Goal: Task Accomplishment & Management: Use online tool/utility

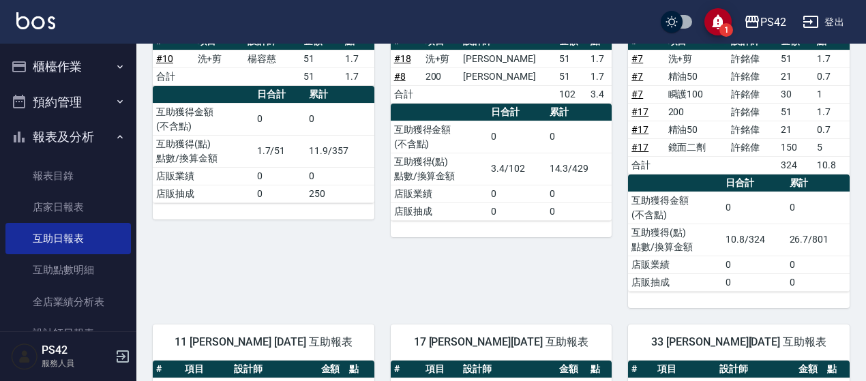
scroll to position [205, 0]
click at [71, 73] on button "櫃檯作業" at bounding box center [68, 66] width 126 height 35
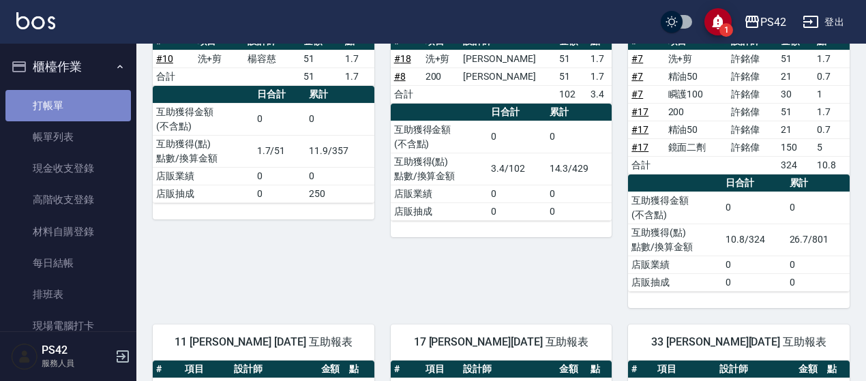
click at [83, 116] on link "打帳單" at bounding box center [68, 105] width 126 height 31
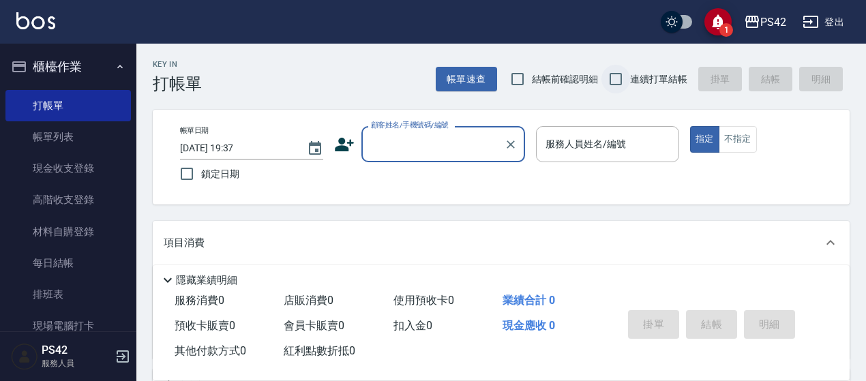
click at [619, 72] on input "連續打單結帳" at bounding box center [616, 79] width 29 height 29
checkbox input "true"
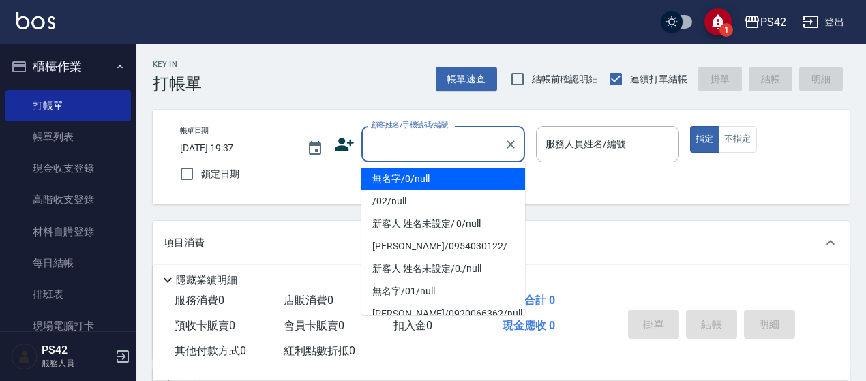
drag, startPoint x: 416, startPoint y: 145, endPoint x: 413, endPoint y: 137, distance: 8.6
click at [415, 145] on input "顧客姓名/手機號碼/編號" at bounding box center [433, 144] width 131 height 24
type input "無名字/0/null"
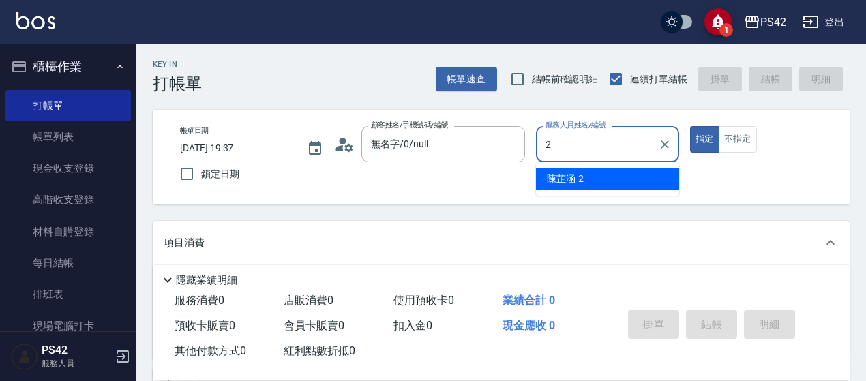
type input "[PERSON_NAME]-2"
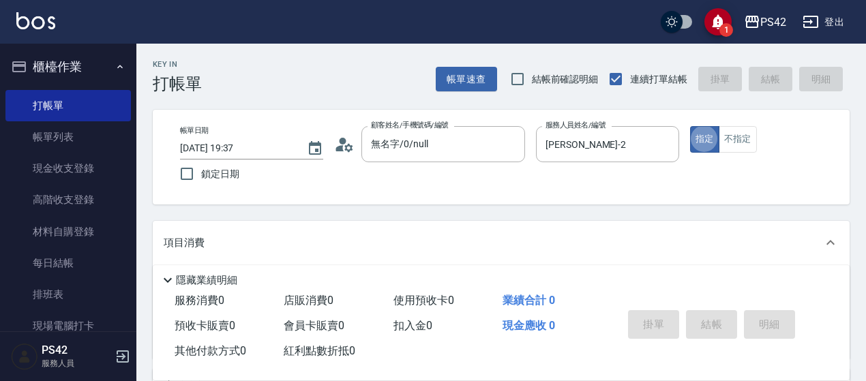
type button "true"
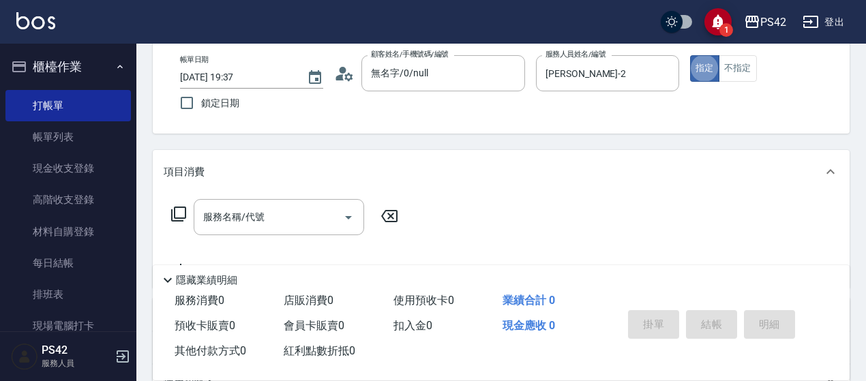
scroll to position [205, 0]
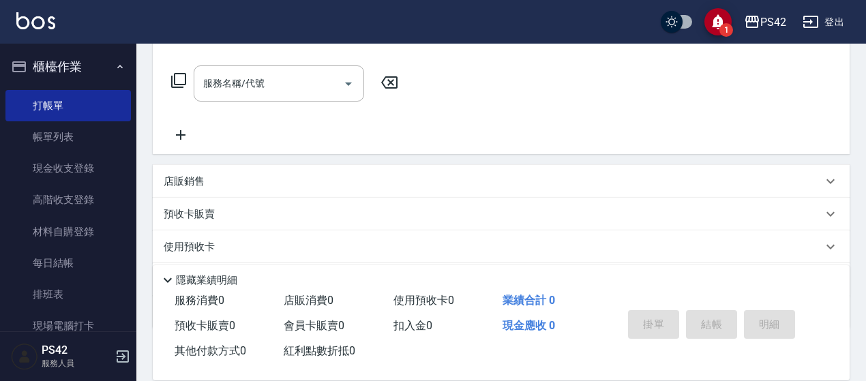
click at [242, 184] on div "店販銷售" at bounding box center [493, 182] width 659 height 14
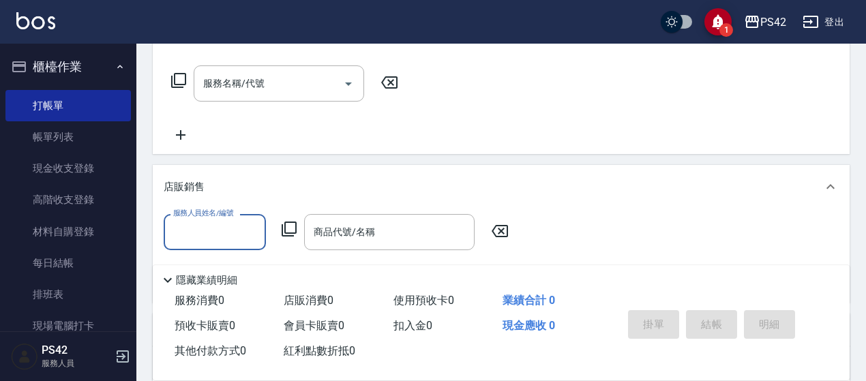
scroll to position [0, 0]
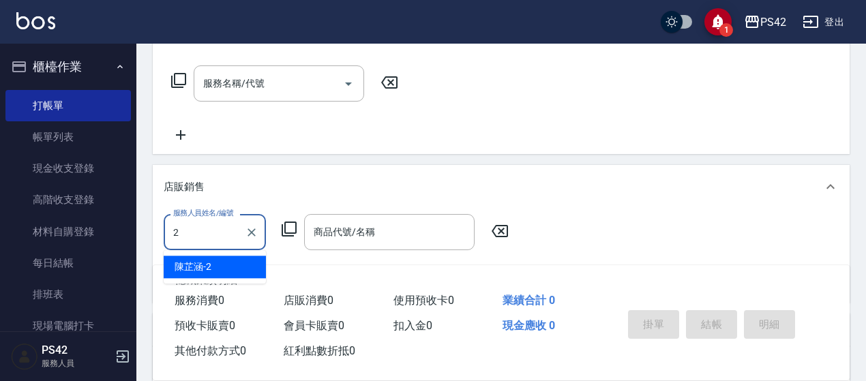
type input "[PERSON_NAME]-2"
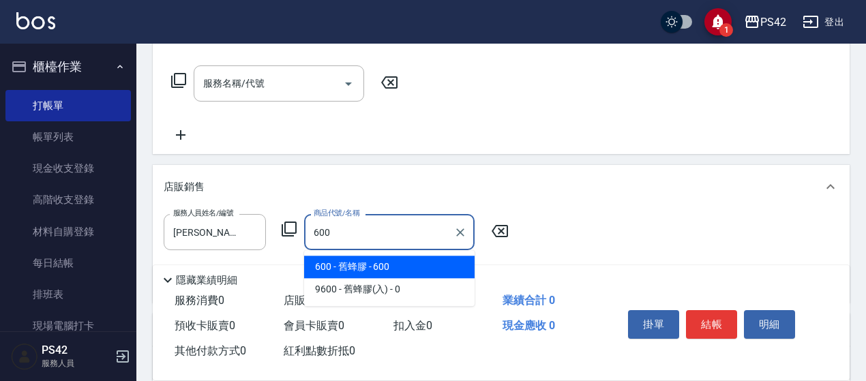
type input "舊蜂膠"
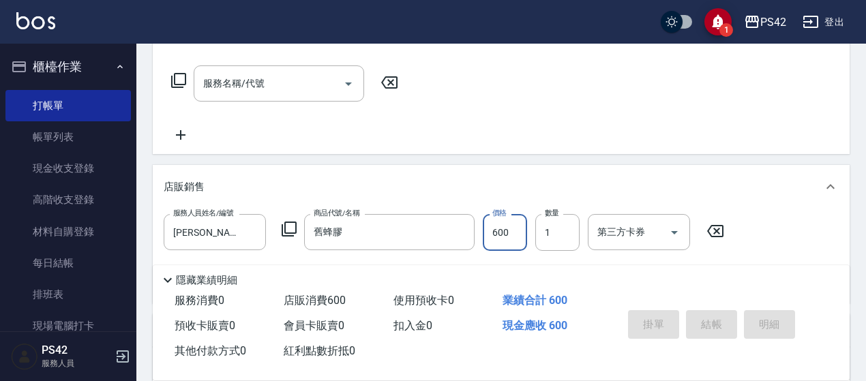
type input "0"
type input "[DATE] 19:40"
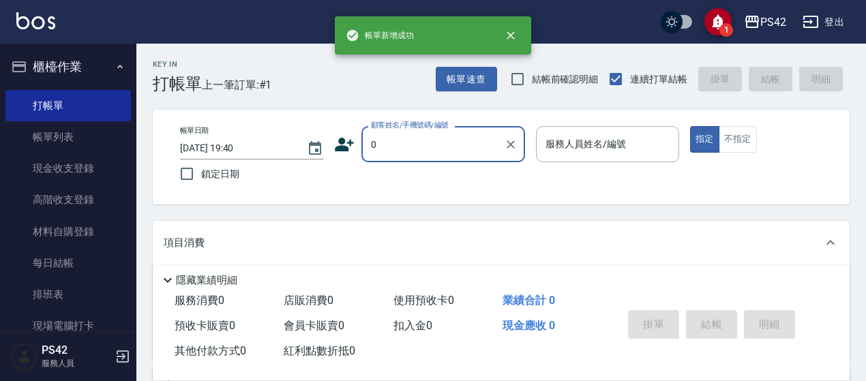
type input "無名字/0/null"
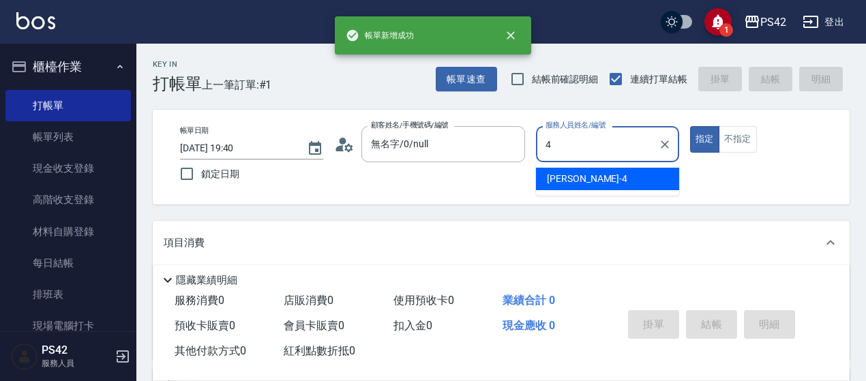
type input "[PERSON_NAME]-4"
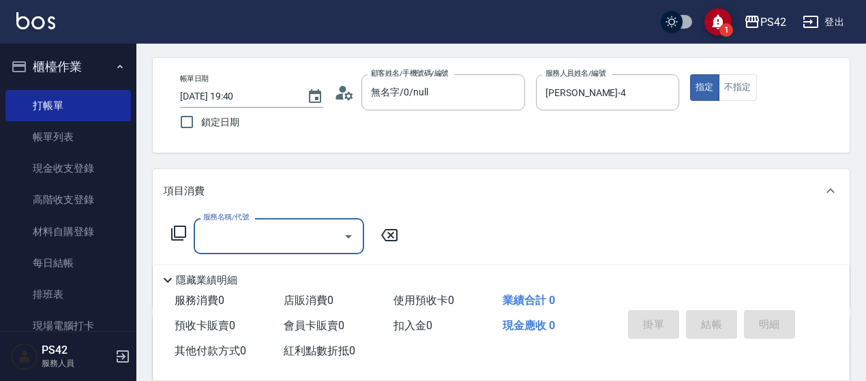
scroll to position [136, 0]
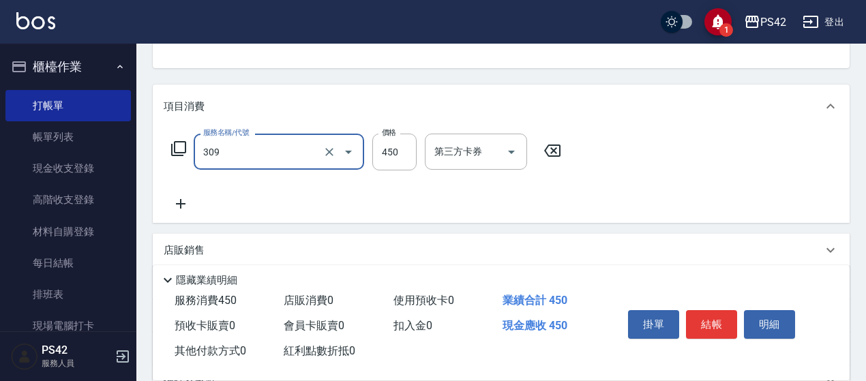
type input "洗+剪(309)"
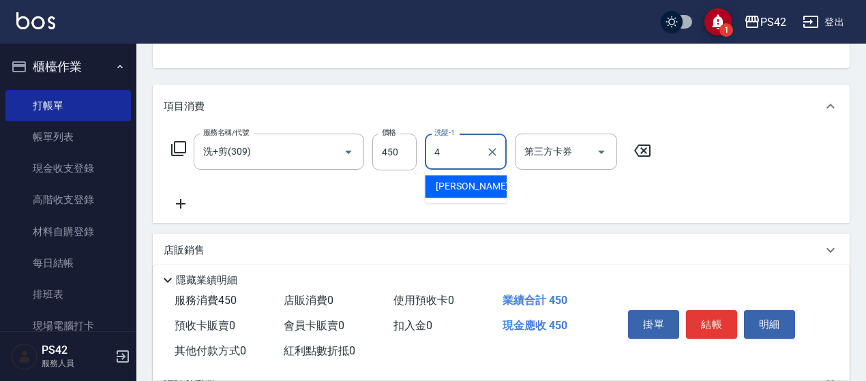
type input "[PERSON_NAME]-4"
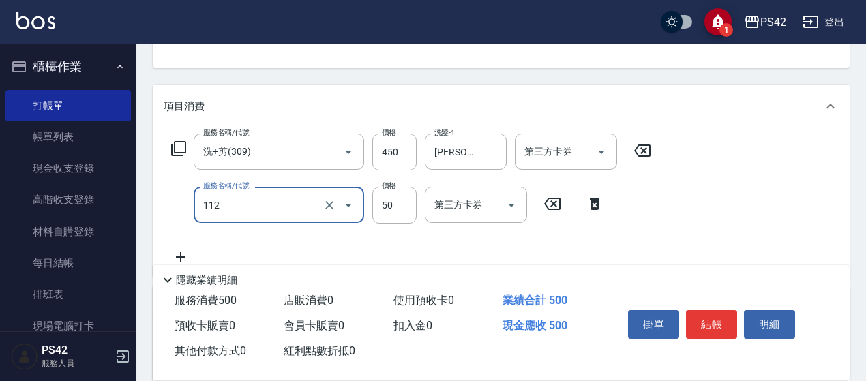
type input "精油50(112)"
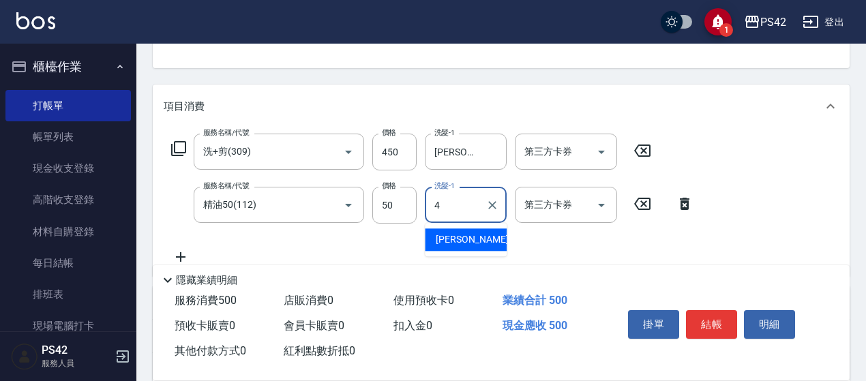
type input "[PERSON_NAME]-4"
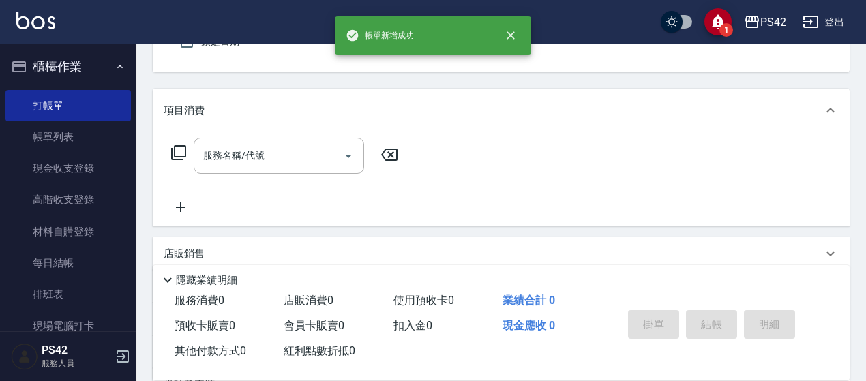
type input "無名字/0/null"
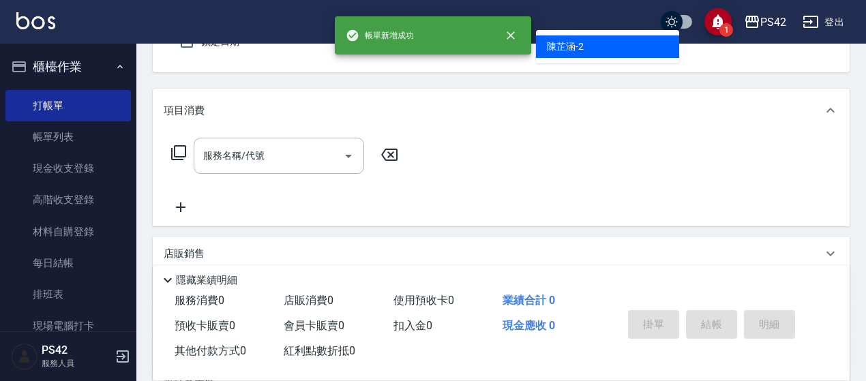
type input "[PERSON_NAME]-2"
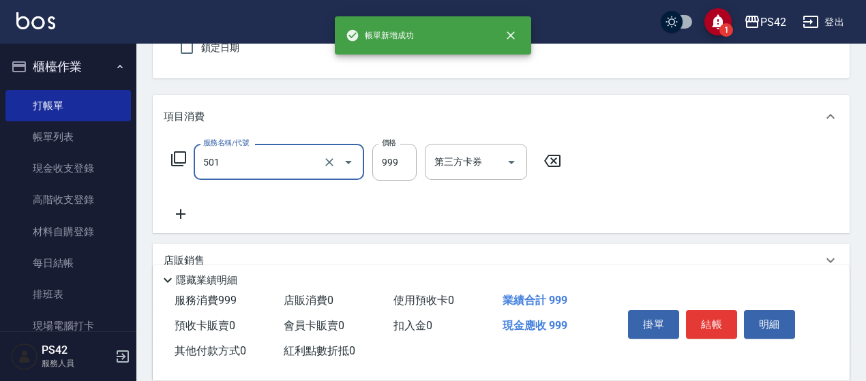
type input "染髮(501)"
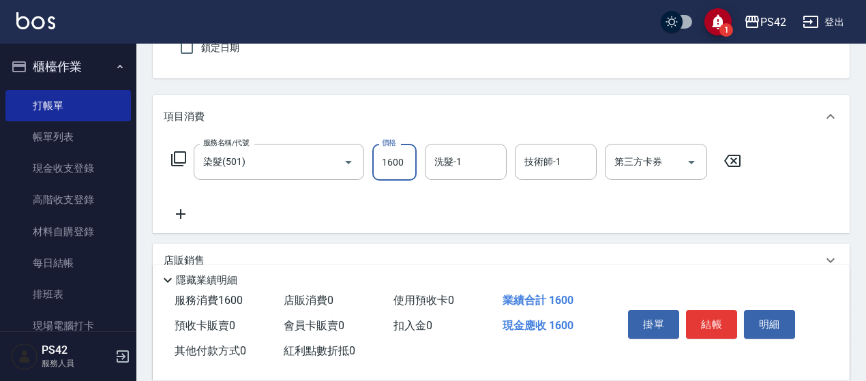
type input "1600"
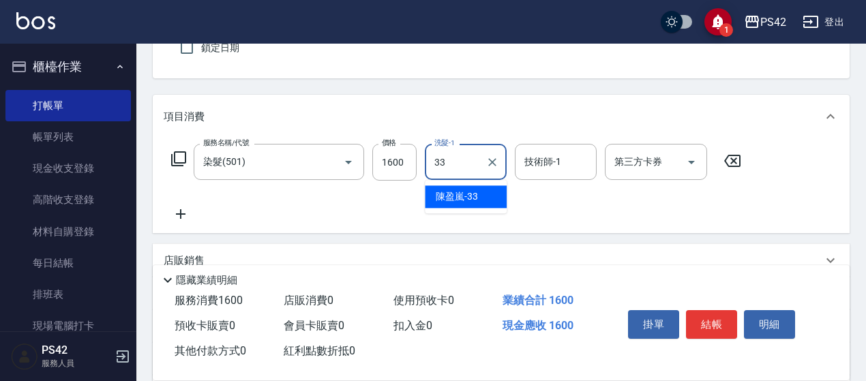
type input "[PERSON_NAME]-33"
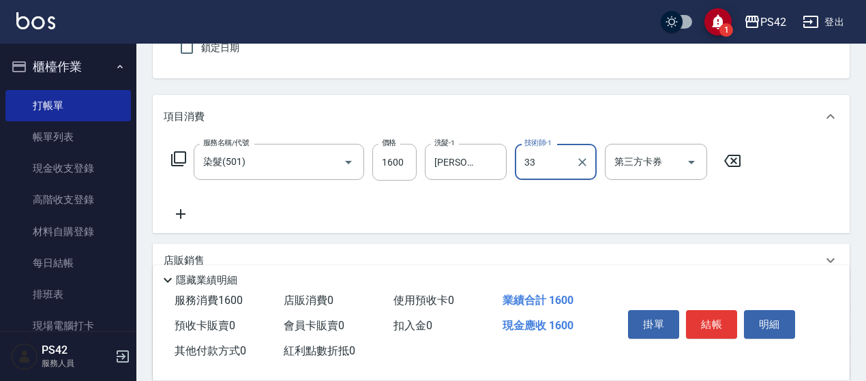
type input "[PERSON_NAME]-33"
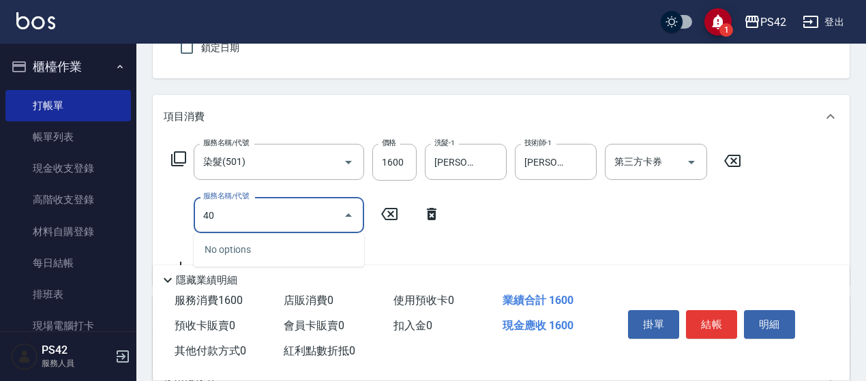
type input "4"
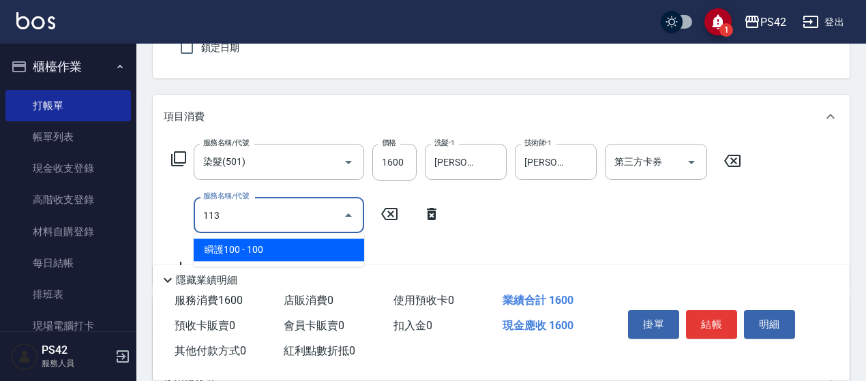
type input "瞬護100(113)"
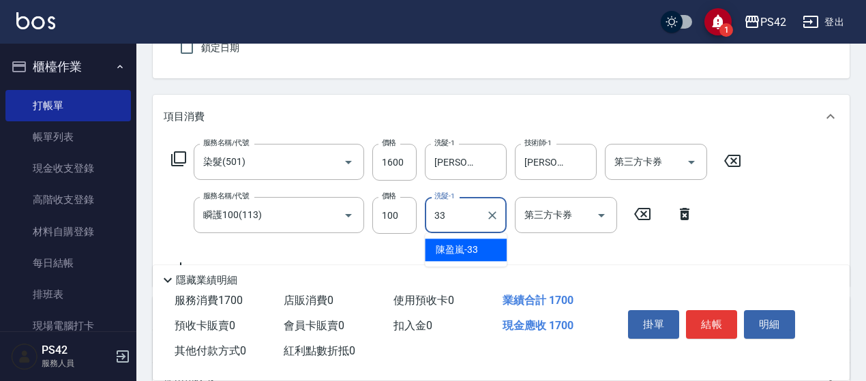
type input "[PERSON_NAME]-33"
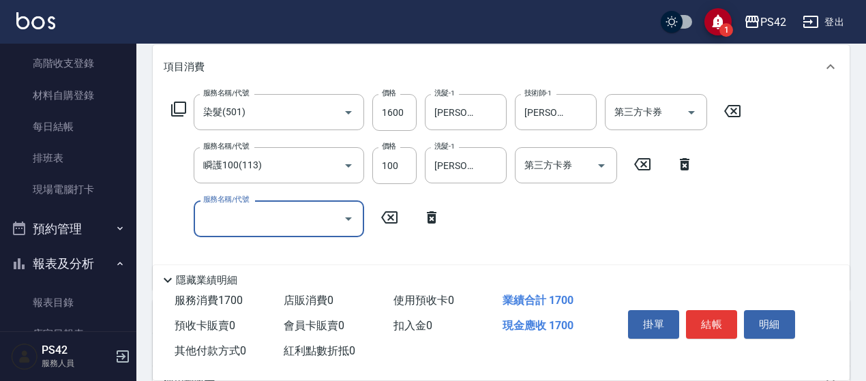
scroll to position [263, 0]
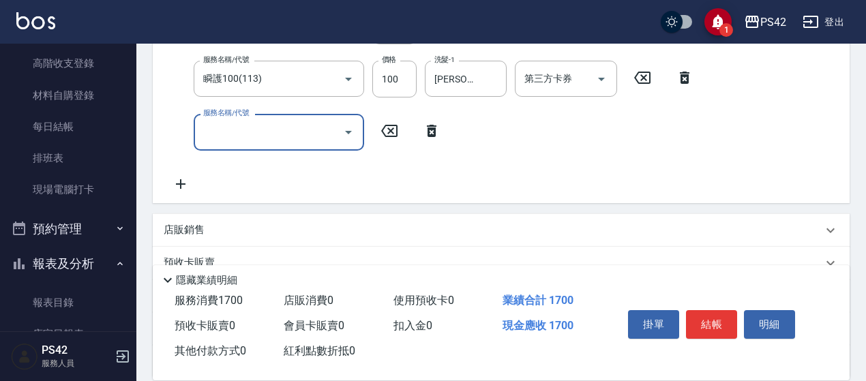
click at [251, 123] on input "服務名稱/代號" at bounding box center [269, 132] width 138 height 24
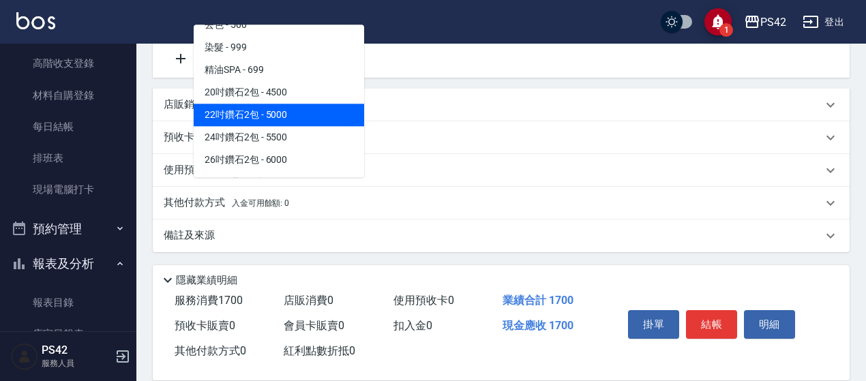
scroll to position [750, 0]
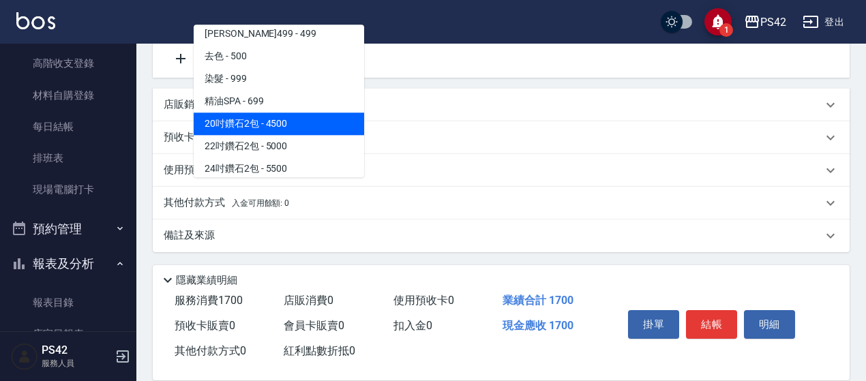
click at [318, 126] on span "20吋鑽石2包 - 4500" at bounding box center [279, 124] width 171 height 23
type input "20吋鑽石2包(701)"
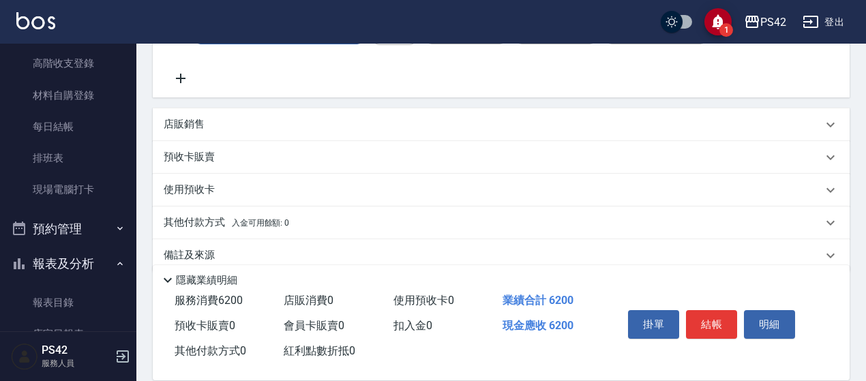
scroll to position [184, 0]
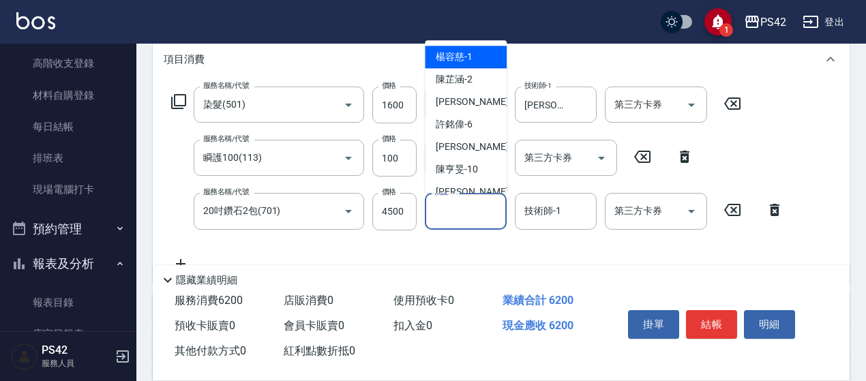
click at [476, 211] on input "洗髮-1" at bounding box center [466, 211] width 70 height 24
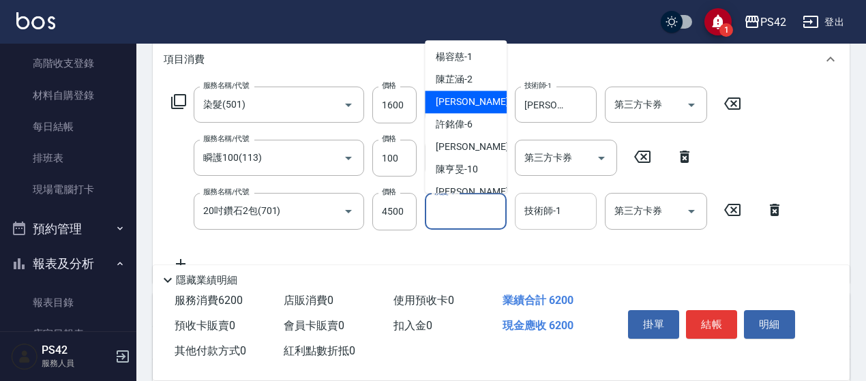
click at [550, 218] on input "技術師-1" at bounding box center [556, 211] width 70 height 24
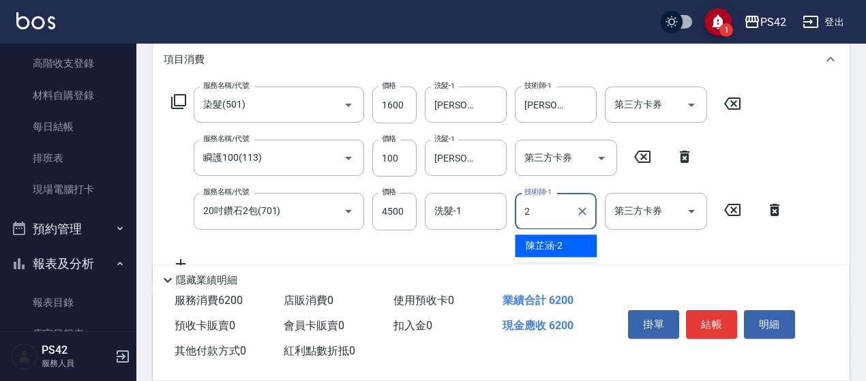
type input "[PERSON_NAME]-2"
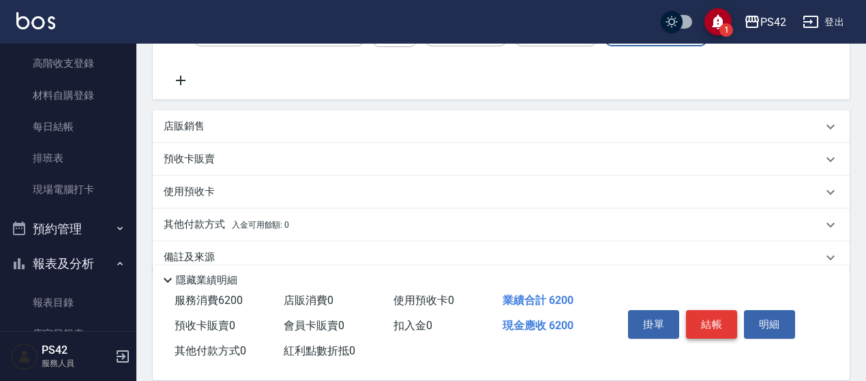
scroll to position [388, 0]
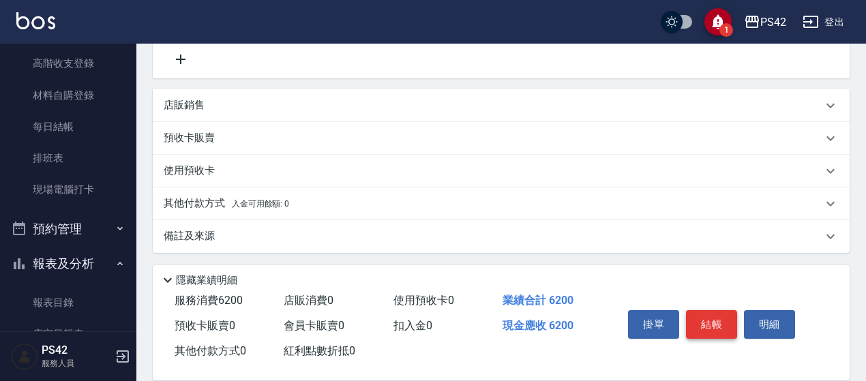
click at [718, 317] on button "結帳" at bounding box center [711, 324] width 51 height 29
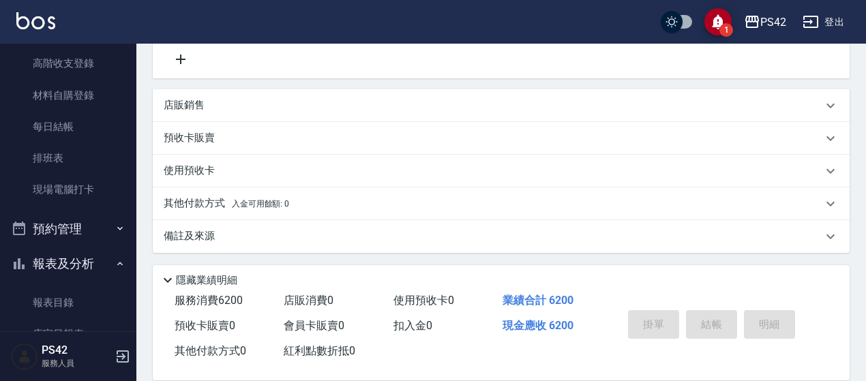
type input "[DATE] 19:42"
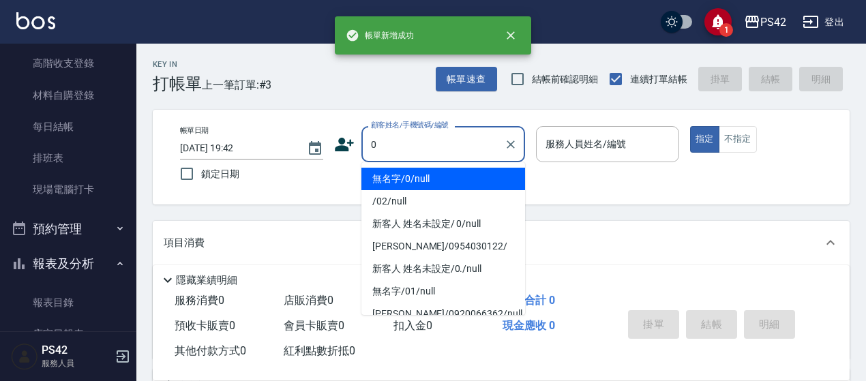
type input "無名字/0/null"
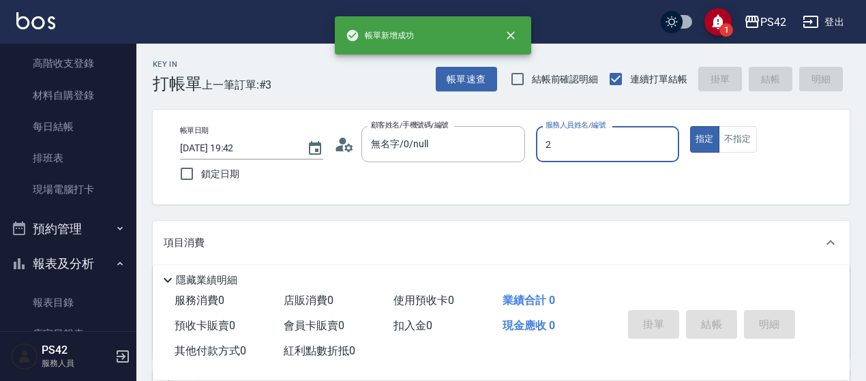
type input "[PERSON_NAME]-2"
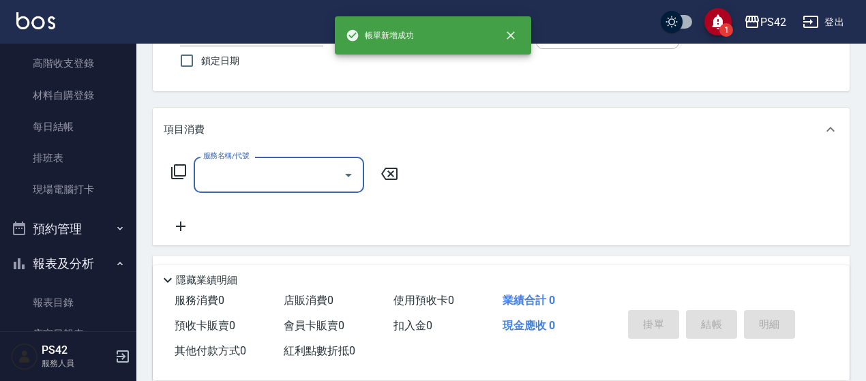
scroll to position [136, 0]
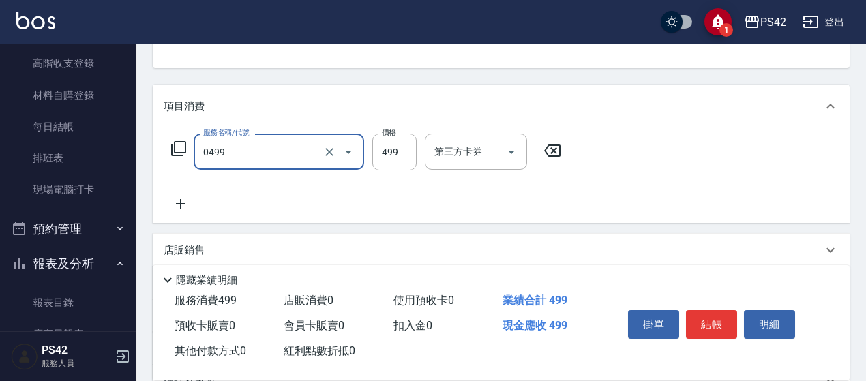
type input "[PERSON_NAME]499(0499)"
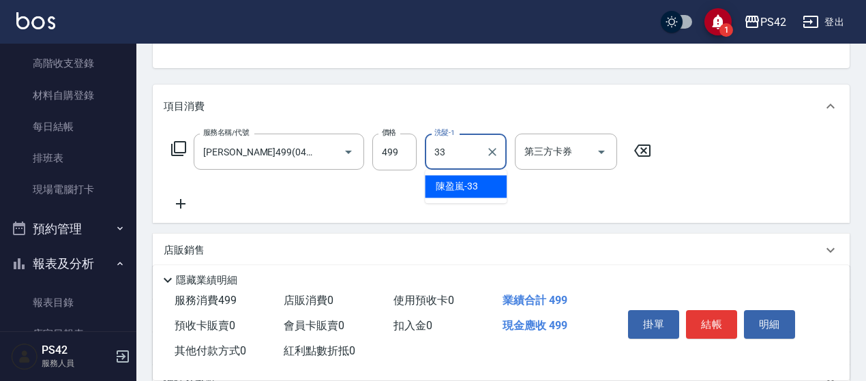
type input "[PERSON_NAME]-33"
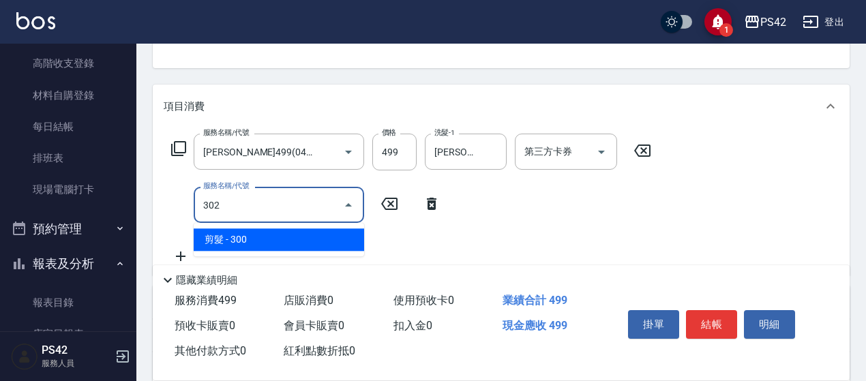
type input "剪髮(302)"
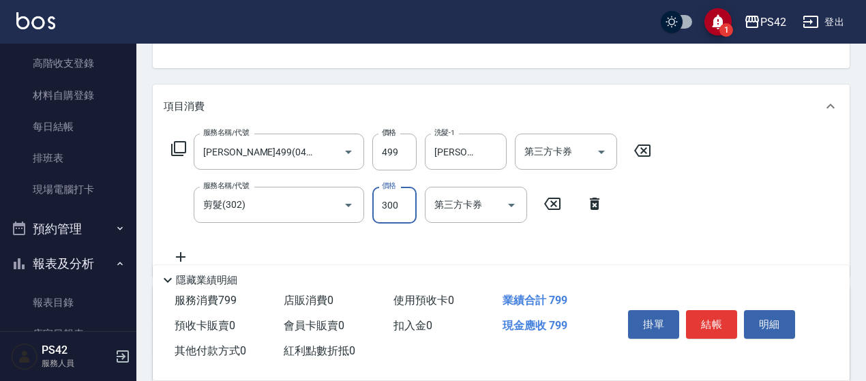
click at [701, 323] on button "結帳" at bounding box center [711, 324] width 51 height 29
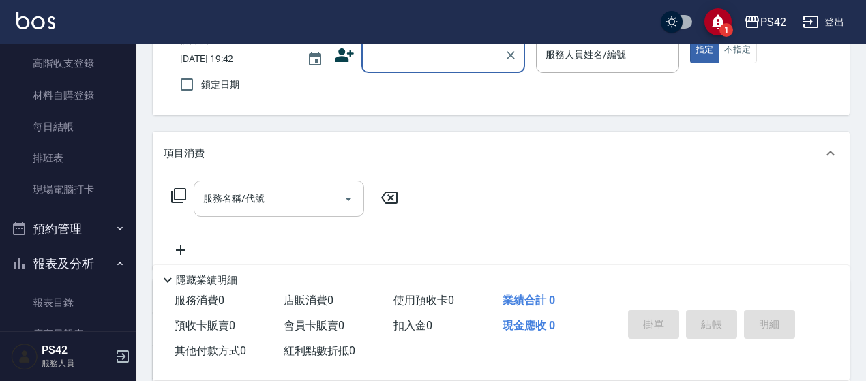
scroll to position [68, 0]
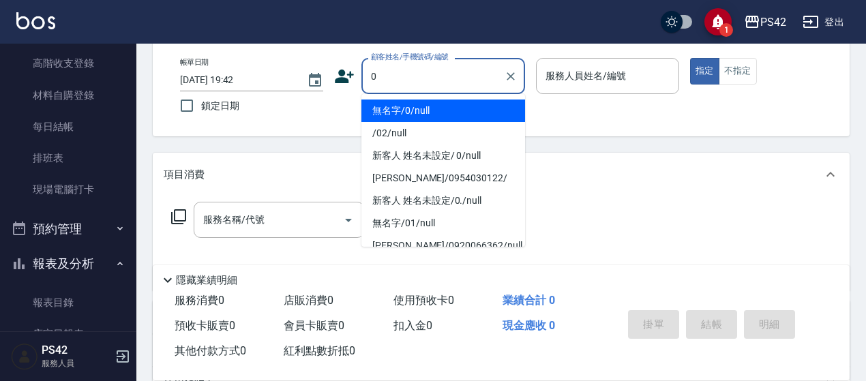
type input "0"
type input "2"
type input "無名字/0/null"
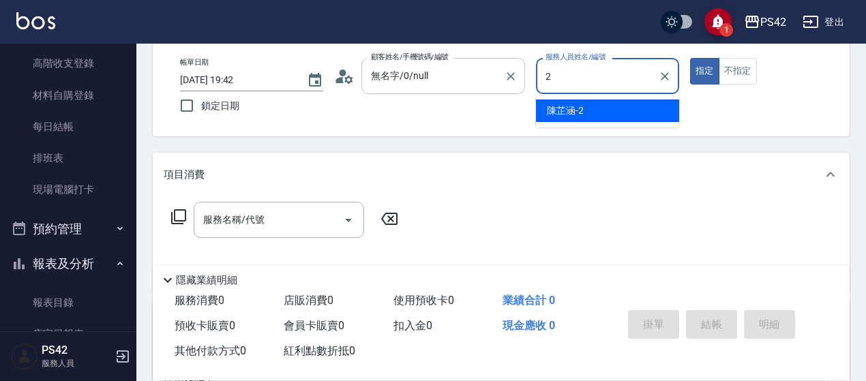
type input "[PERSON_NAME]-2"
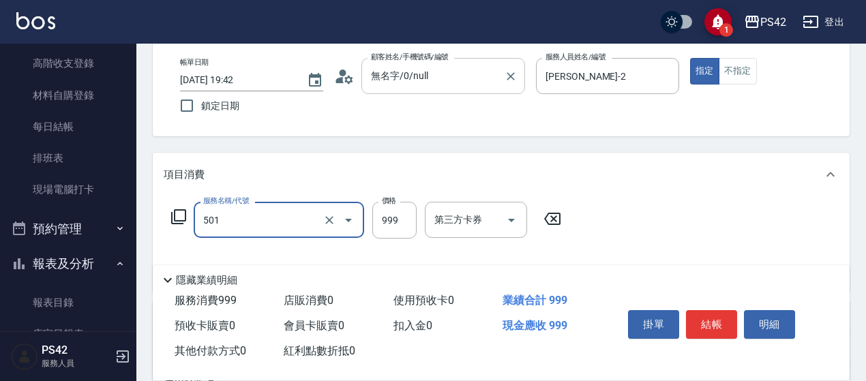
type input "染髮(501)"
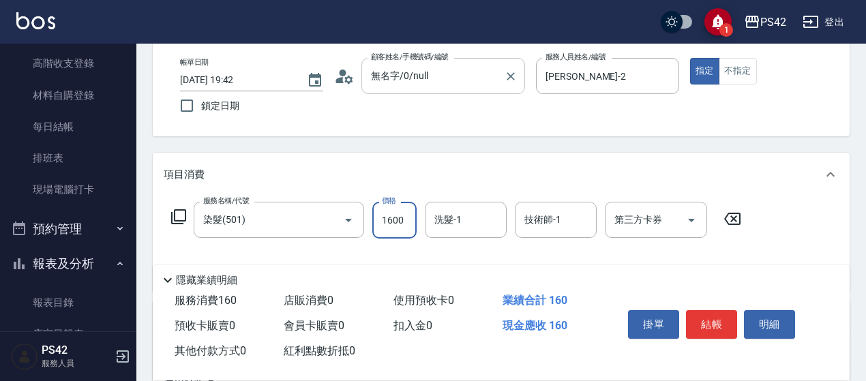
type input "1600"
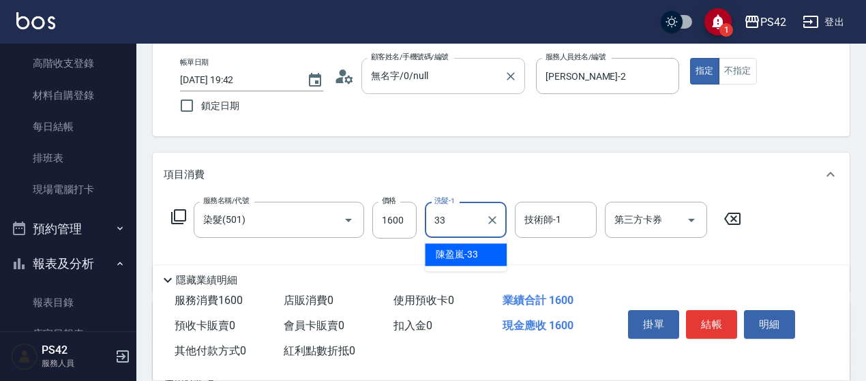
type input "[PERSON_NAME]-33"
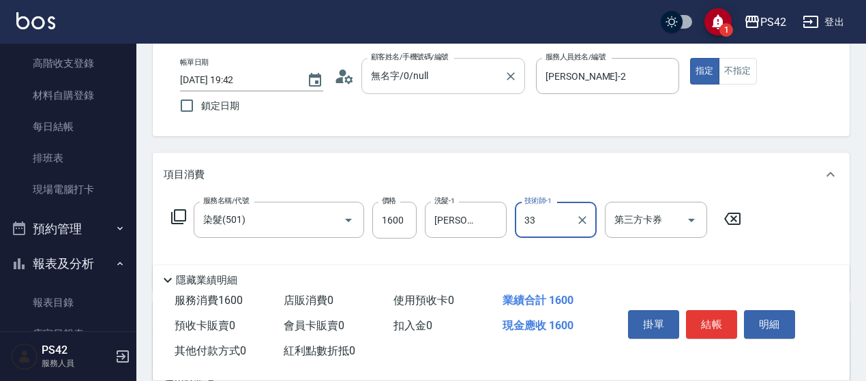
type input "[PERSON_NAME]-33"
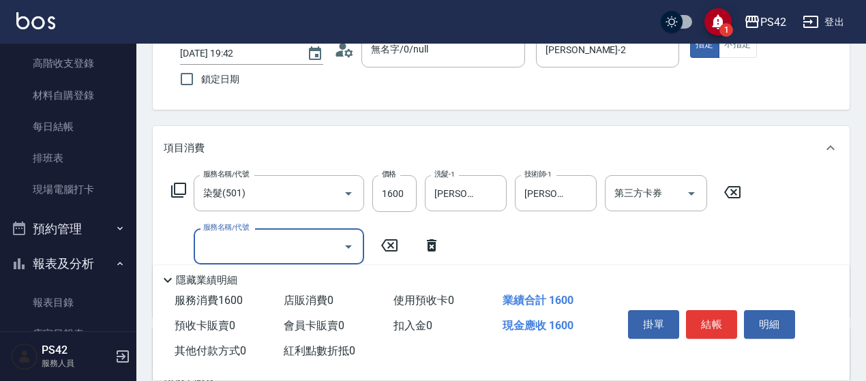
scroll to position [136, 0]
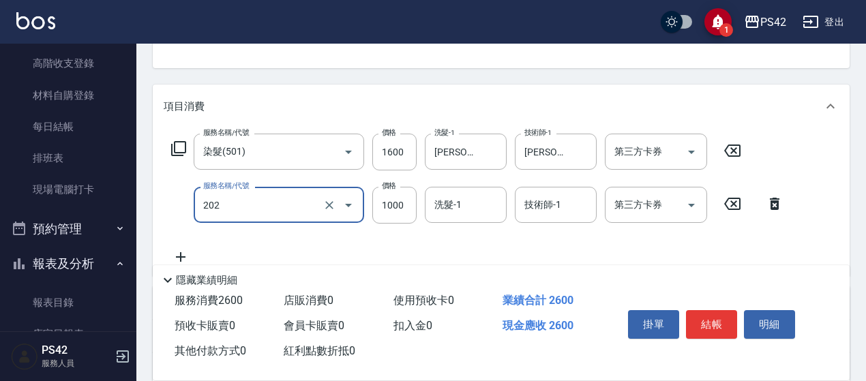
type input "燙髮(202)"
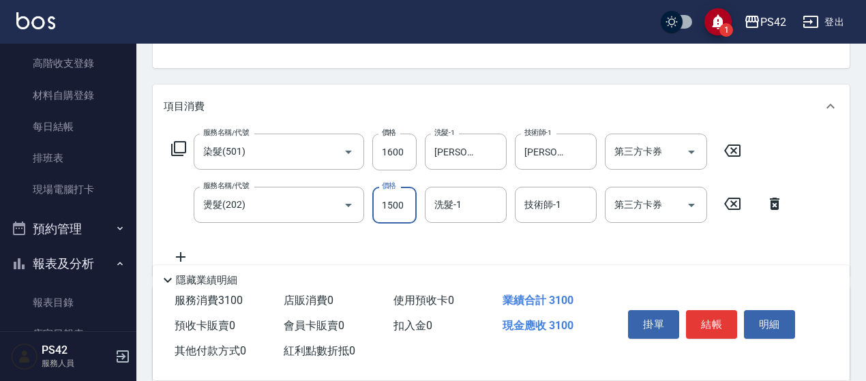
type input "1500"
type input "[PERSON_NAME]-33"
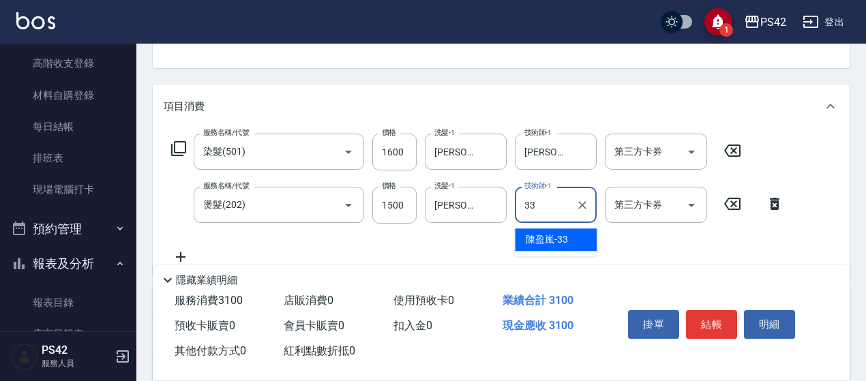
type input "[PERSON_NAME]-33"
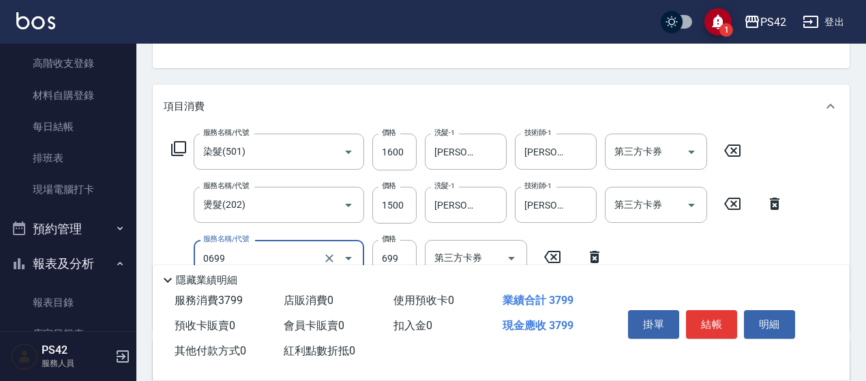
type input "精油SPA(0699)"
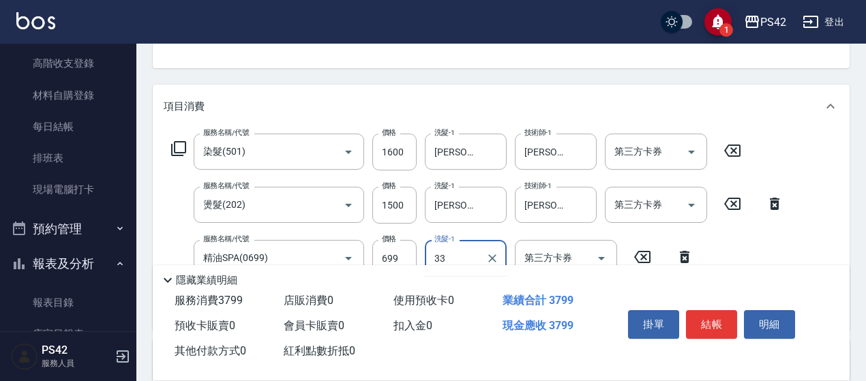
type input "[PERSON_NAME]-33"
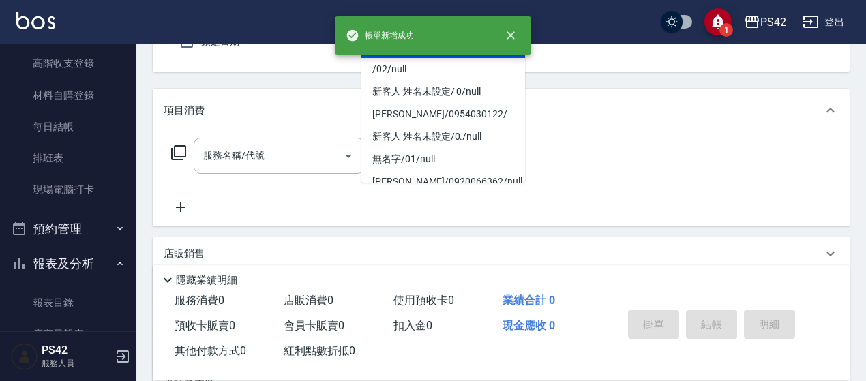
type input "無名字/0/null"
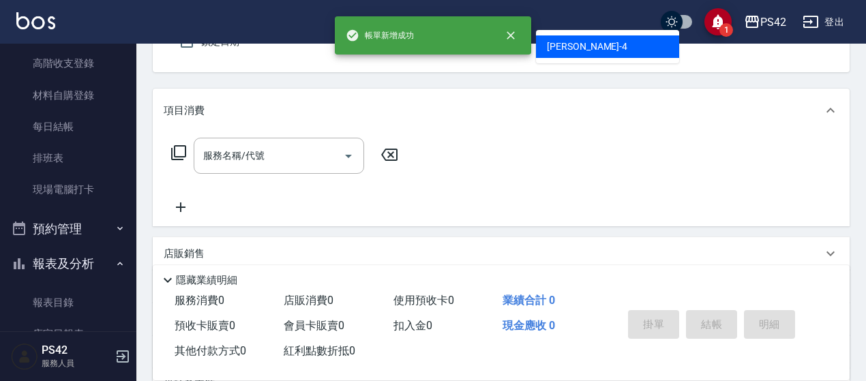
type input "[PERSON_NAME]-4"
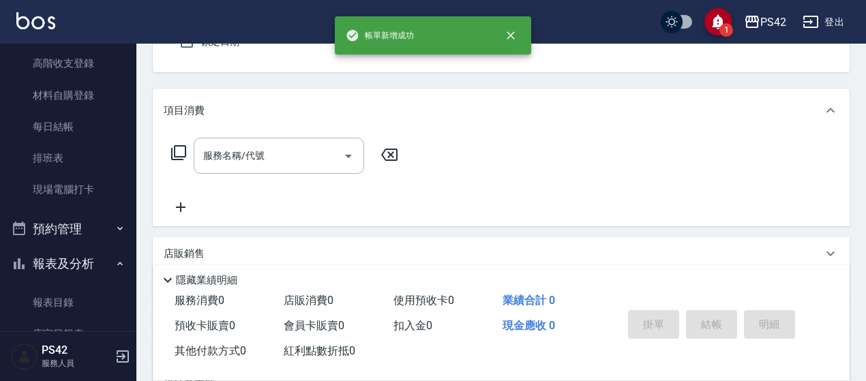
scroll to position [126, 0]
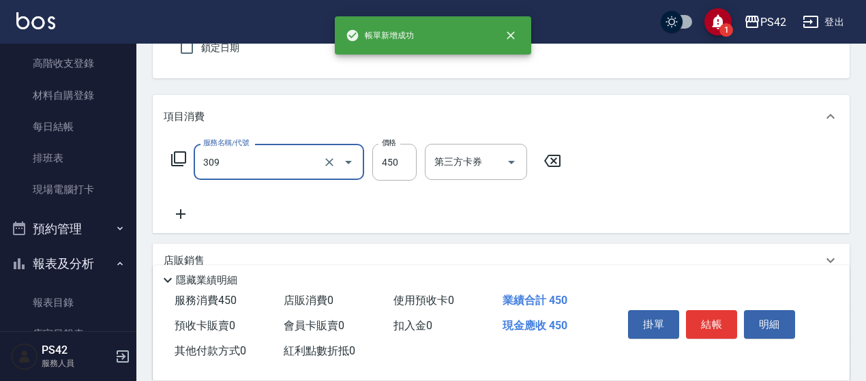
type input "洗+剪(309)"
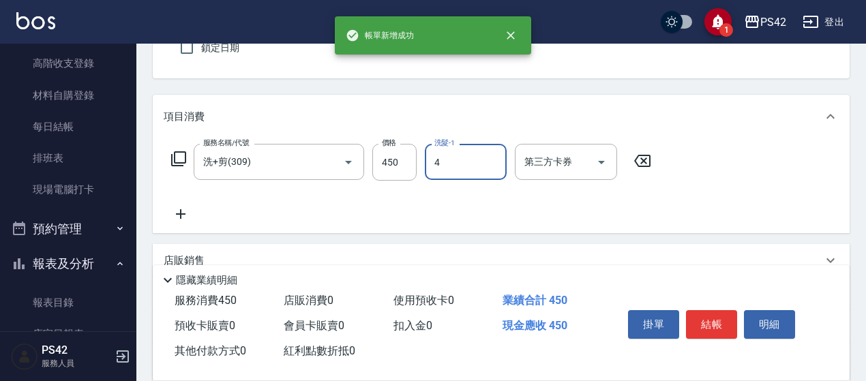
type input "[PERSON_NAME]-4"
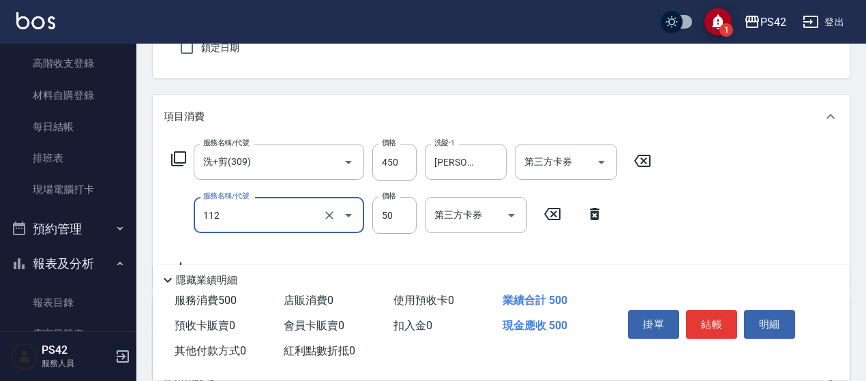
type input "精油50(112)"
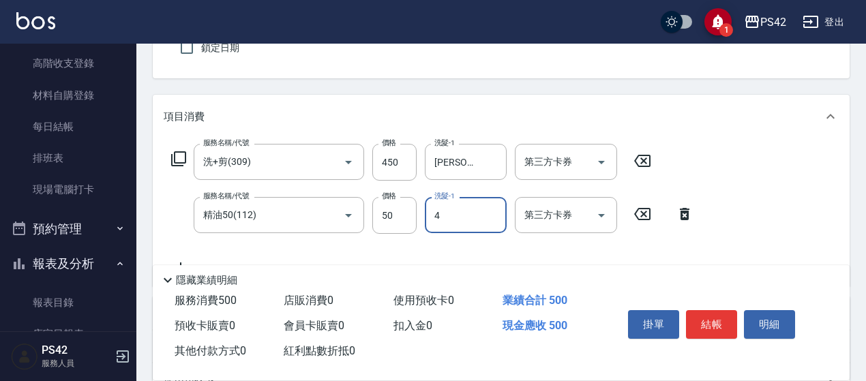
type input "[PERSON_NAME]-4"
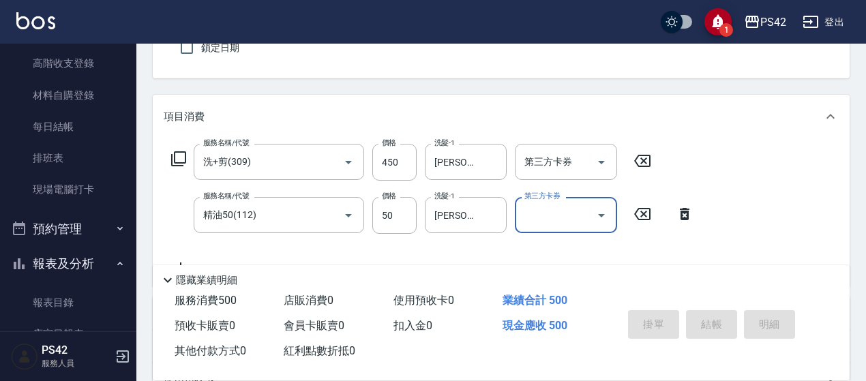
type input "[DATE] 19:43"
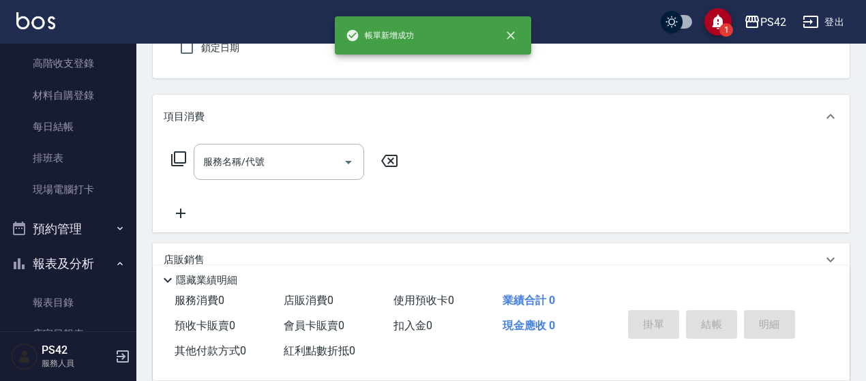
type input "0"
type input "2"
type input "無名字/0/null"
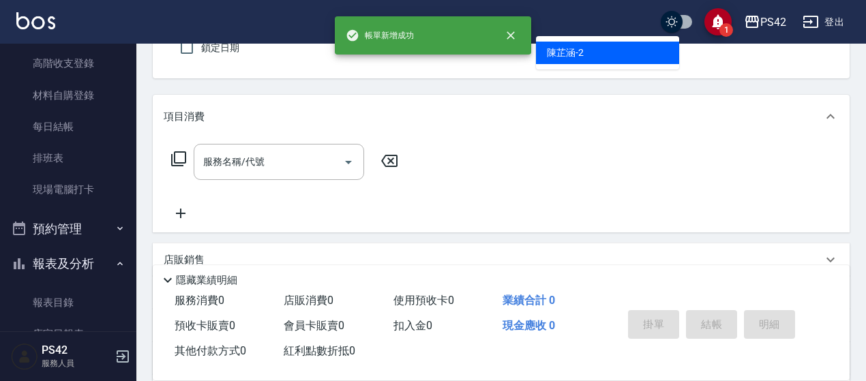
type input "[PERSON_NAME]-2"
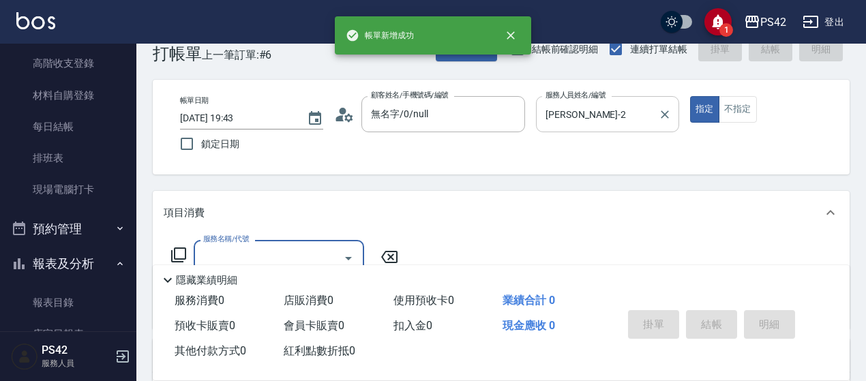
scroll to position [0, 0]
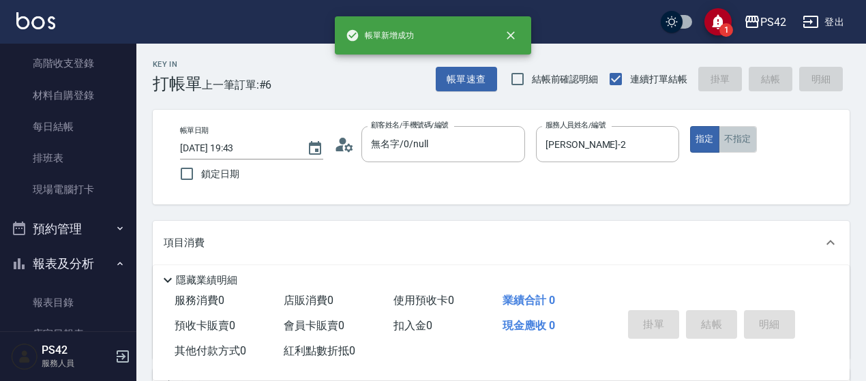
click at [744, 132] on button "不指定" at bounding box center [738, 139] width 38 height 27
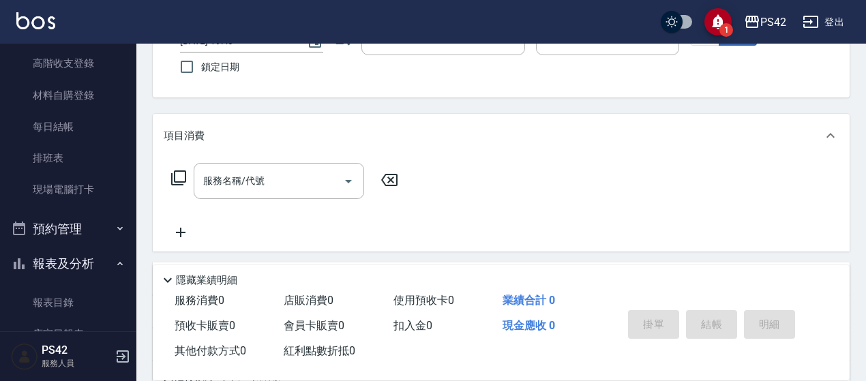
scroll to position [205, 0]
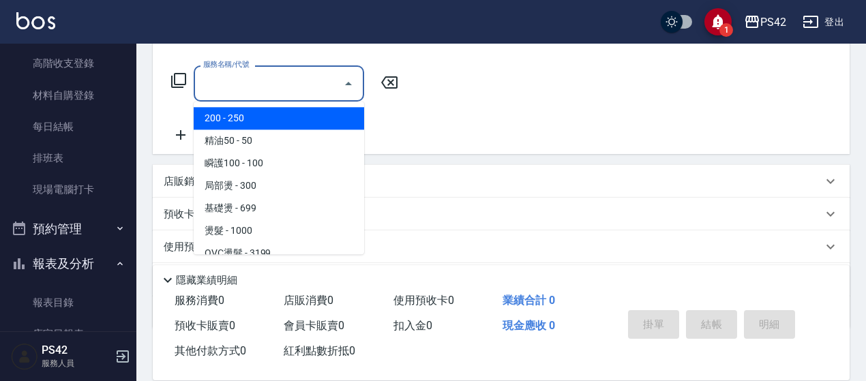
click at [296, 78] on input "服務名稱/代號" at bounding box center [269, 84] width 138 height 24
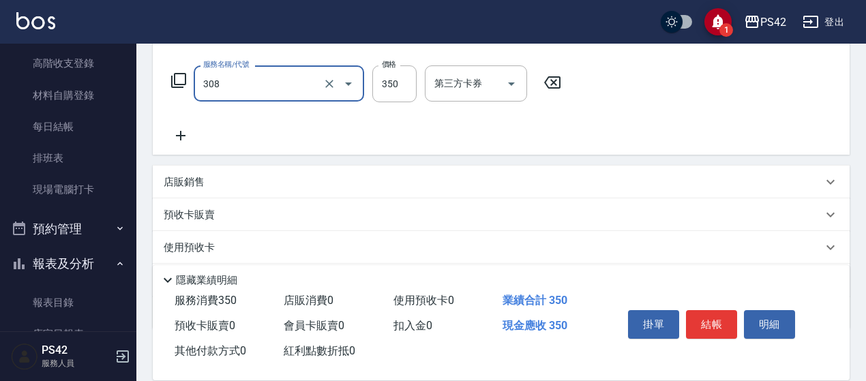
type input "洗+剪(308)"
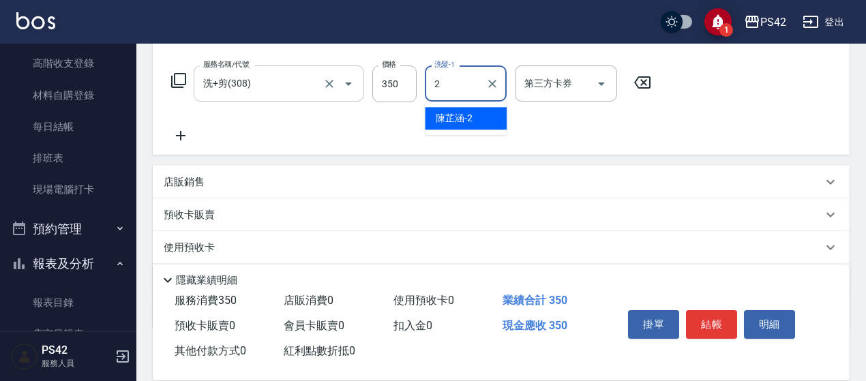
type input "[PERSON_NAME]-2"
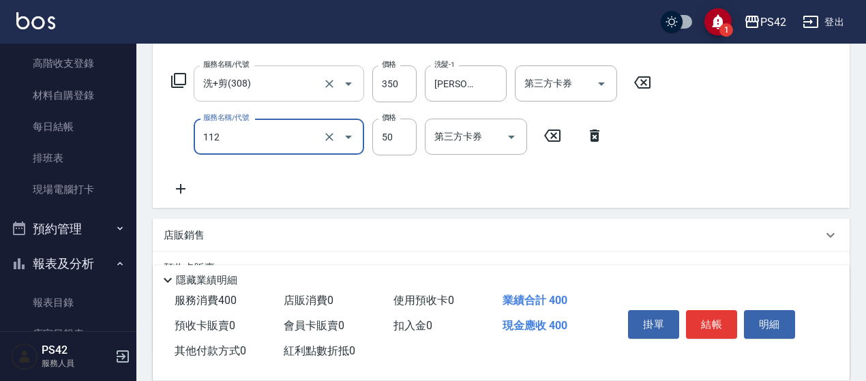
type input "精油50(112)"
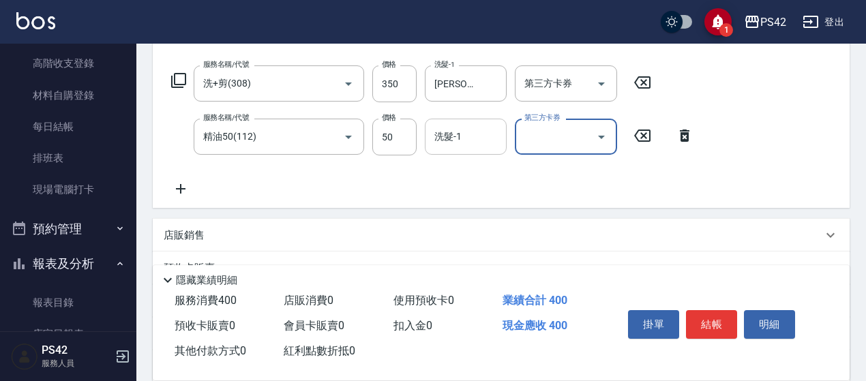
click at [446, 145] on input "洗髮-1" at bounding box center [466, 137] width 70 height 24
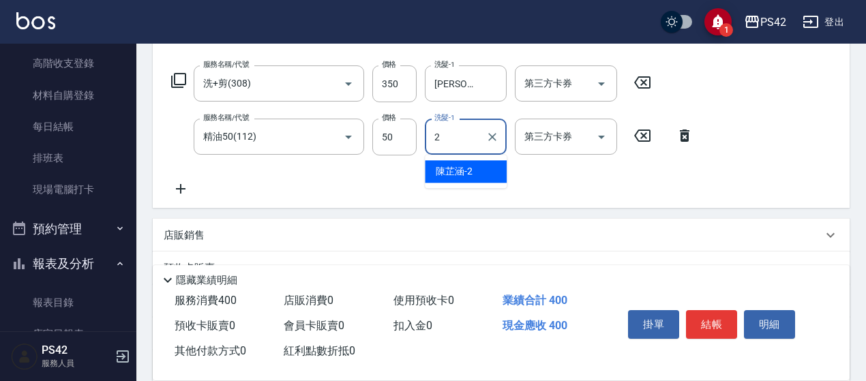
type input "[PERSON_NAME]-2"
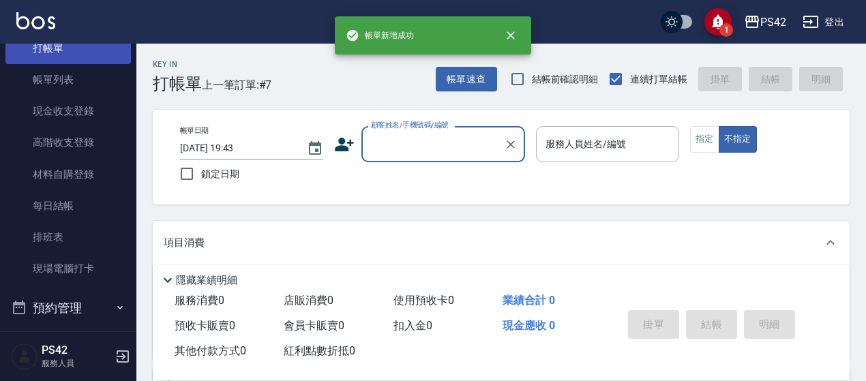
scroll to position [0, 0]
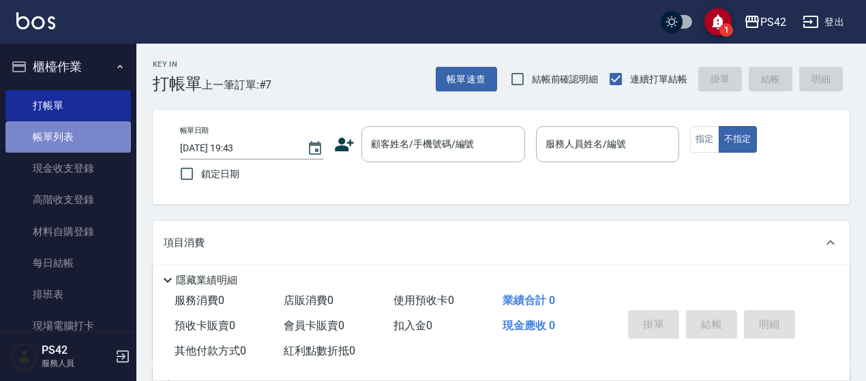
click at [82, 144] on link "帳單列表" at bounding box center [68, 136] width 126 height 31
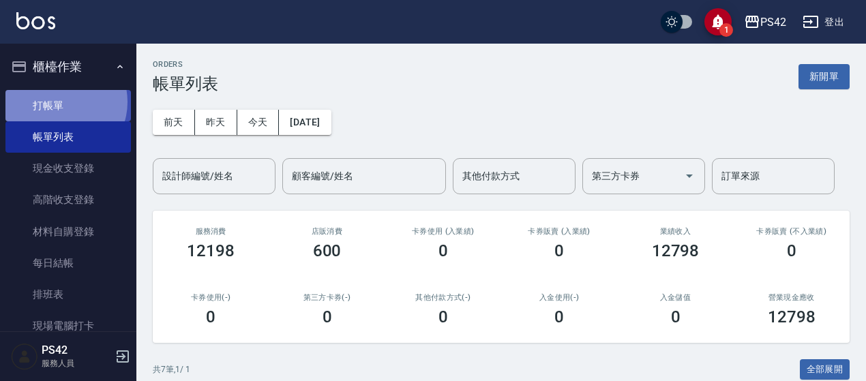
click at [60, 102] on link "打帳單" at bounding box center [68, 105] width 126 height 31
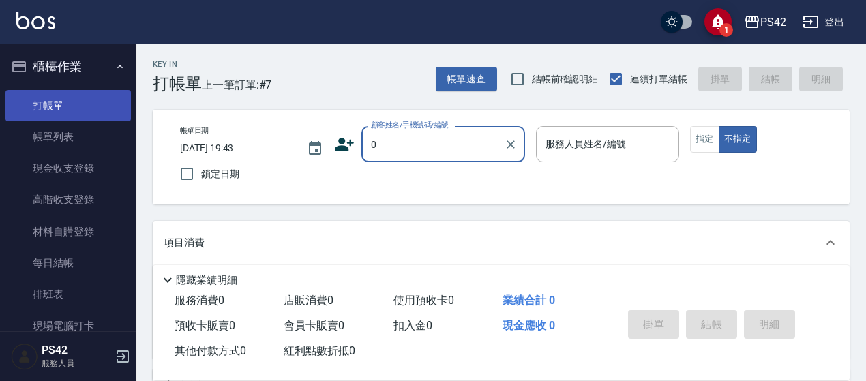
type input "無名字/0/null"
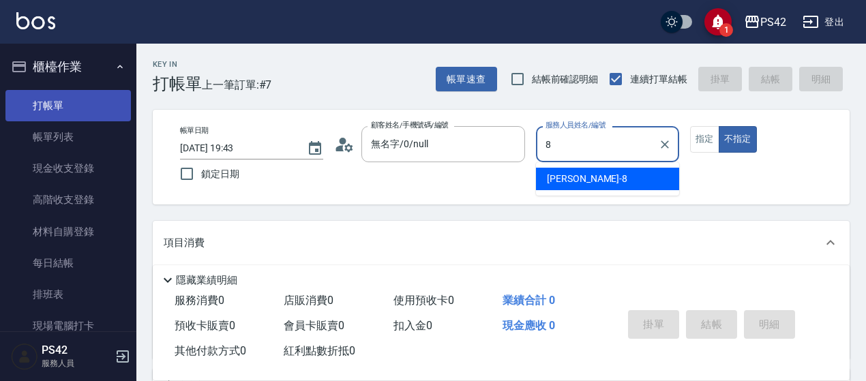
type input "8"
type button "false"
type input "[PERSON_NAME]-8"
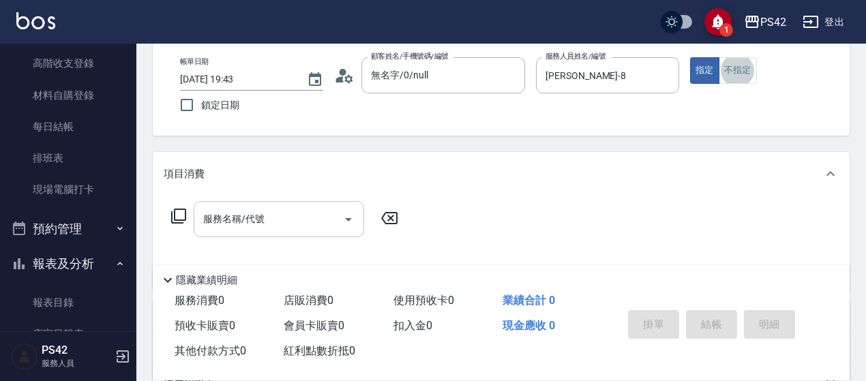
scroll to position [136, 0]
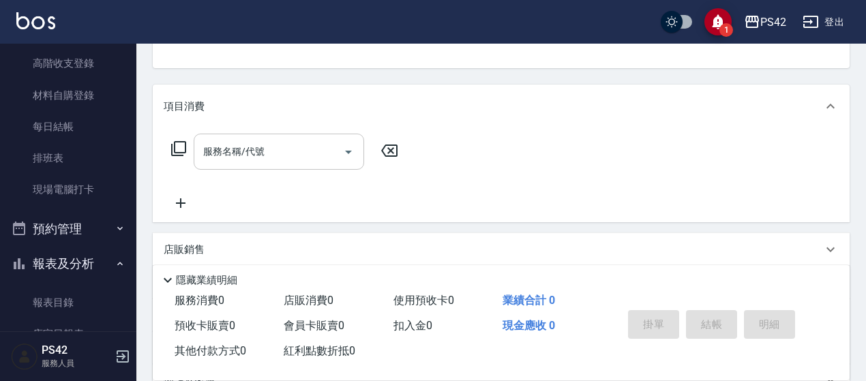
click at [286, 149] on input "服務名稱/代號" at bounding box center [269, 152] width 138 height 24
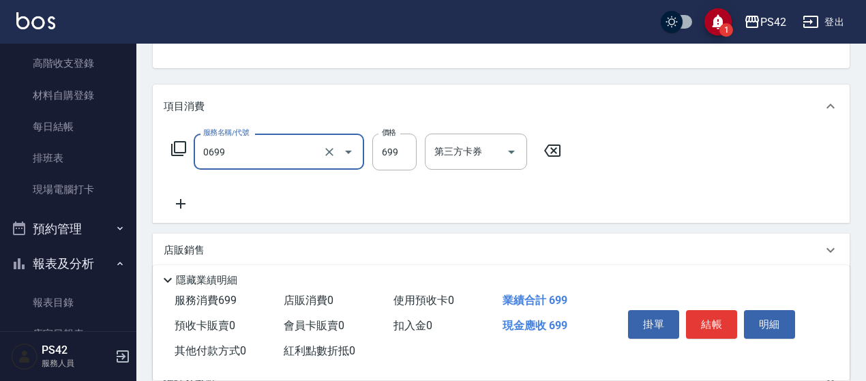
type input "精油SPA(0699)"
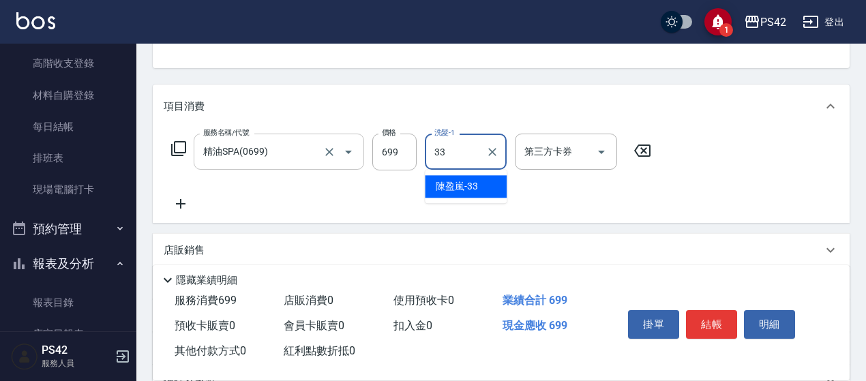
type input "[PERSON_NAME]-33"
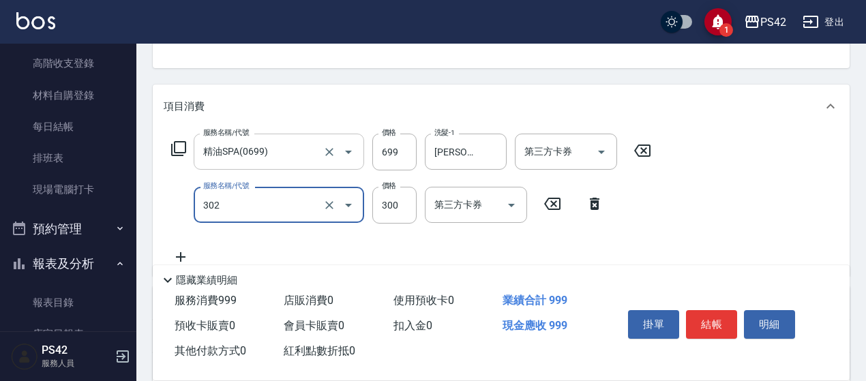
type input "剪髮(302)"
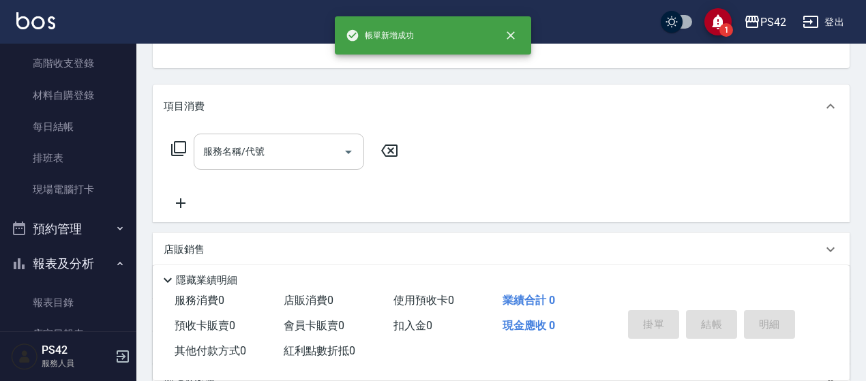
scroll to position [132, 0]
type input "無名字/0/null"
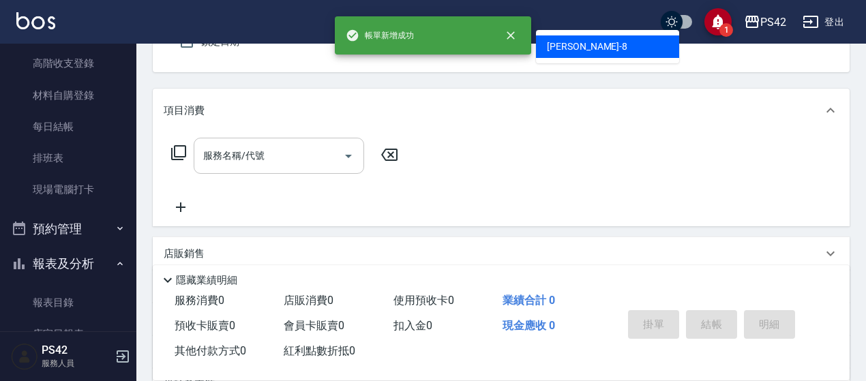
type input "8"
type button "true"
type input "[PERSON_NAME]-8"
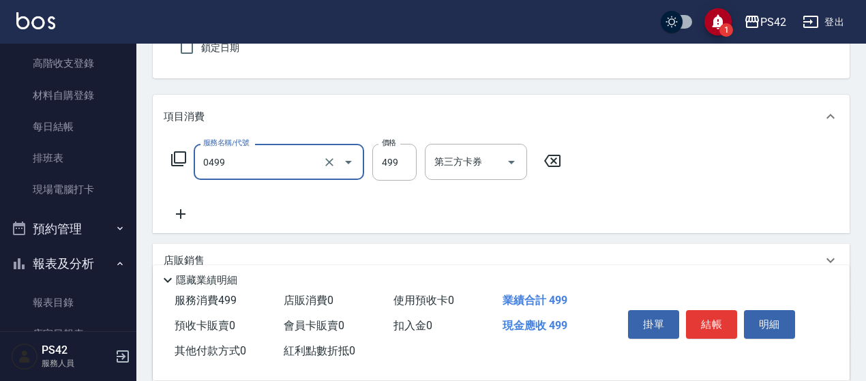
type input "[PERSON_NAME]499(0499)"
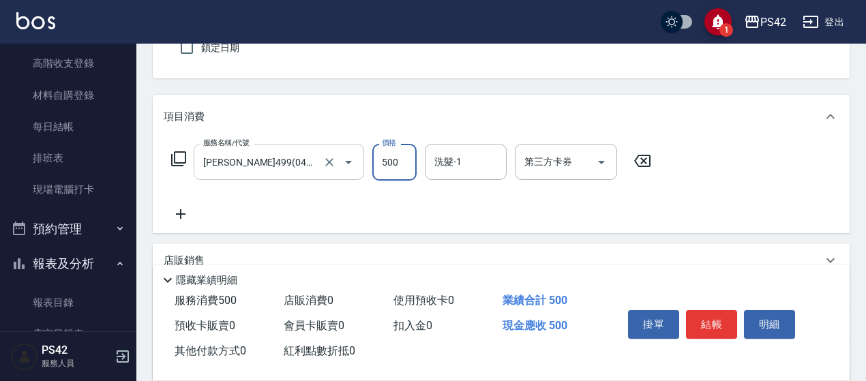
type input "500"
type input "[PERSON_NAME]-33"
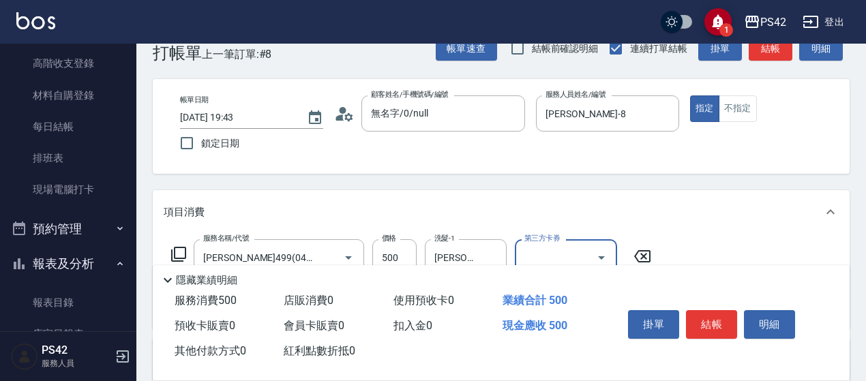
scroll to position [0, 0]
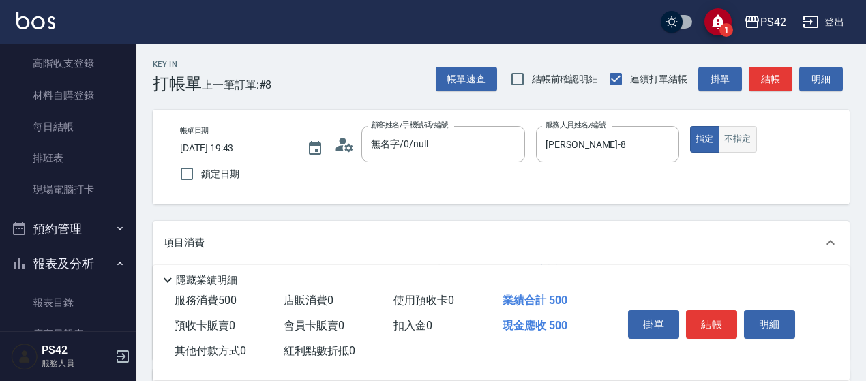
click at [746, 151] on button "不指定" at bounding box center [738, 139] width 38 height 27
click at [703, 320] on button "結帳" at bounding box center [711, 324] width 51 height 29
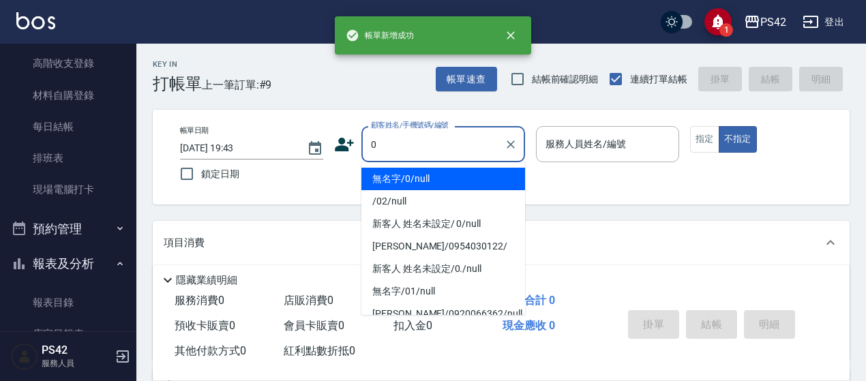
type input "無名字/0/null"
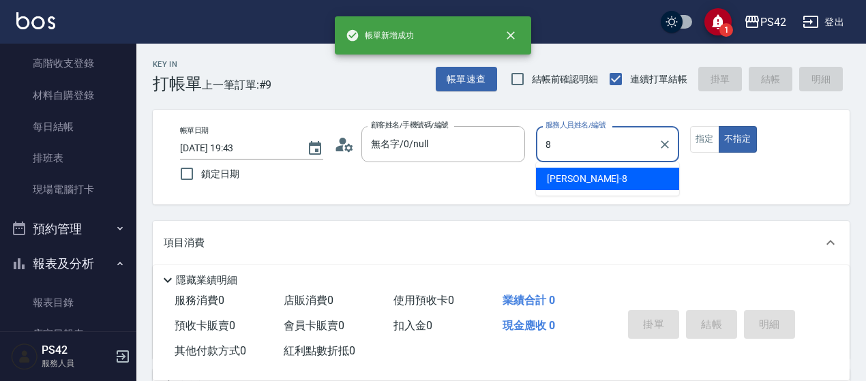
type input "[PERSON_NAME]-8"
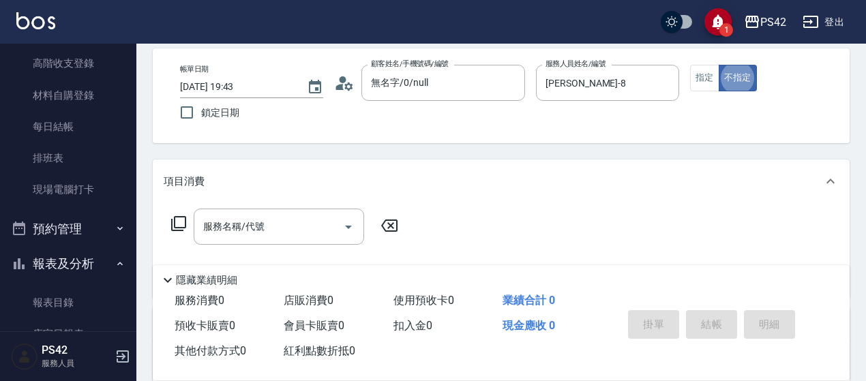
scroll to position [136, 0]
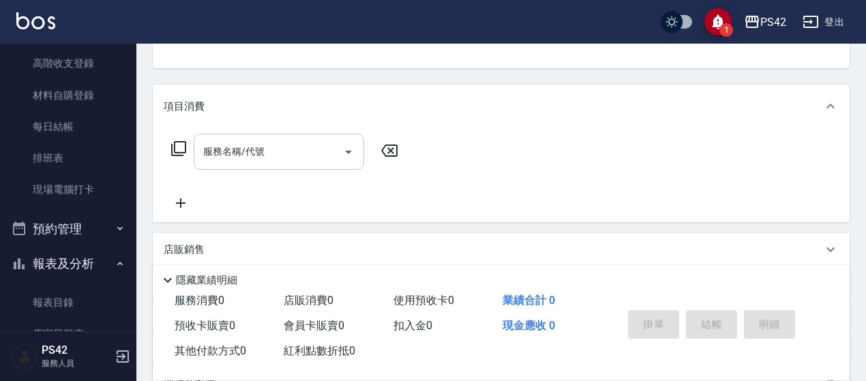
click at [257, 136] on div "服務名稱/代號" at bounding box center [279, 152] width 171 height 36
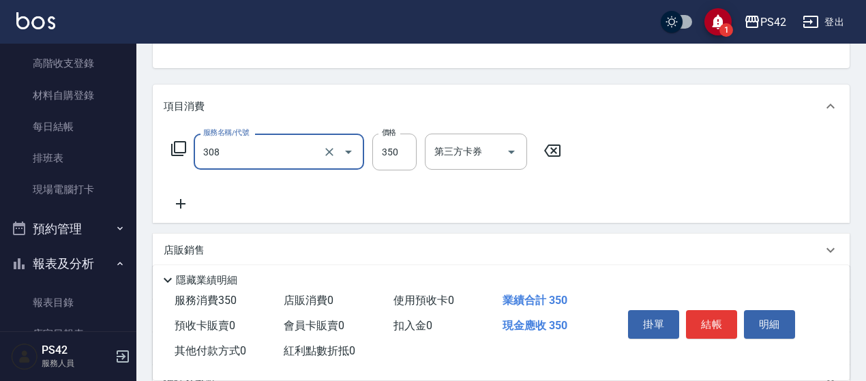
type input "洗+剪(308)"
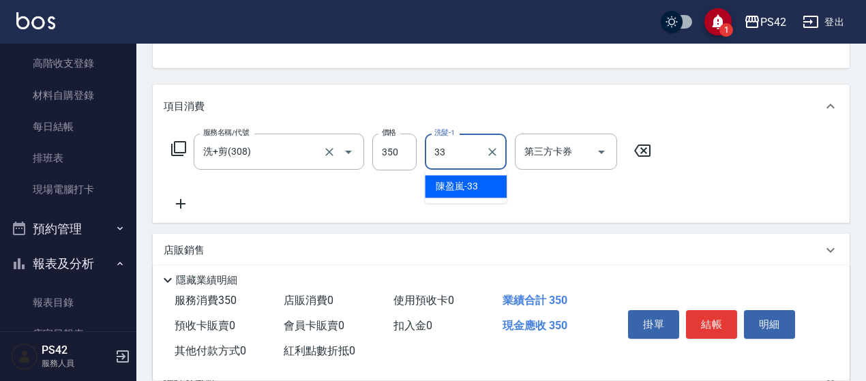
type input "[PERSON_NAME]-33"
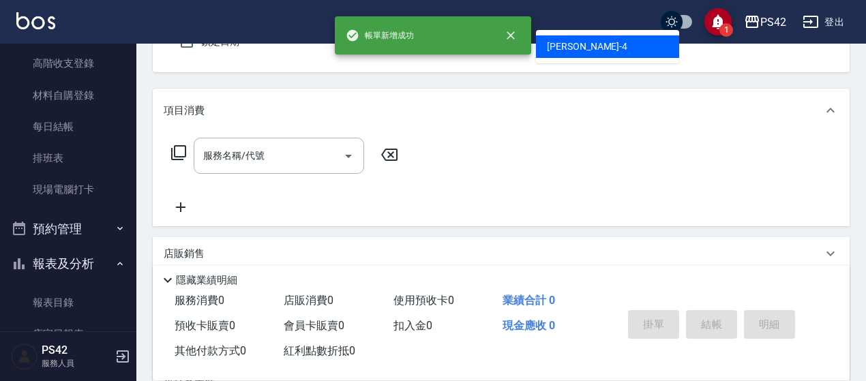
type input "無名字/0/null"
type input "[PERSON_NAME]-4"
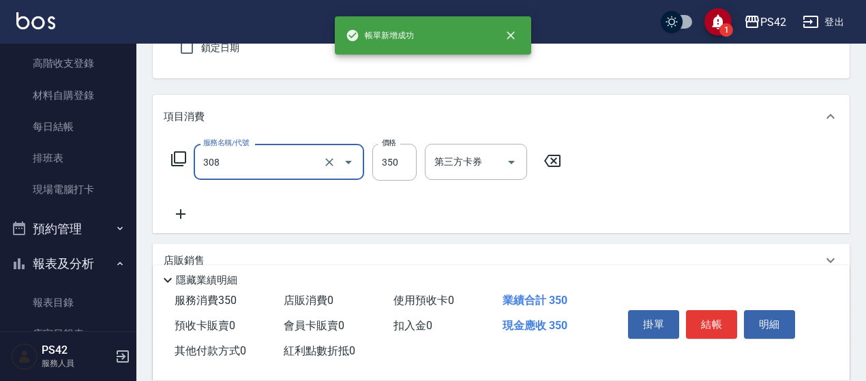
type input "洗+剪(308)"
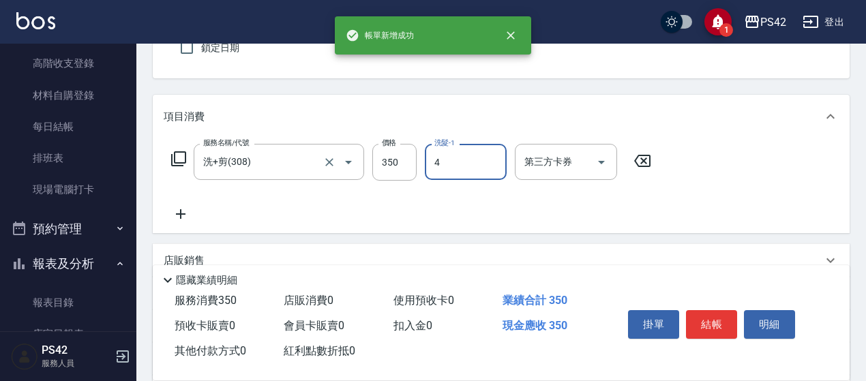
type input "[PERSON_NAME]-4"
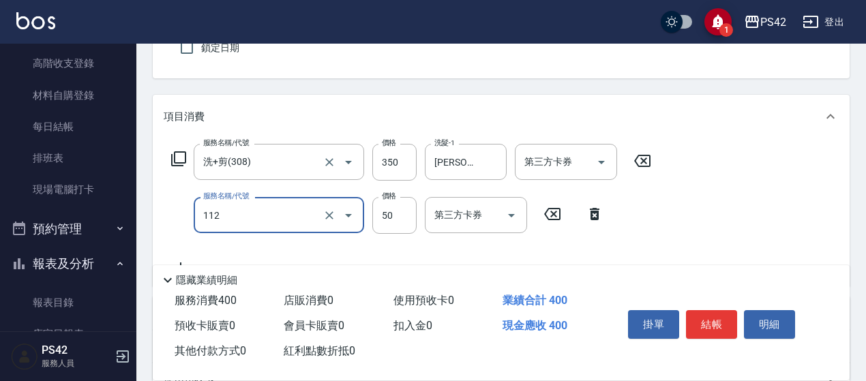
type input "精油50(112)"
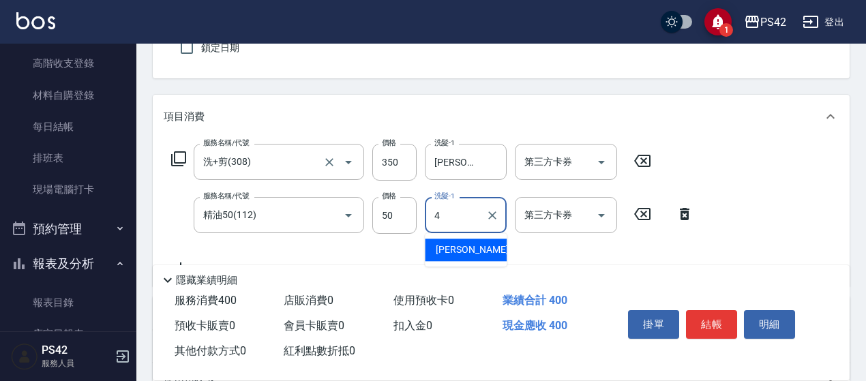
type input "[PERSON_NAME]-4"
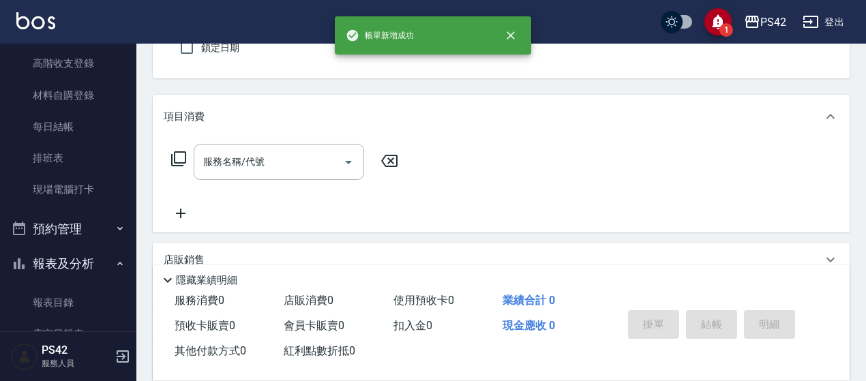
type input "無名字/0/null"
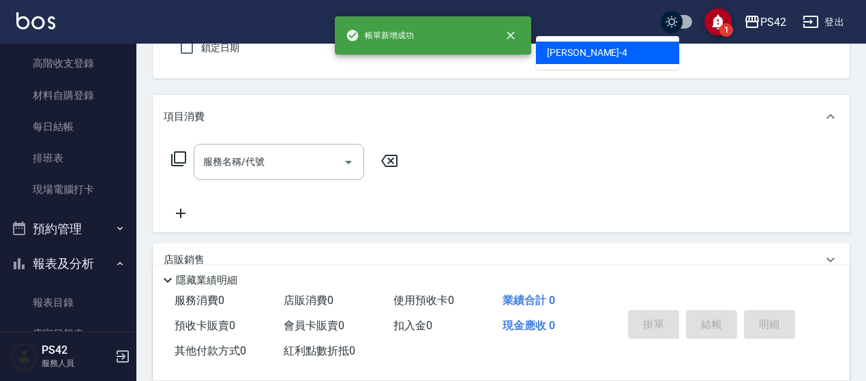
type input "[PERSON_NAME]-4"
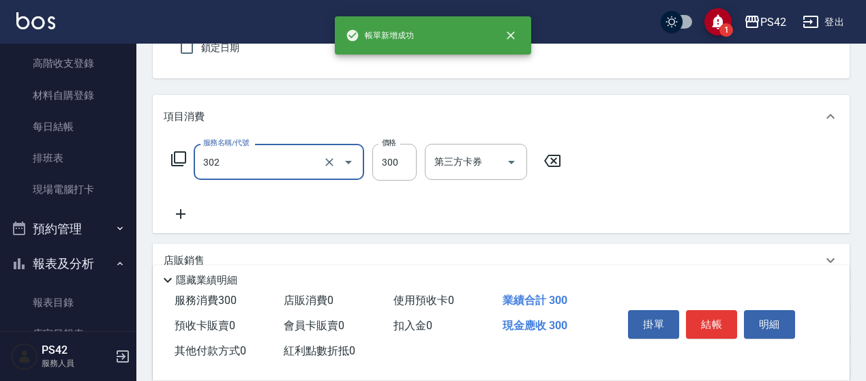
type input "剪髮(302)"
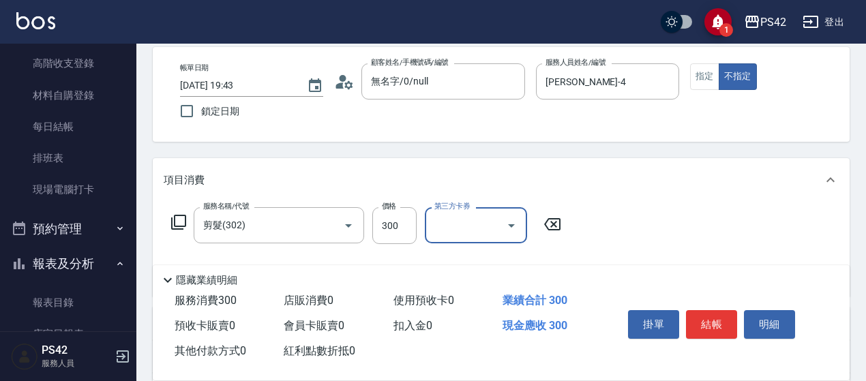
scroll to position [0, 0]
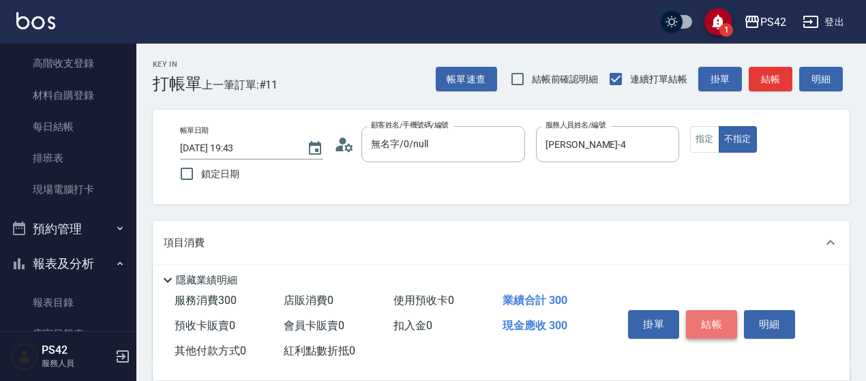
click at [703, 319] on button "結帳" at bounding box center [711, 324] width 51 height 29
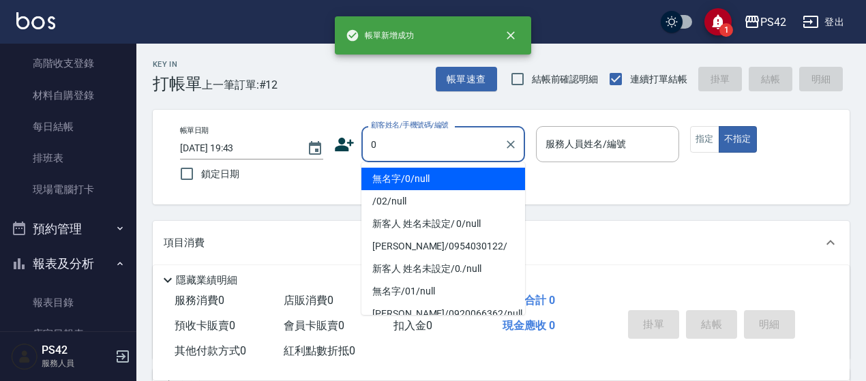
type input "無名字/0/null"
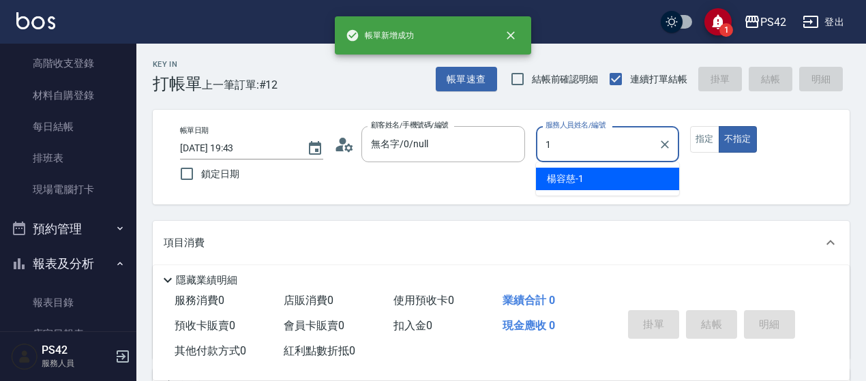
type input "[PERSON_NAME]-1"
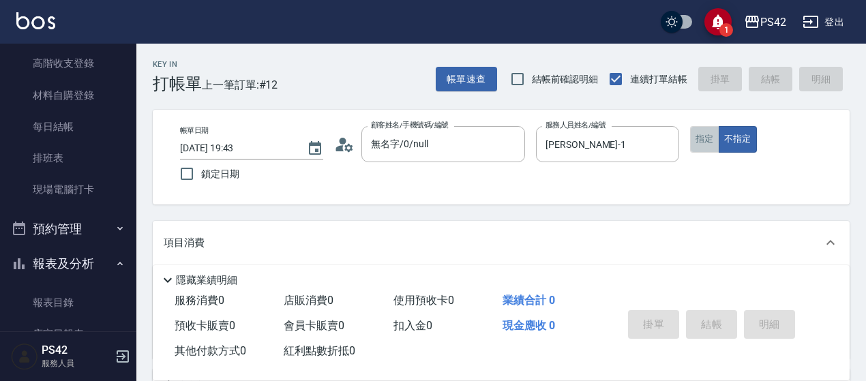
click at [700, 132] on button "指定" at bounding box center [704, 139] width 29 height 27
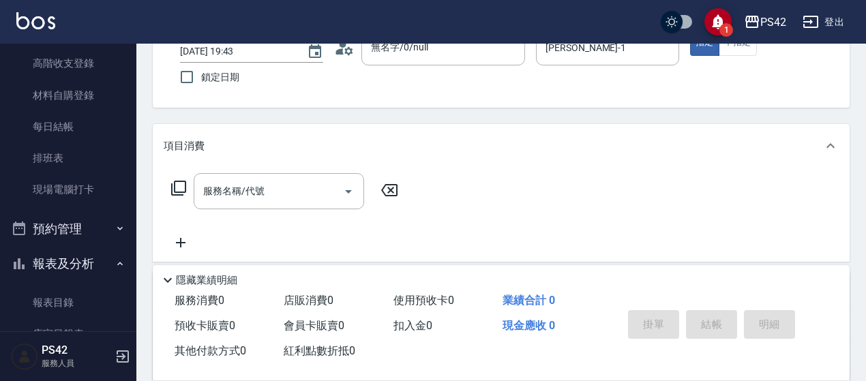
scroll to position [136, 0]
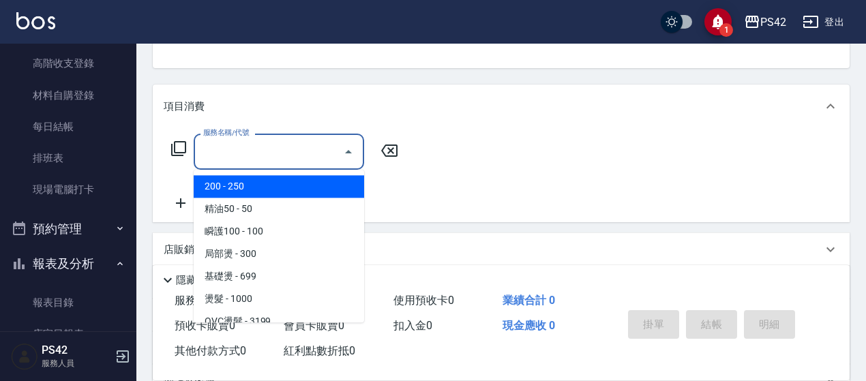
click at [222, 151] on input "服務名稱/代號" at bounding box center [269, 152] width 138 height 24
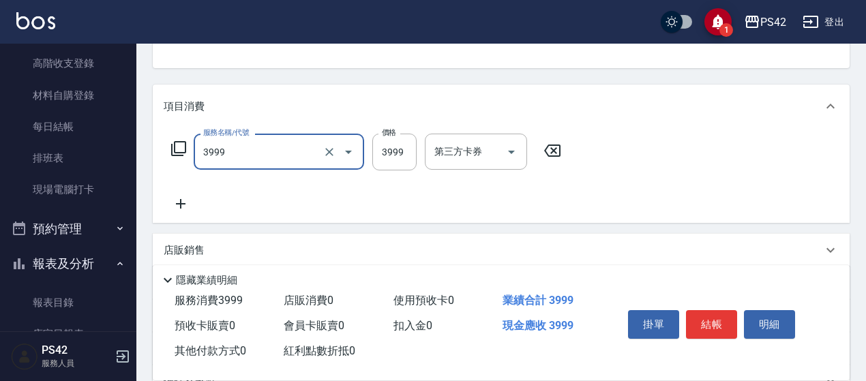
type input "男士接髮(3999)"
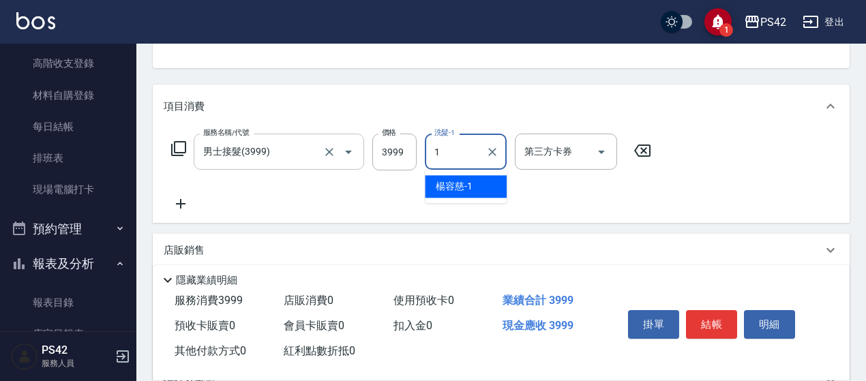
type input "[PERSON_NAME]-1"
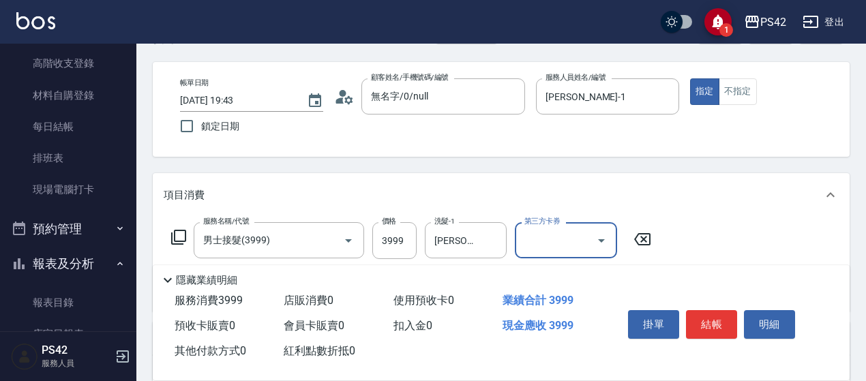
scroll to position [0, 0]
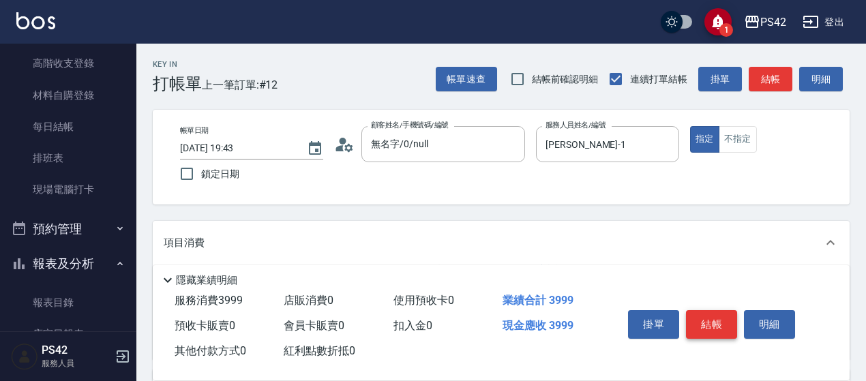
click at [724, 321] on button "結帳" at bounding box center [711, 324] width 51 height 29
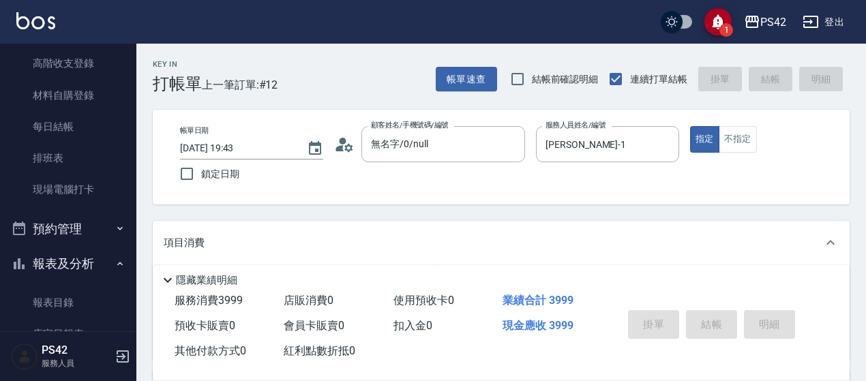
type input "[DATE] 19:44"
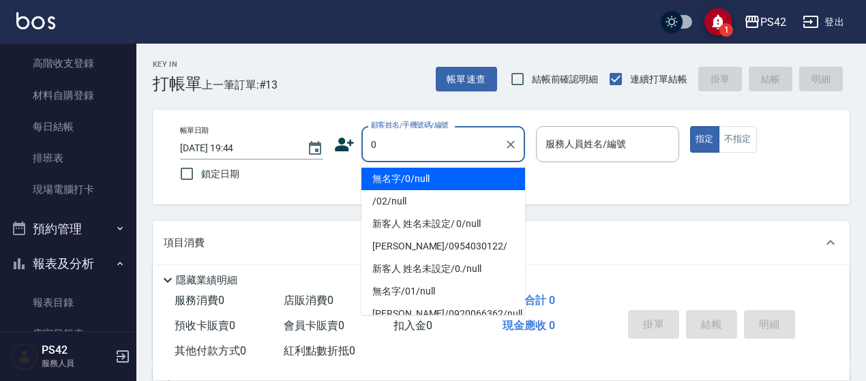
type input "無名字/0/null"
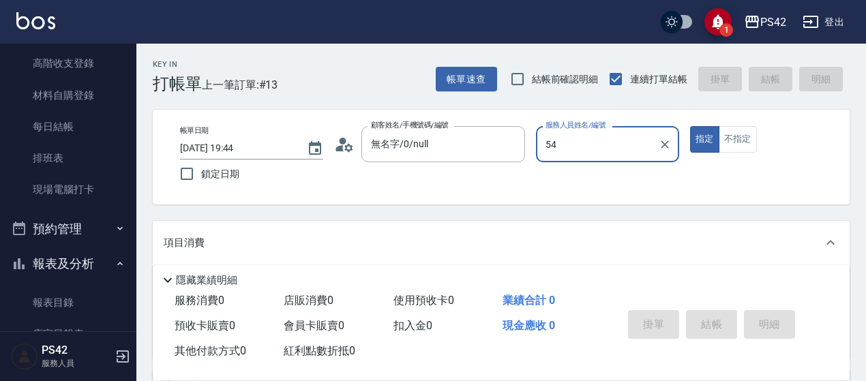
type input "5"
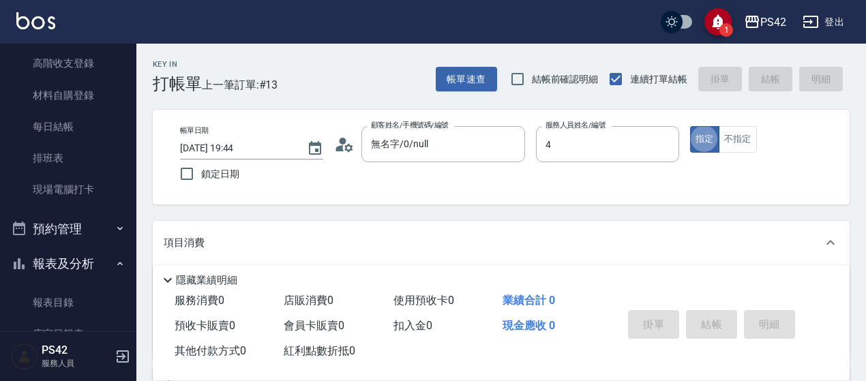
type input "[PERSON_NAME]-4"
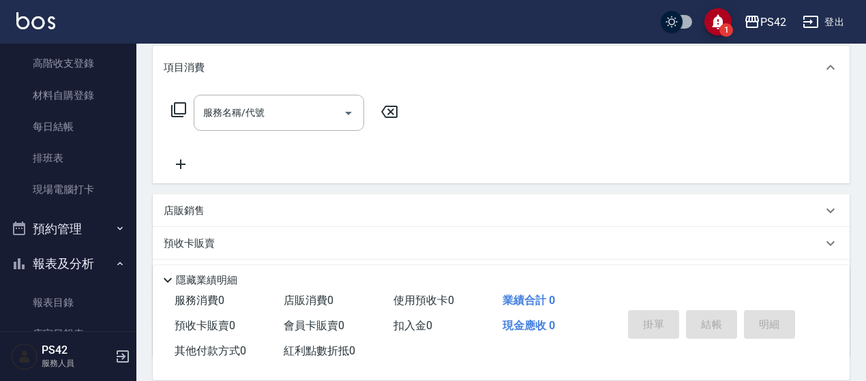
scroll to position [205, 0]
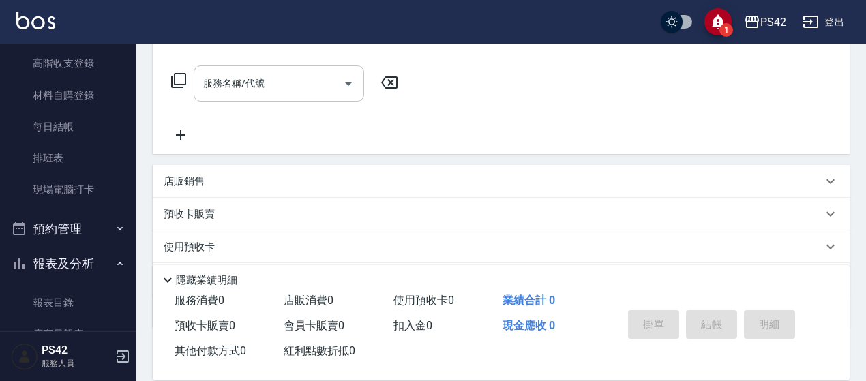
click at [255, 81] on input "服務名稱/代號" at bounding box center [269, 84] width 138 height 24
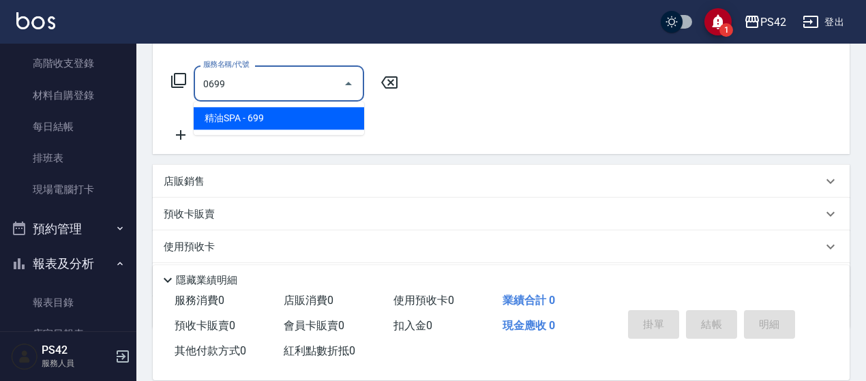
type input "精油SPA(0699)"
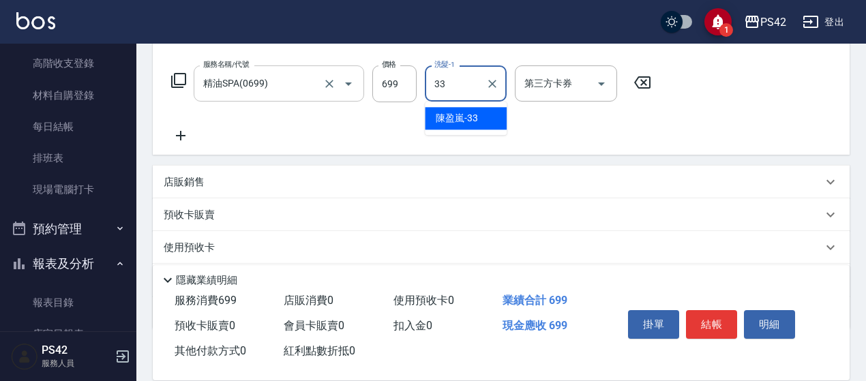
type input "[PERSON_NAME]-33"
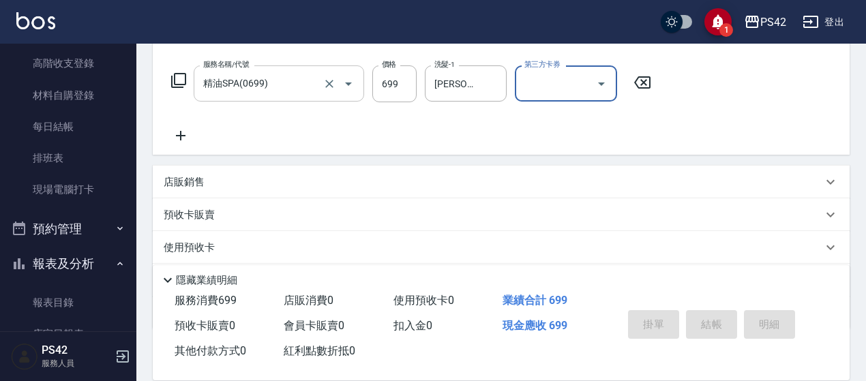
type input "[DATE] 20:04"
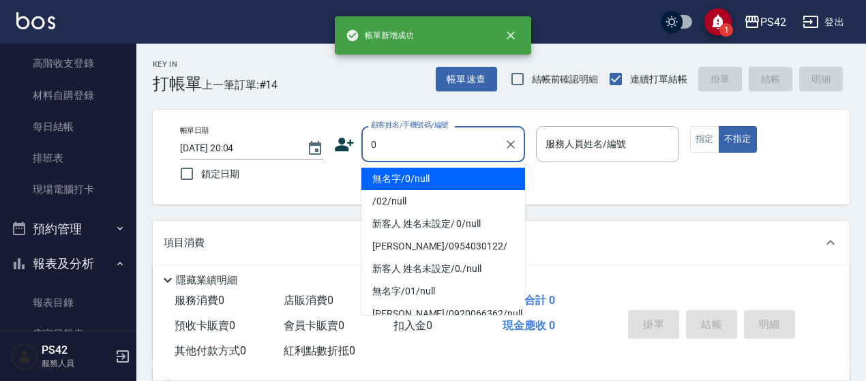
type input "無名字/0/null"
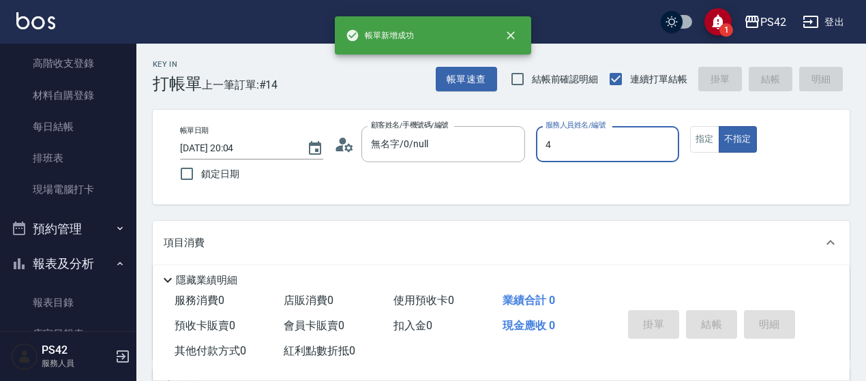
type input "[PERSON_NAME]-4"
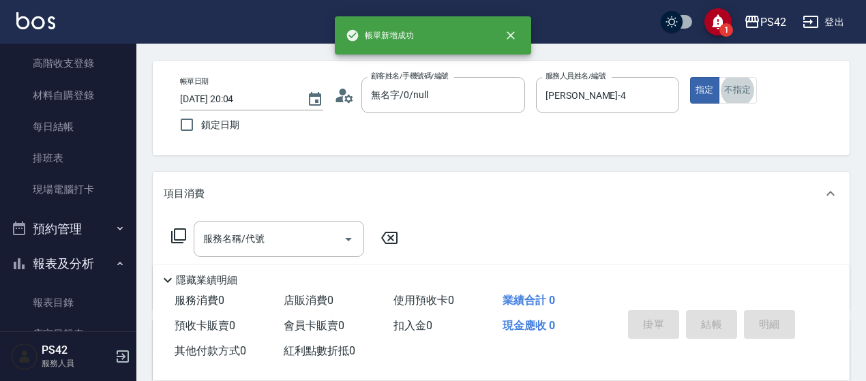
scroll to position [136, 0]
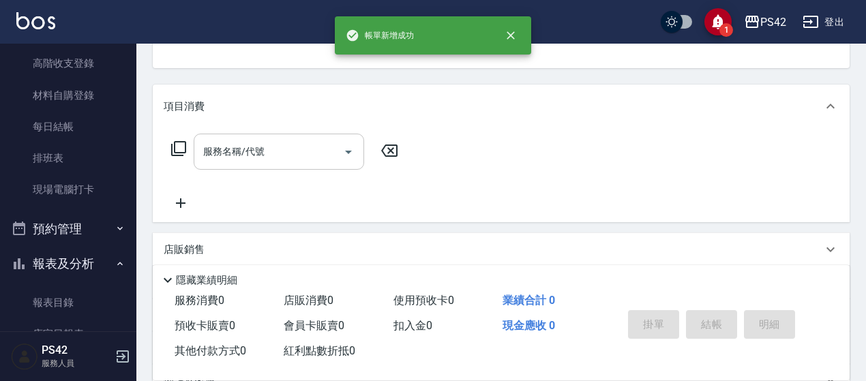
drag, startPoint x: 293, startPoint y: 159, endPoint x: 278, endPoint y: 136, distance: 27.6
click at [292, 158] on input "服務名稱/代號" at bounding box center [269, 152] width 138 height 24
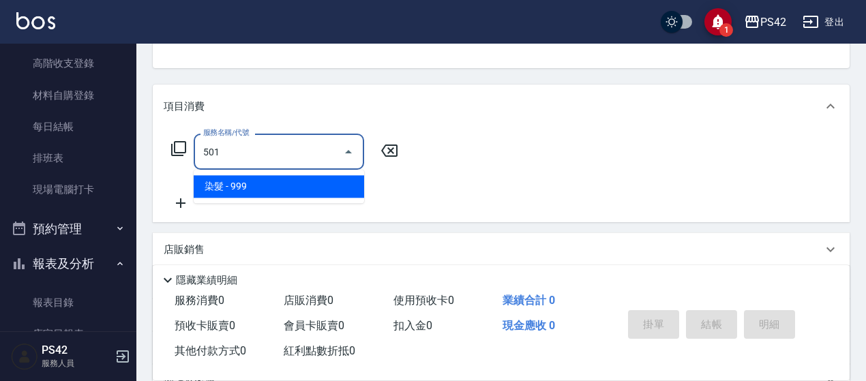
type input "染髮(501)"
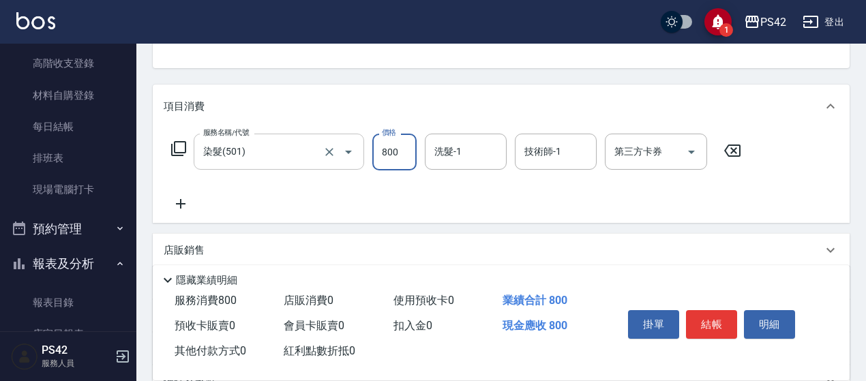
type input "800"
type input "[PERSON_NAME]-33"
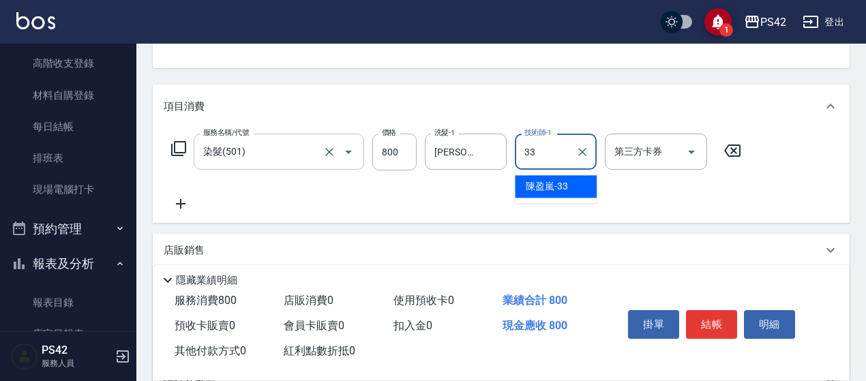
type input "[PERSON_NAME]-33"
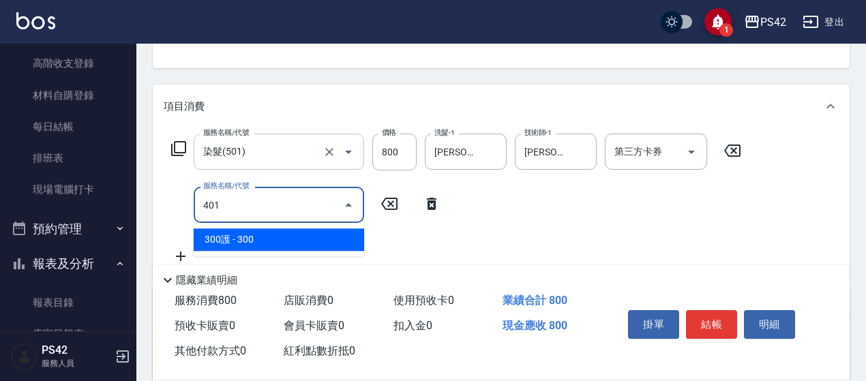
type input "300護(401)"
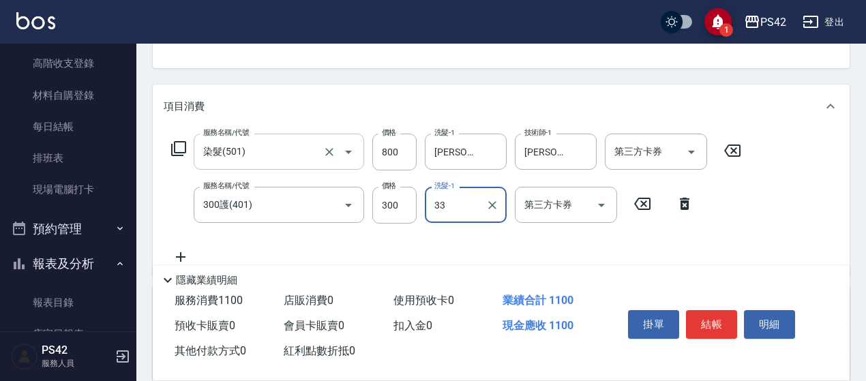
type input "[PERSON_NAME]-33"
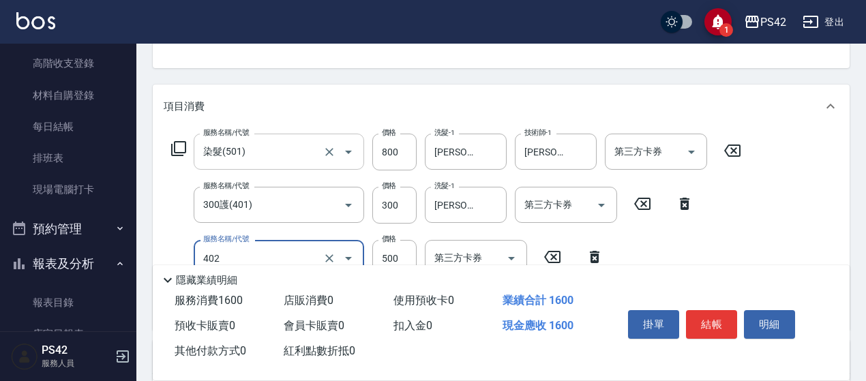
type input "500護(402)"
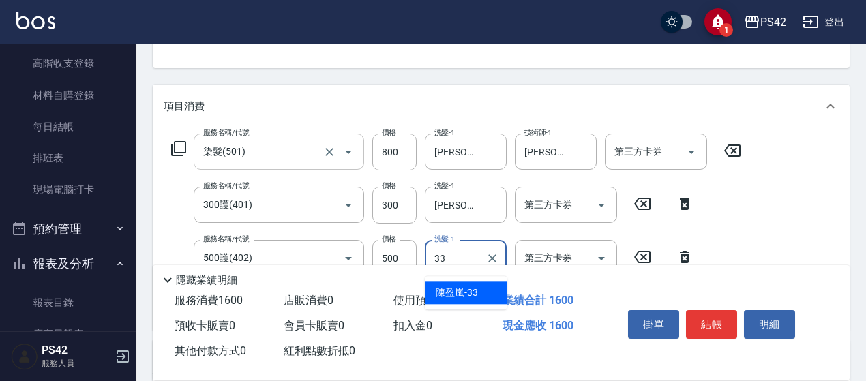
type input "[PERSON_NAME]-33"
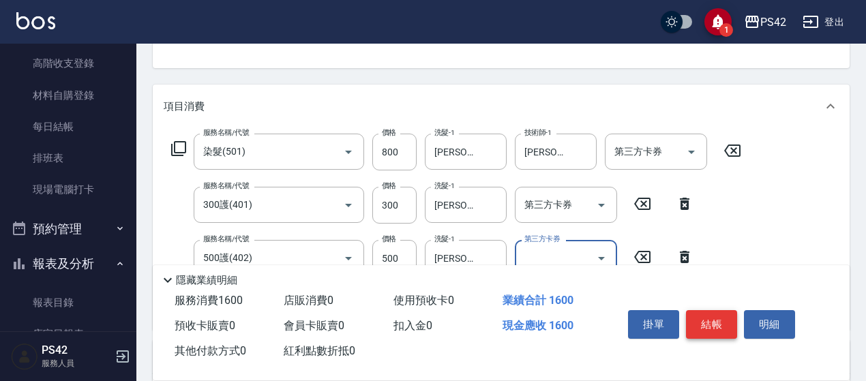
click at [725, 321] on button "結帳" at bounding box center [711, 324] width 51 height 29
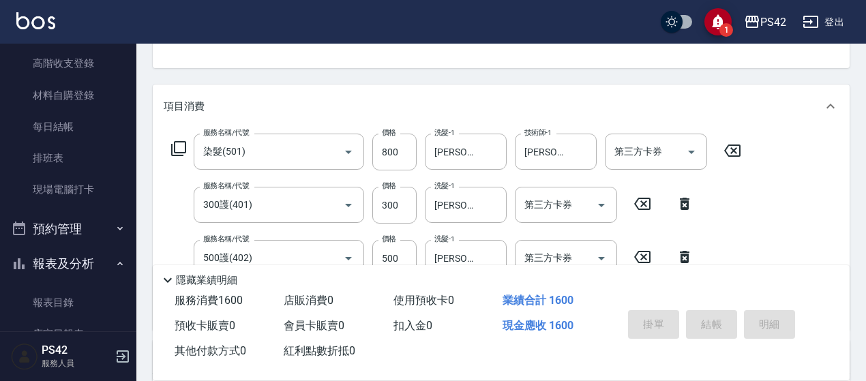
type input "[DATE] 20:05"
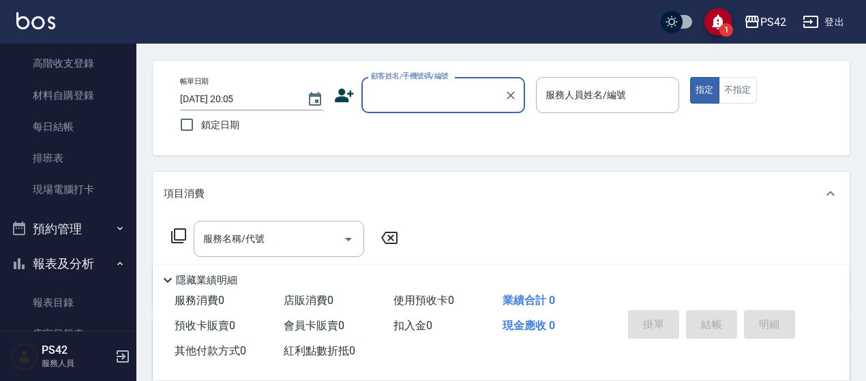
scroll to position [0, 0]
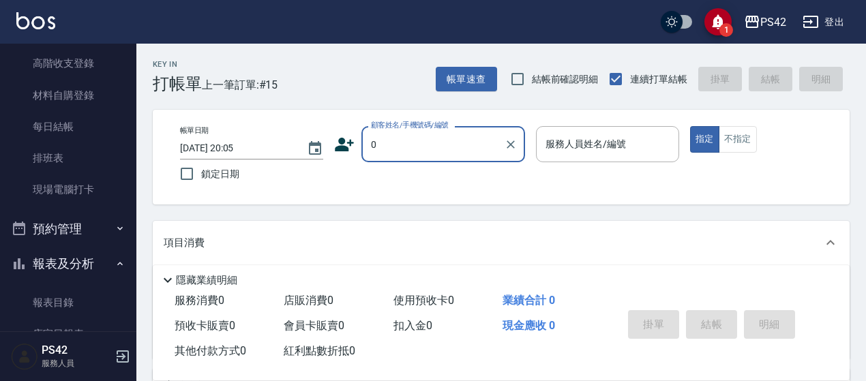
type input "無名字/0/null"
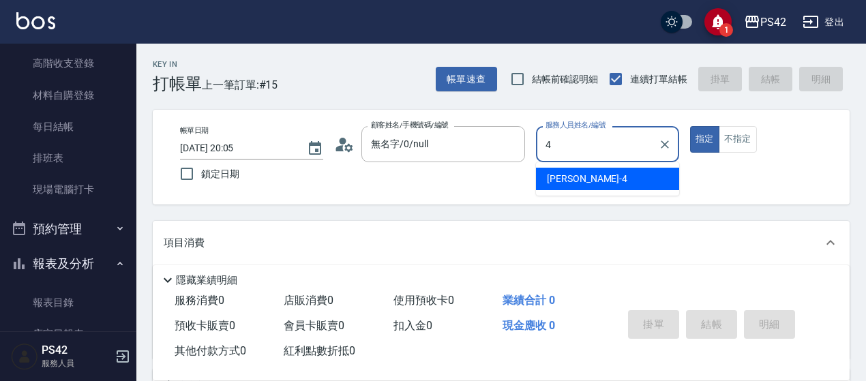
type input "[PERSON_NAME]-4"
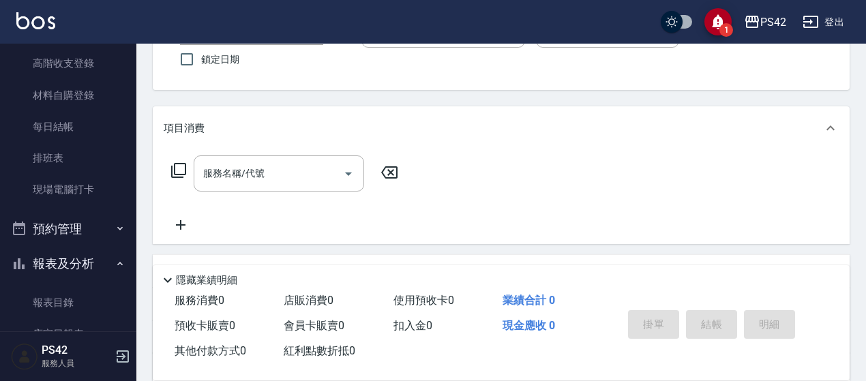
scroll to position [136, 0]
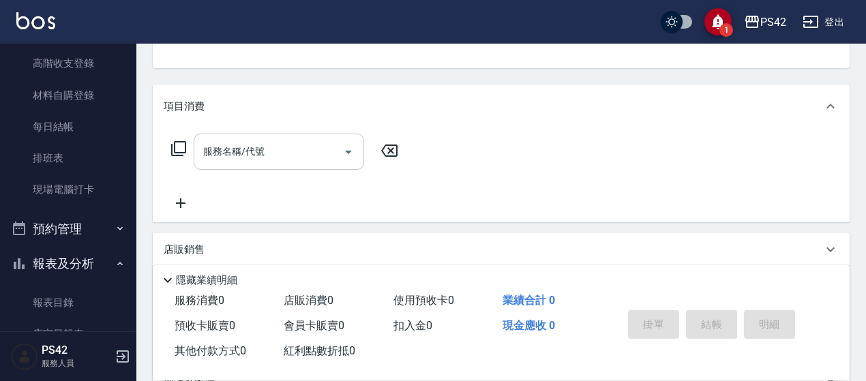
click at [270, 162] on input "服務名稱/代號" at bounding box center [269, 152] width 138 height 24
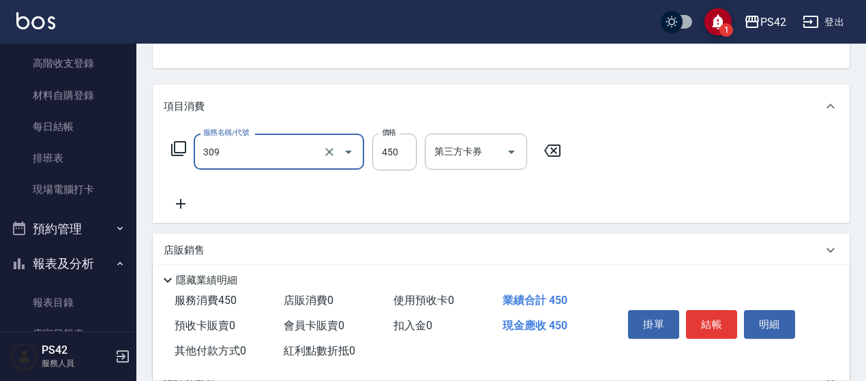
type input "洗+剪(309)"
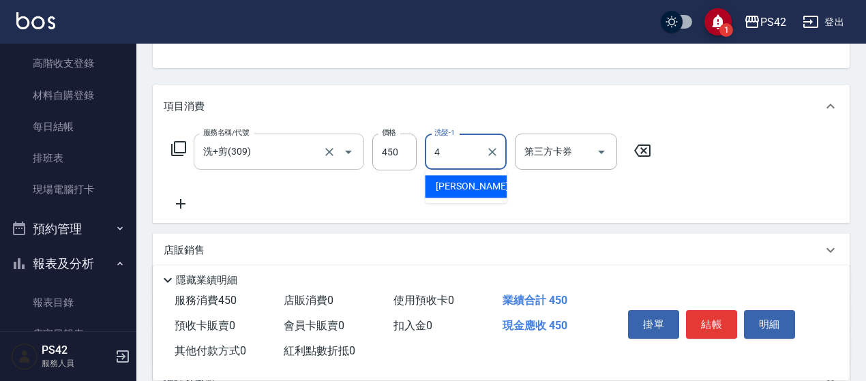
type input "[PERSON_NAME]-4"
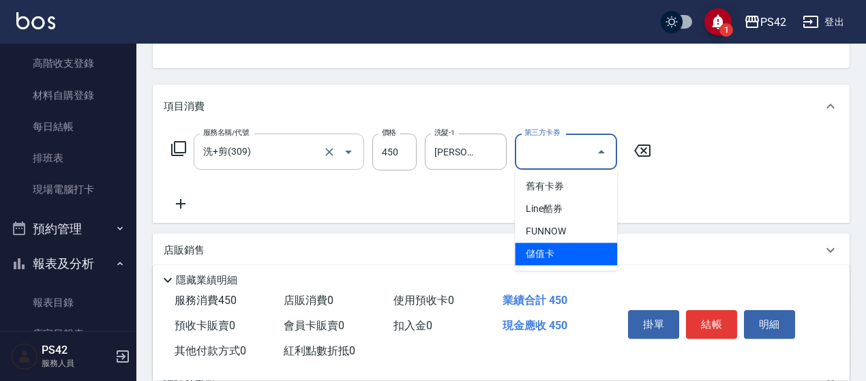
type input "儲值卡"
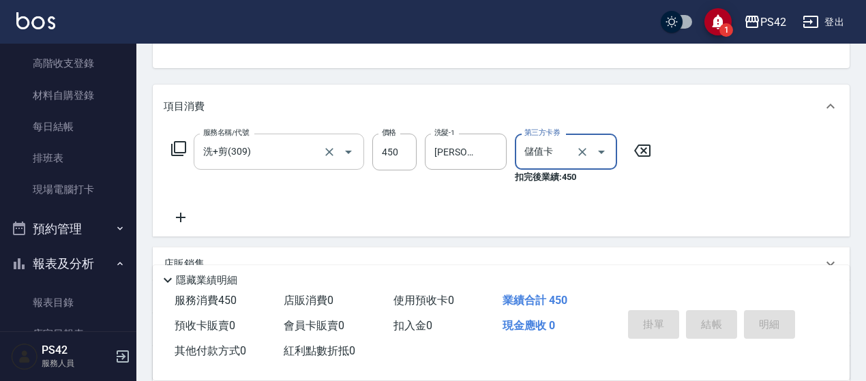
type input "[DATE] 20:06"
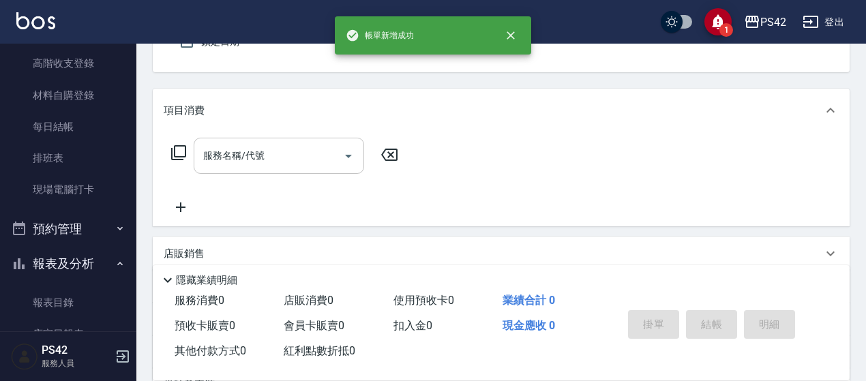
type input "0"
type input "2"
type input "無名字/0/null"
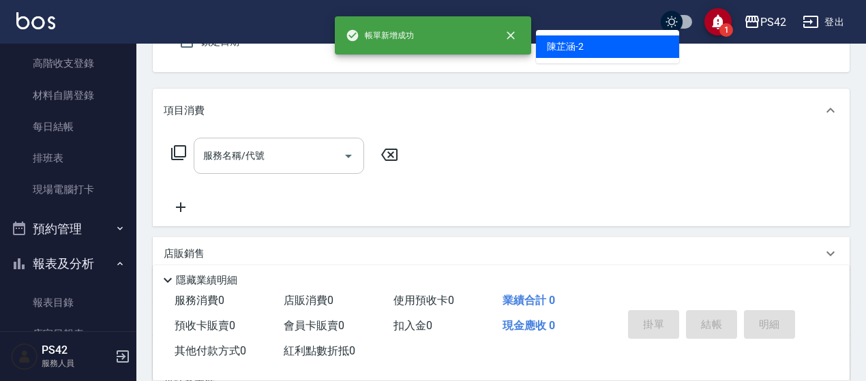
type input "[PERSON_NAME]-2"
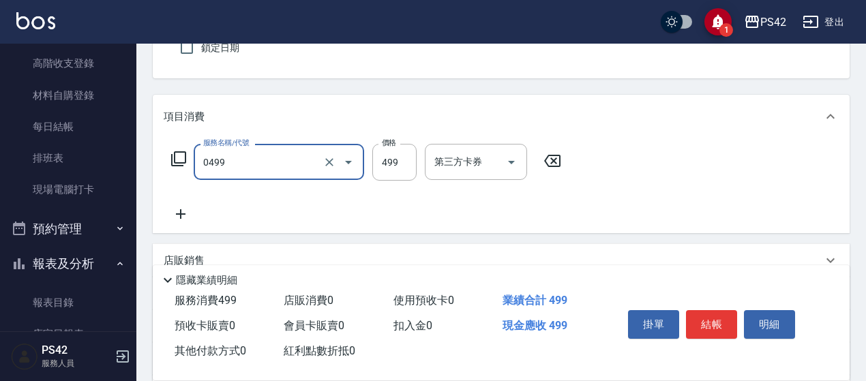
type input "[PERSON_NAME]499(0499)"
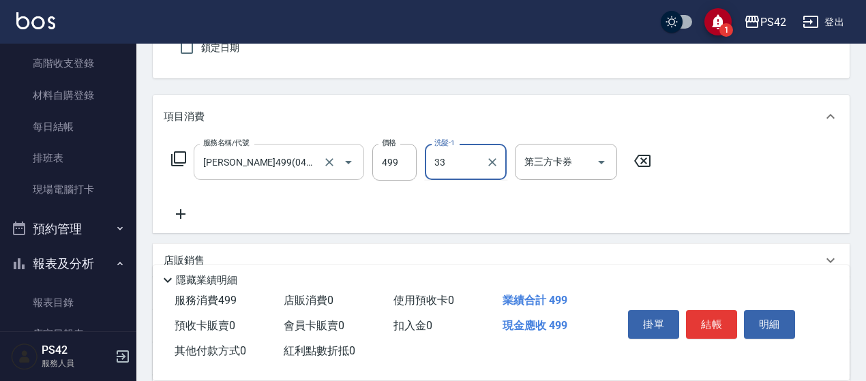
type input "[PERSON_NAME]-33"
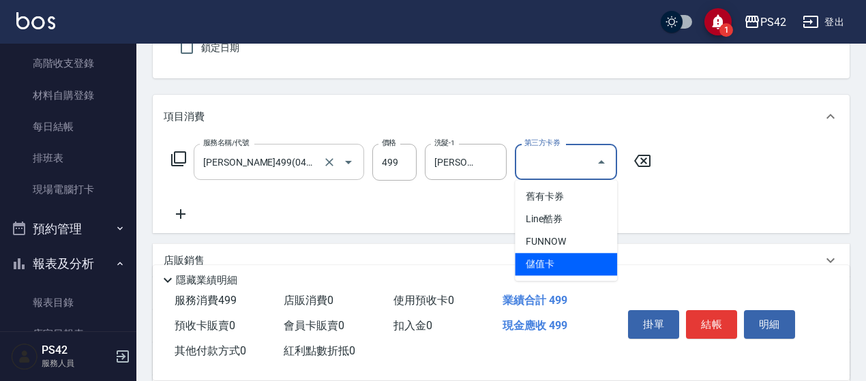
type input "儲值卡"
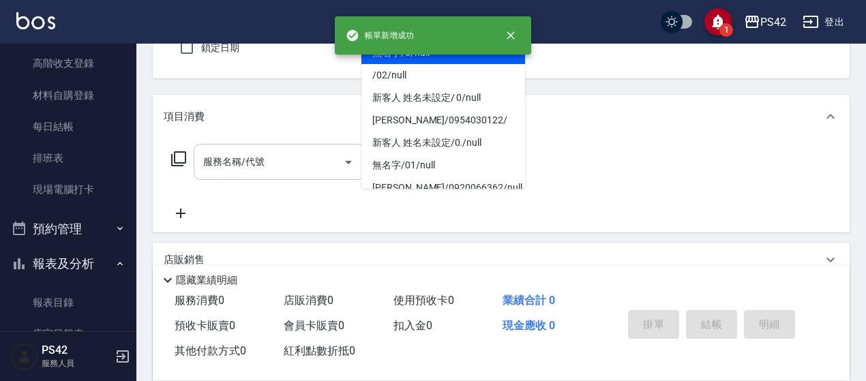
type input "無名字/0/null"
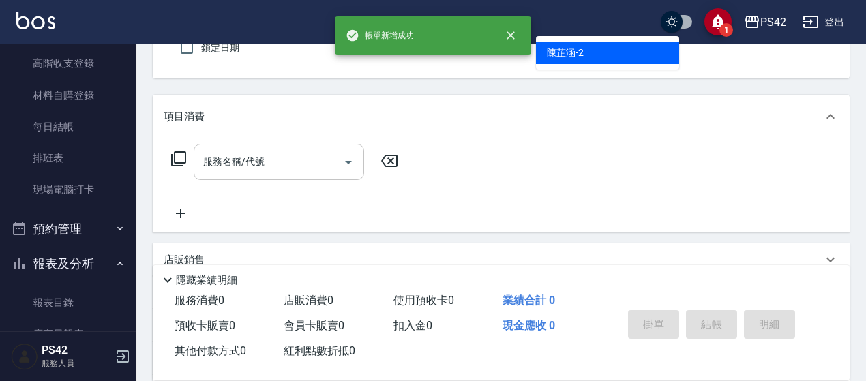
type input "[PERSON_NAME]-2"
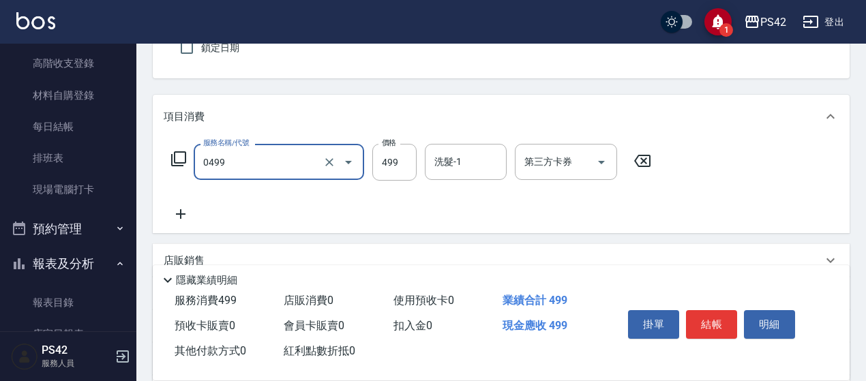
type input "[PERSON_NAME]499(0499)"
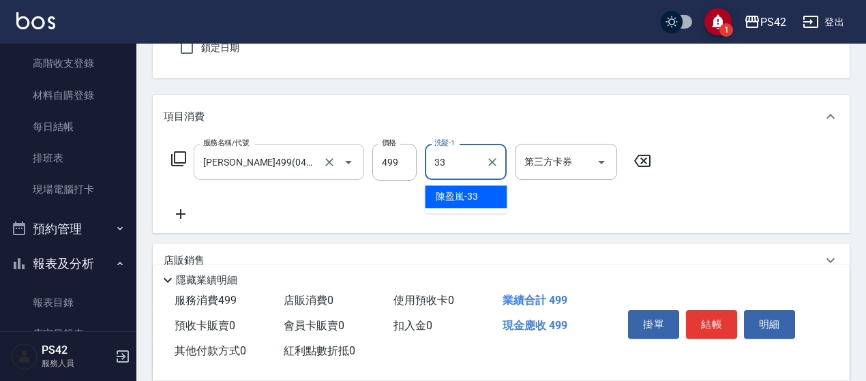
type input "[PERSON_NAME]-33"
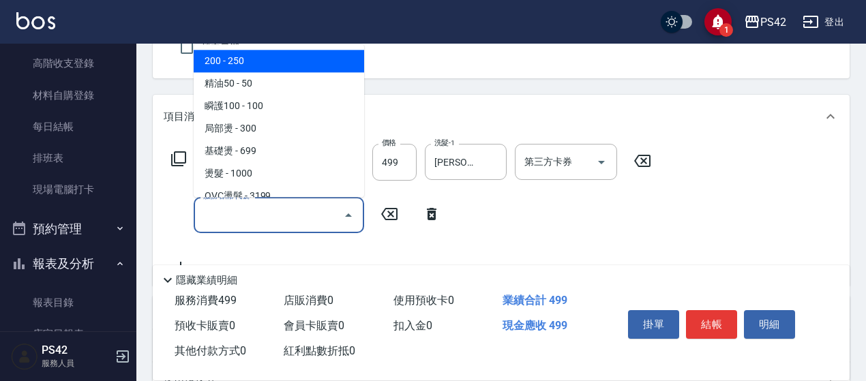
click at [242, 209] on input "服務名稱/代號" at bounding box center [269, 215] width 138 height 24
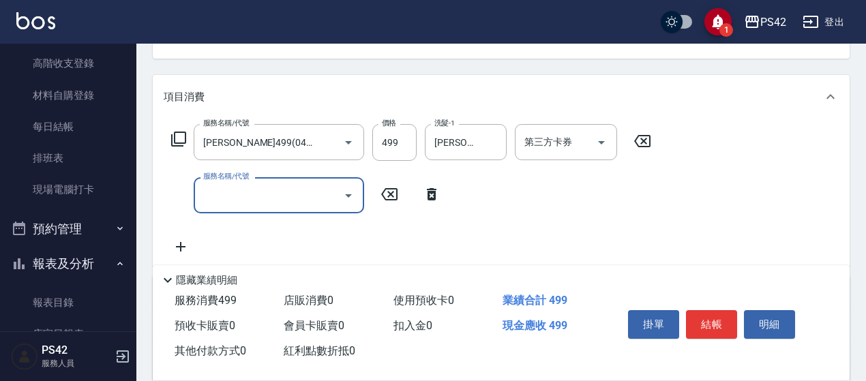
scroll to position [205, 0]
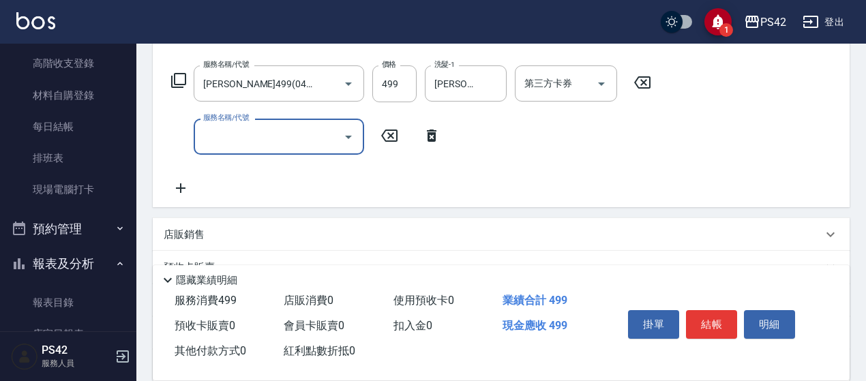
drag, startPoint x: 723, startPoint y: 325, endPoint x: 720, endPoint y: 312, distance: 13.9
click at [720, 324] on button "結帳" at bounding box center [711, 324] width 51 height 29
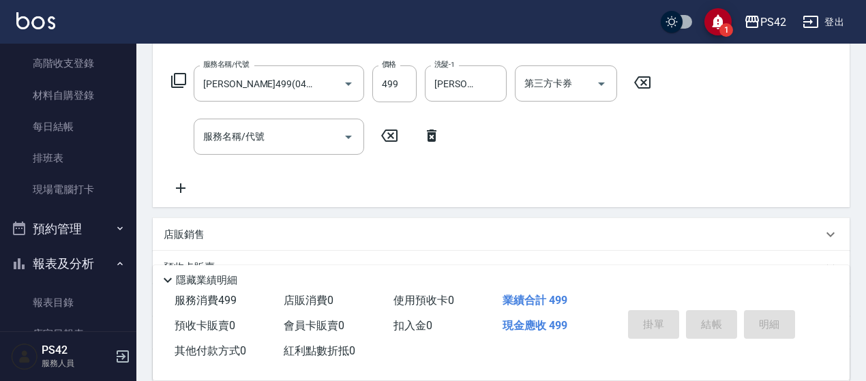
type input "[DATE] 20:07"
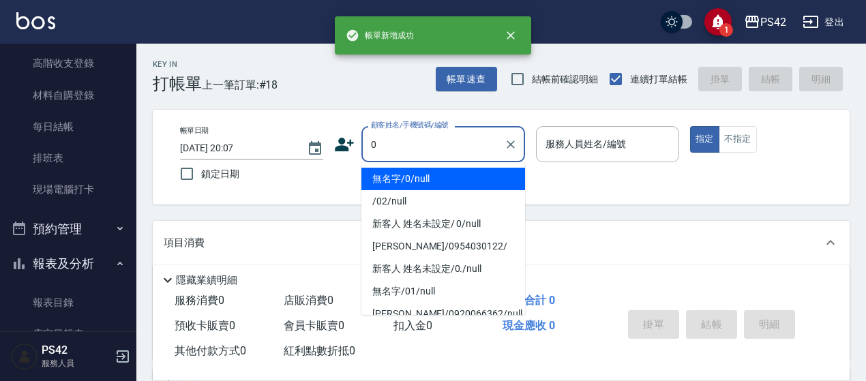
type input "無名字/0/null"
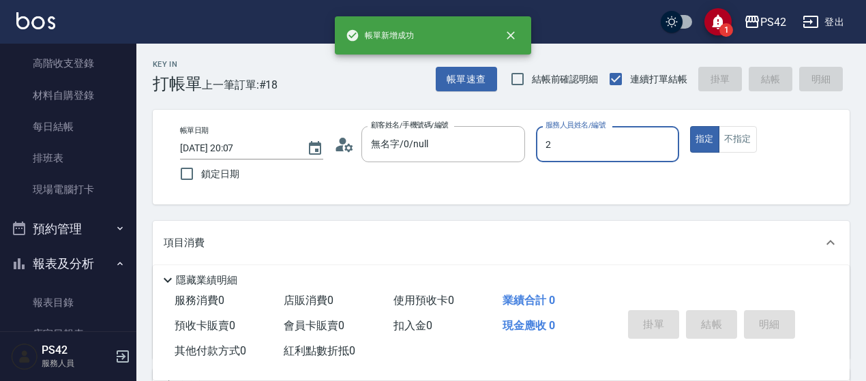
type input "[PERSON_NAME]-2"
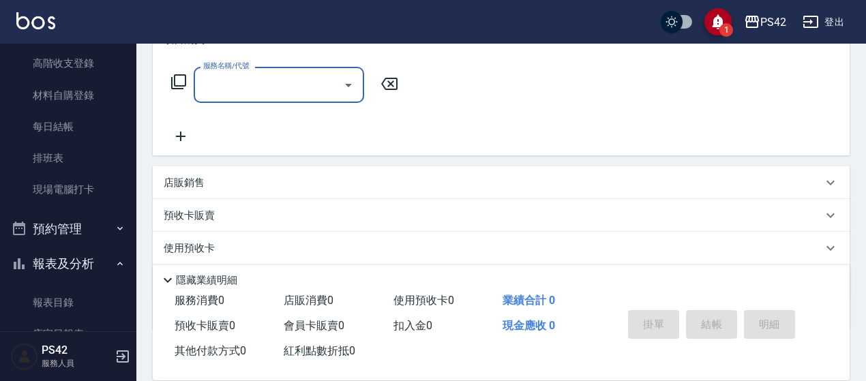
scroll to position [205, 0]
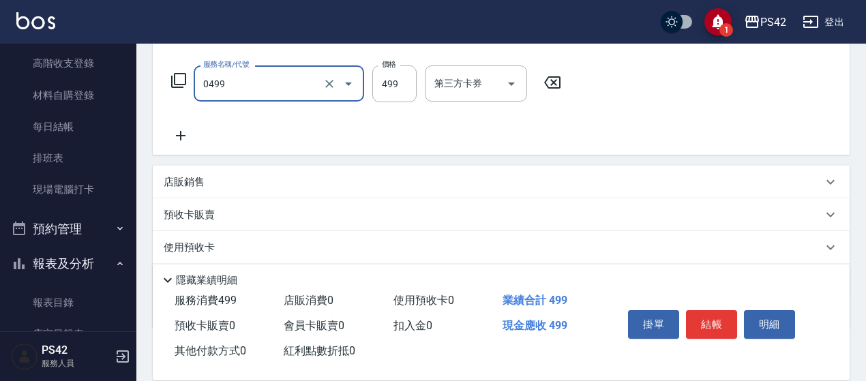
type input "[PERSON_NAME]499(0499)"
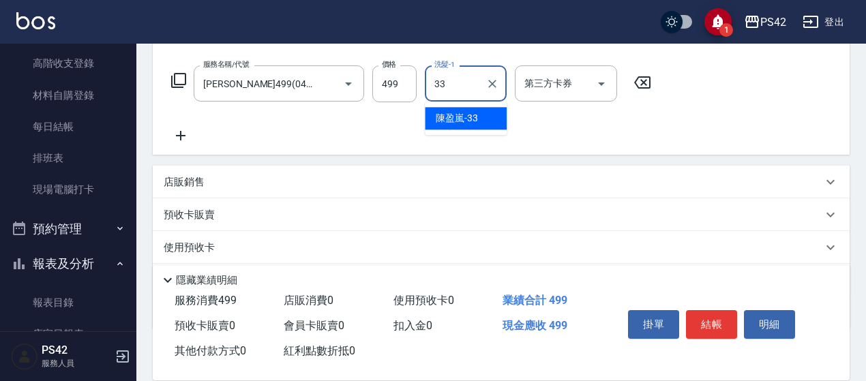
type input "[PERSON_NAME]-33"
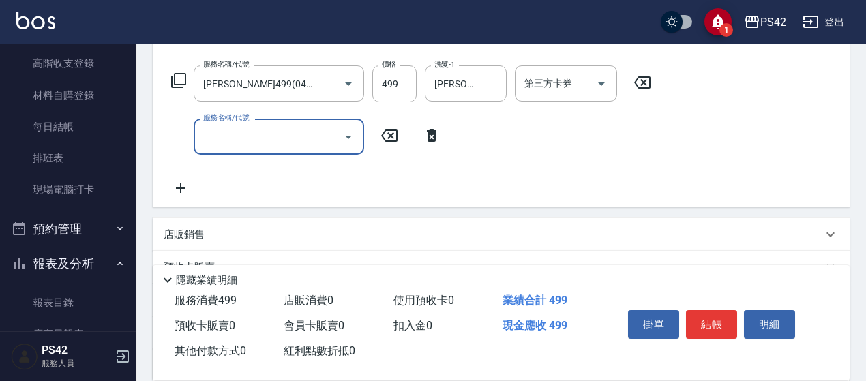
click at [249, 130] on input "服務名稱/代號" at bounding box center [269, 137] width 138 height 24
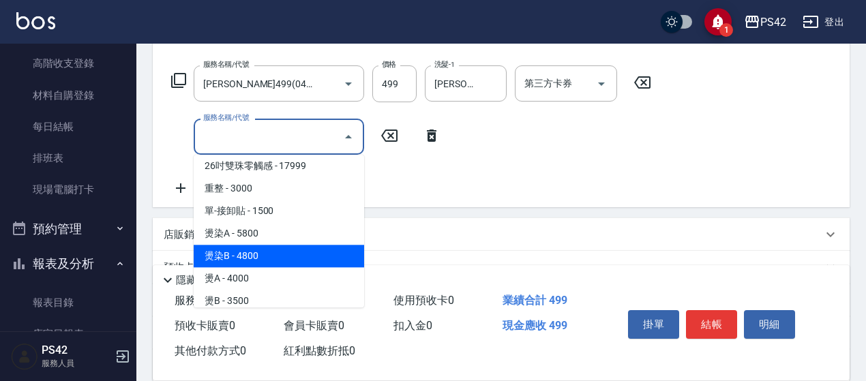
scroll to position [1092, 0]
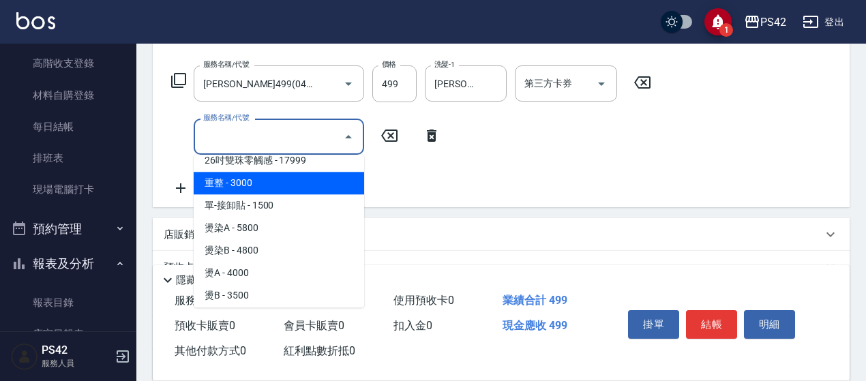
click at [307, 188] on span "重整 - 3000" at bounding box center [279, 183] width 171 height 23
type input "重整(714)"
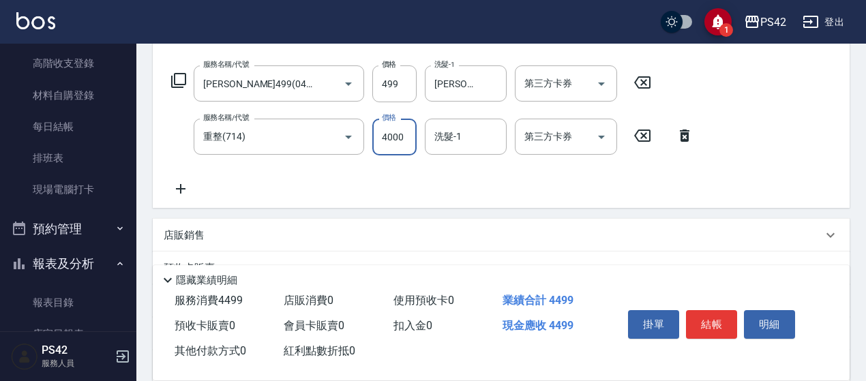
type input "4000"
click at [696, 327] on button "結帳" at bounding box center [711, 324] width 51 height 29
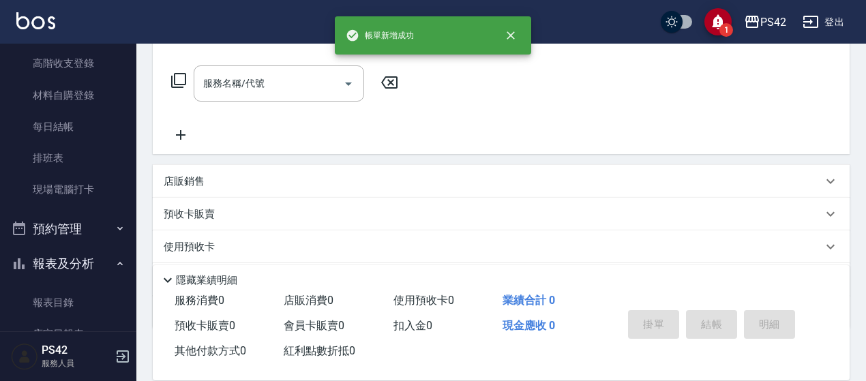
scroll to position [0, 0]
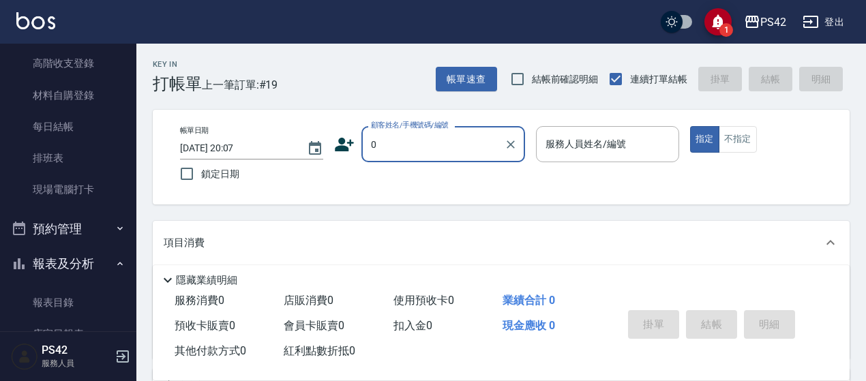
type input "無名字/0/null"
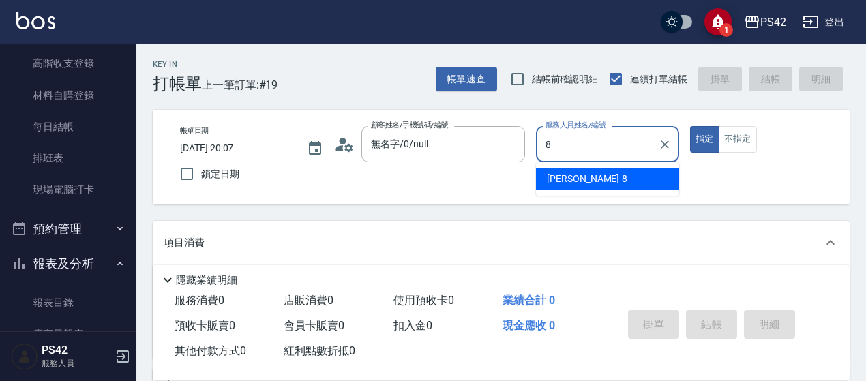
type input "[PERSON_NAME]-8"
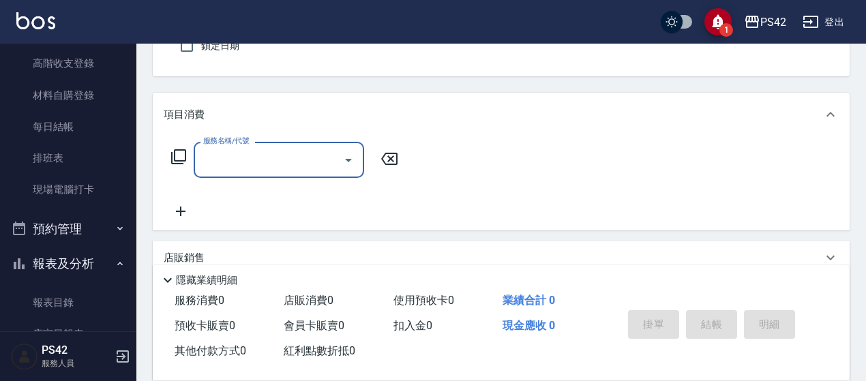
scroll to position [136, 0]
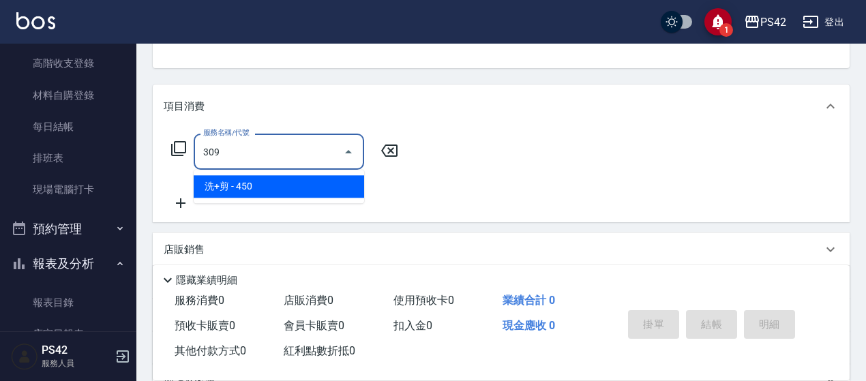
type input "洗+剪(309)"
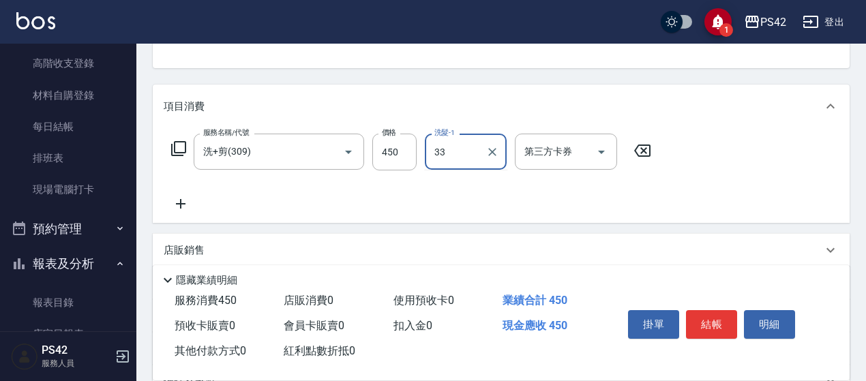
type input "[PERSON_NAME]-33"
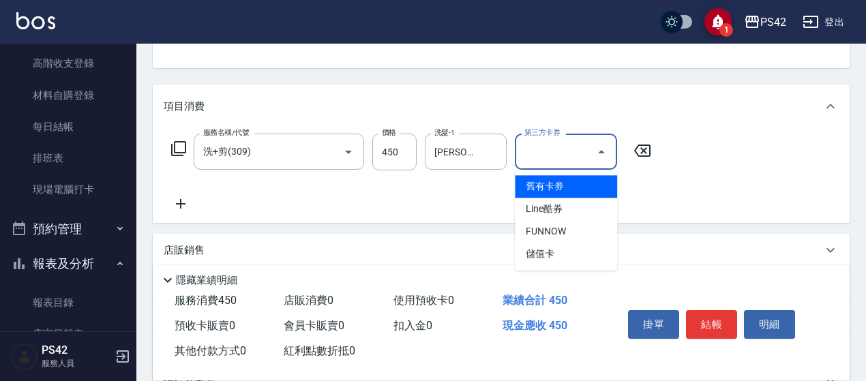
type input "儲值卡"
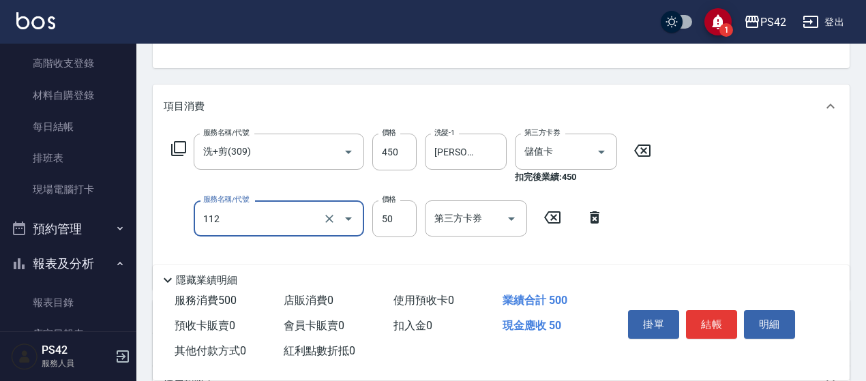
type input "精油50(112)"
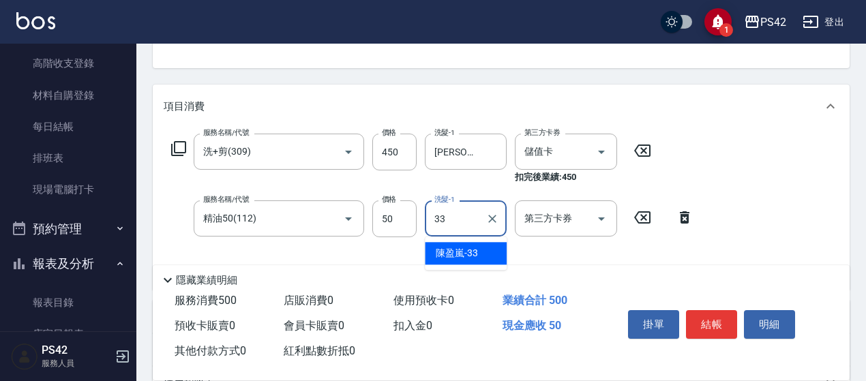
type input "[PERSON_NAME]-33"
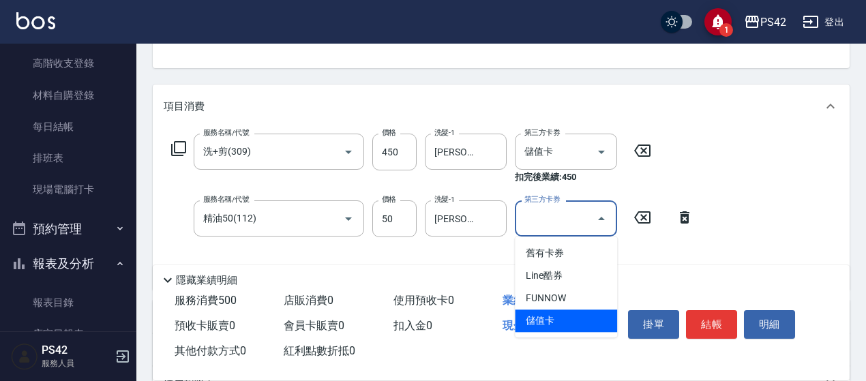
type input "儲值卡"
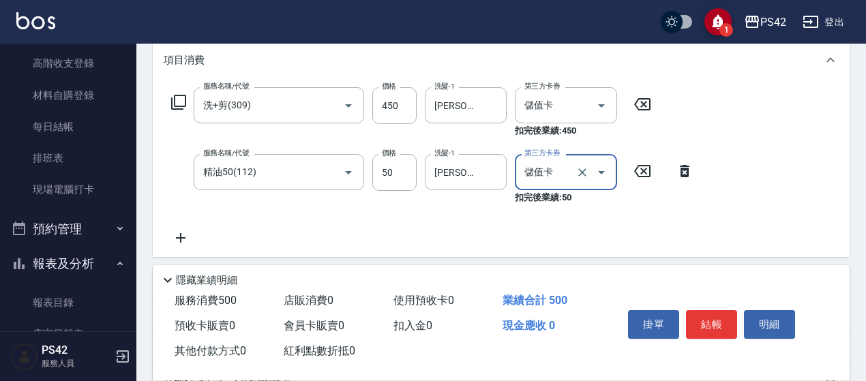
scroll to position [205, 0]
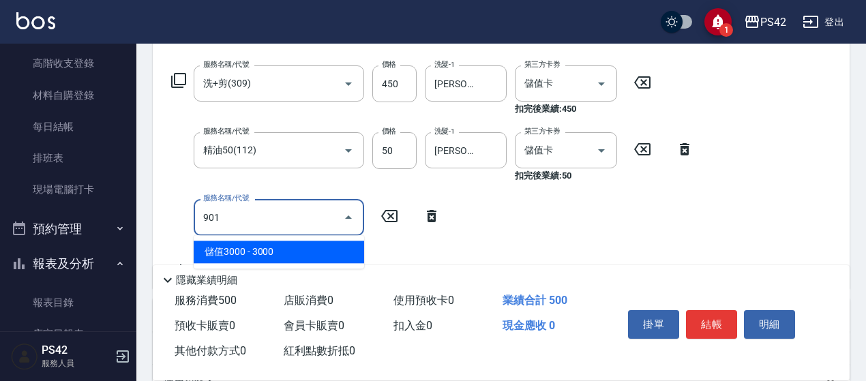
type input "儲值3000(901)"
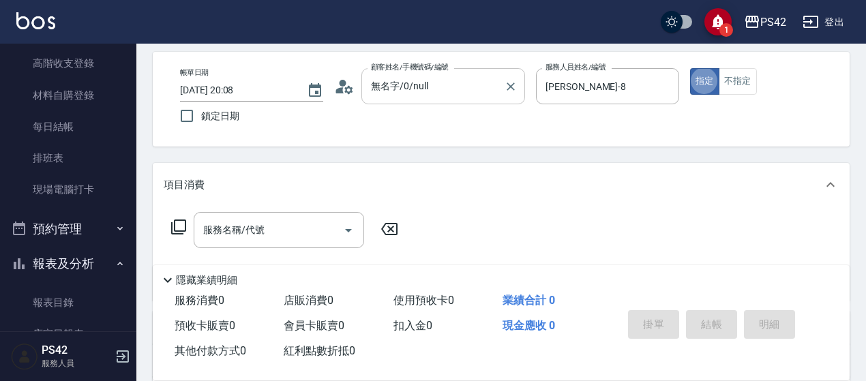
scroll to position [136, 0]
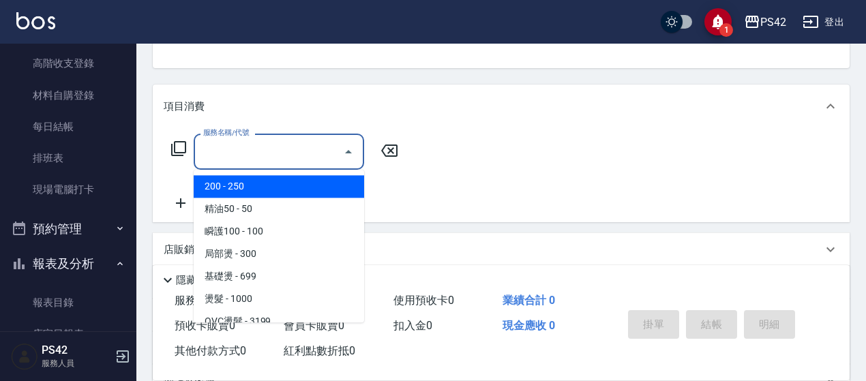
click at [218, 159] on input "服務名稱/代號" at bounding box center [269, 152] width 138 height 24
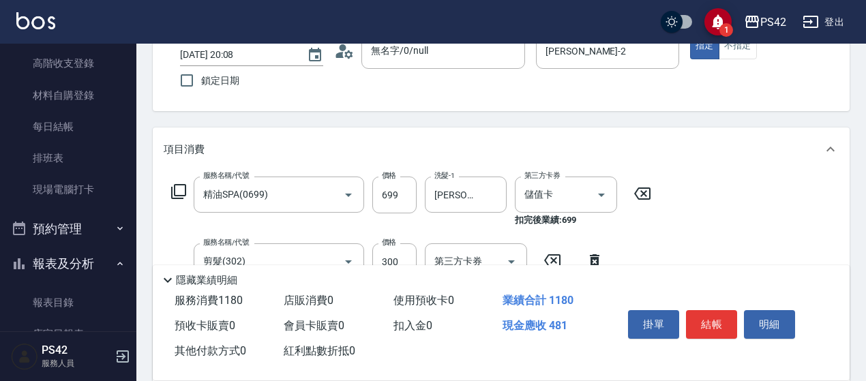
scroll to position [126, 0]
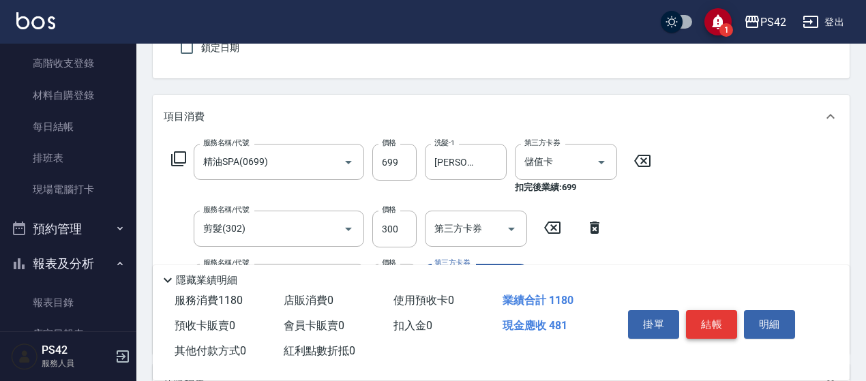
click at [715, 317] on button "結帳" at bounding box center [711, 324] width 51 height 29
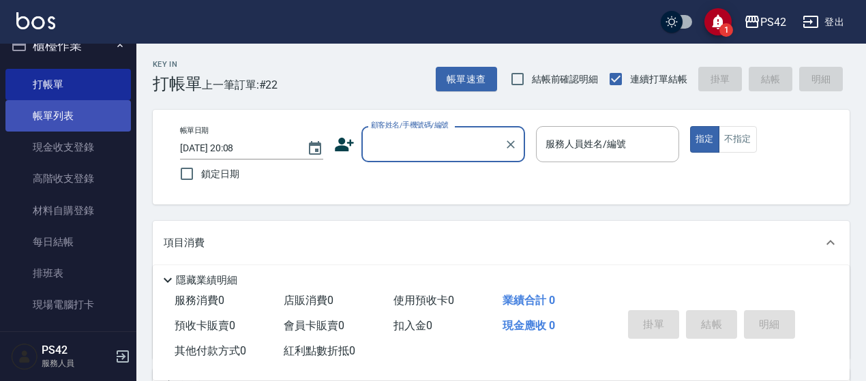
scroll to position [0, 0]
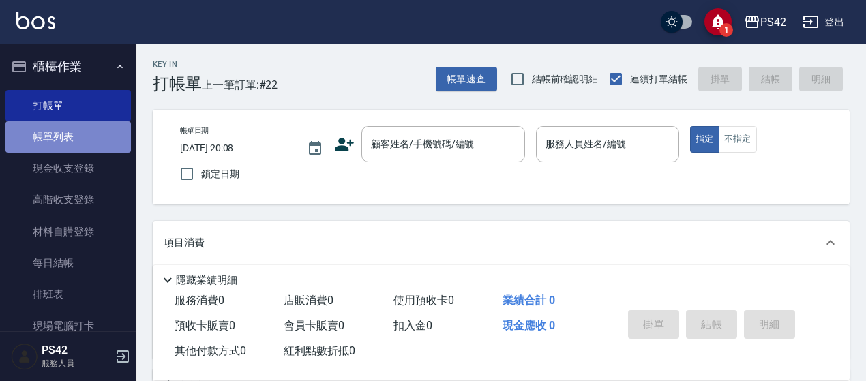
click at [94, 128] on link "帳單列表" at bounding box center [68, 136] width 126 height 31
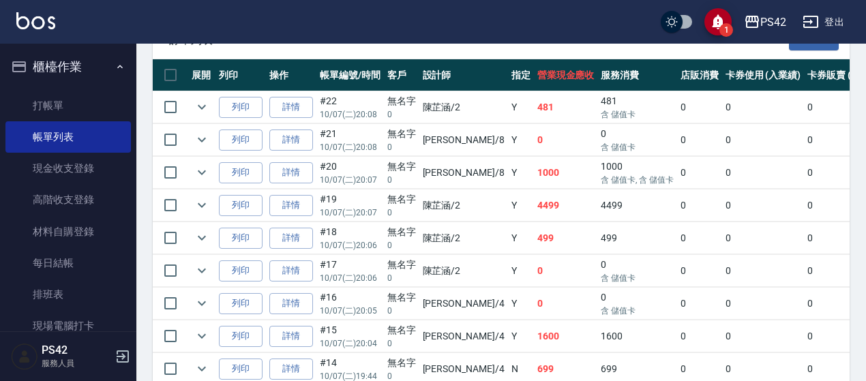
scroll to position [341, 0]
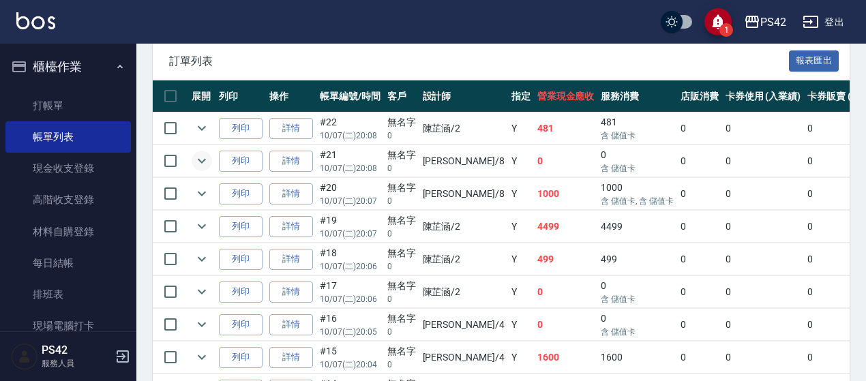
click at [207, 162] on icon "expand row" at bounding box center [202, 161] width 16 height 16
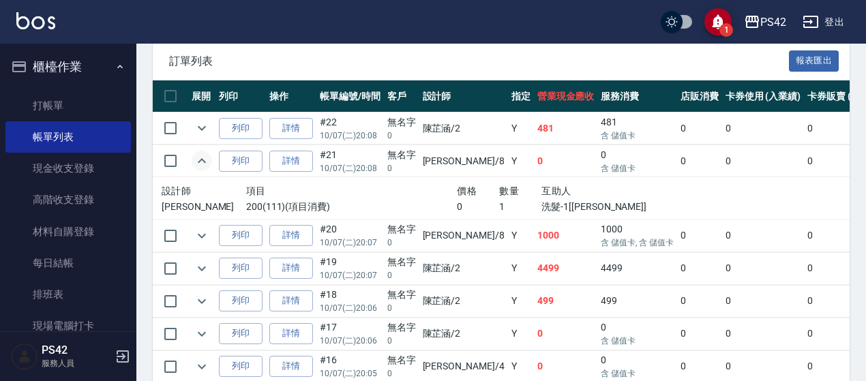
click at [196, 164] on icon "expand row" at bounding box center [202, 161] width 16 height 16
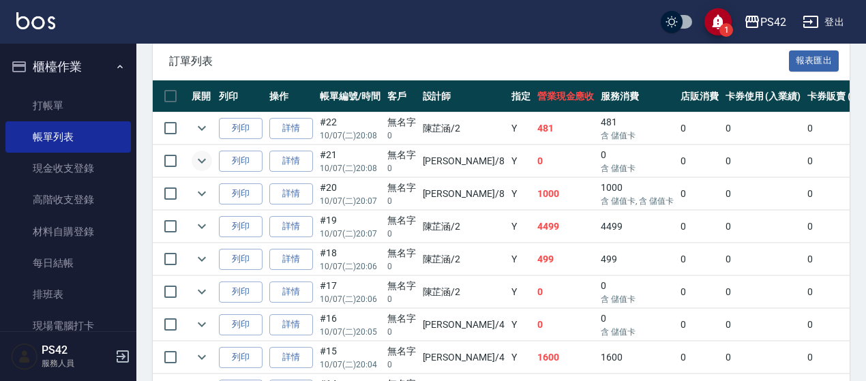
scroll to position [409, 0]
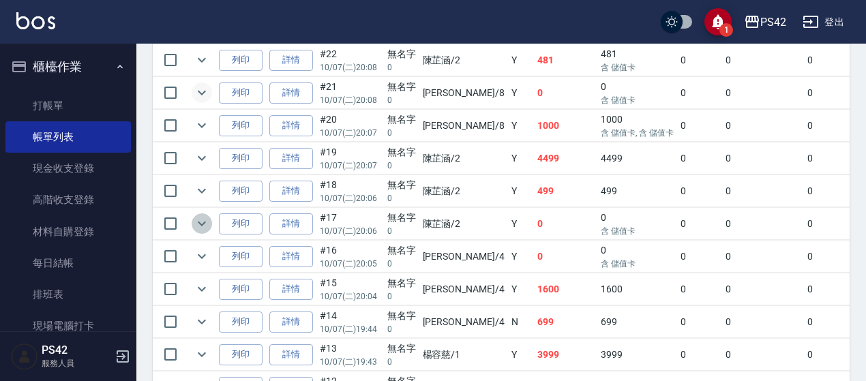
click at [202, 220] on icon "expand row" at bounding box center [202, 224] width 16 height 16
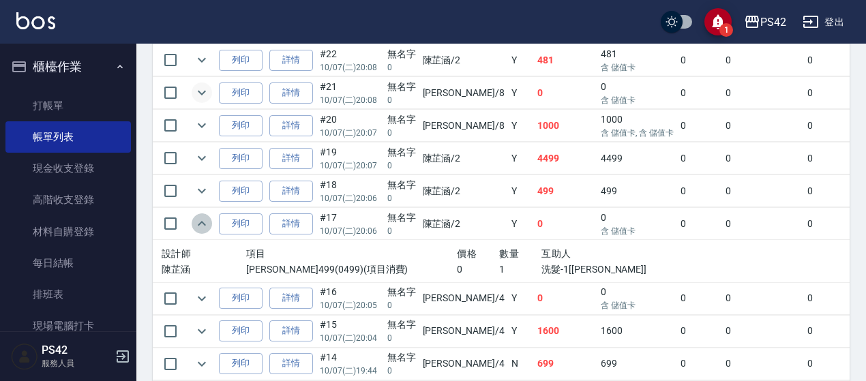
click at [202, 221] on icon "expand row" at bounding box center [202, 223] width 8 height 5
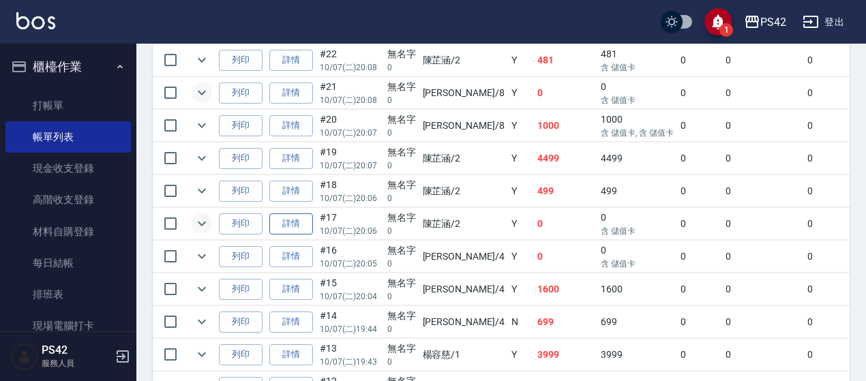
click at [286, 226] on link "詳情" at bounding box center [291, 224] width 44 height 21
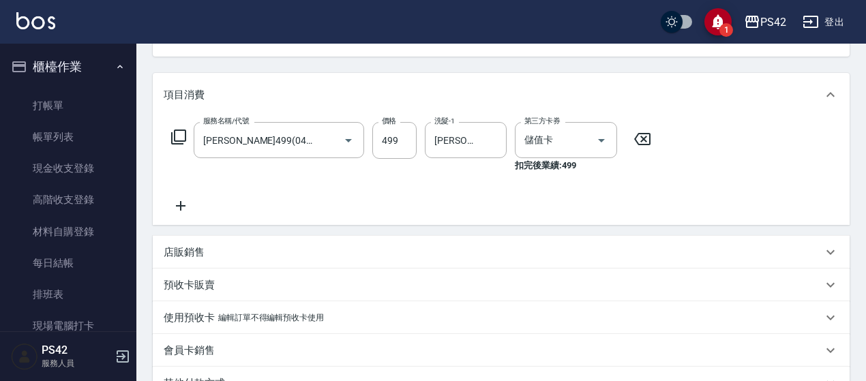
scroll to position [68, 0]
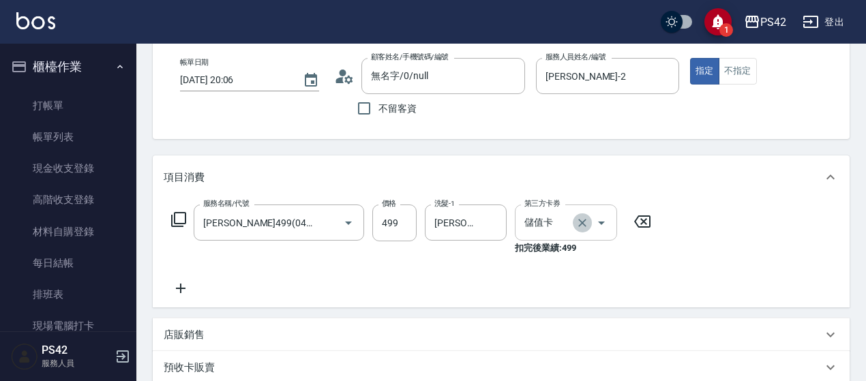
click at [585, 223] on icon "Clear" at bounding box center [583, 223] width 14 height 14
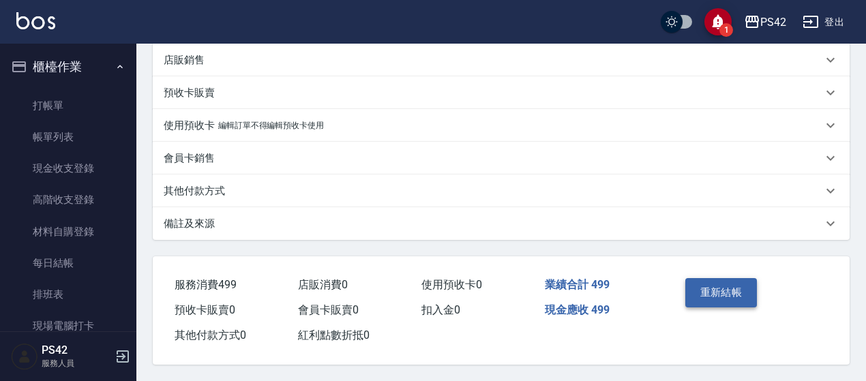
scroll to position [334, 0]
click at [712, 287] on button "重新結帳" at bounding box center [722, 292] width 72 height 29
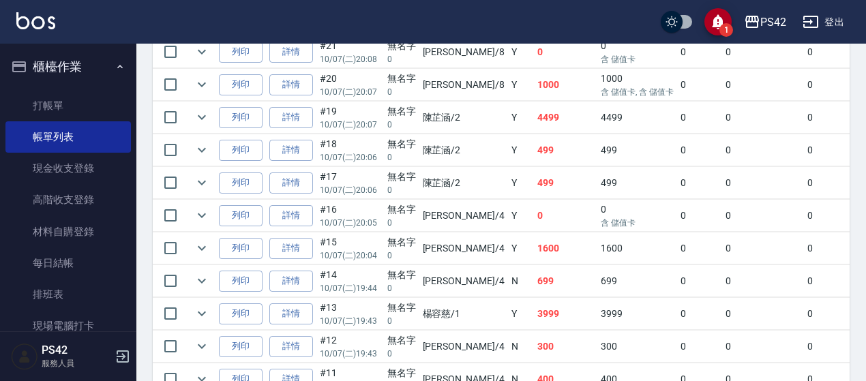
scroll to position [341, 0]
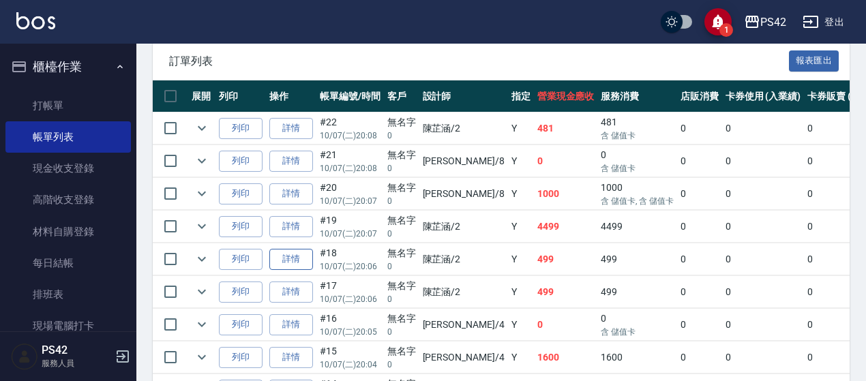
click at [292, 260] on link "詳情" at bounding box center [291, 259] width 44 height 21
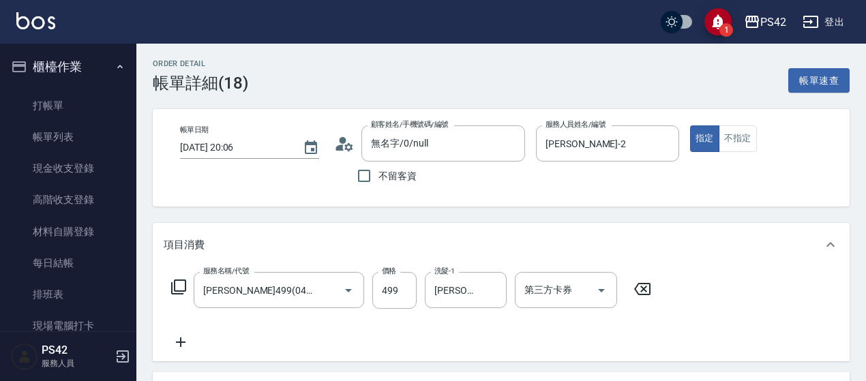
scroll to position [136, 0]
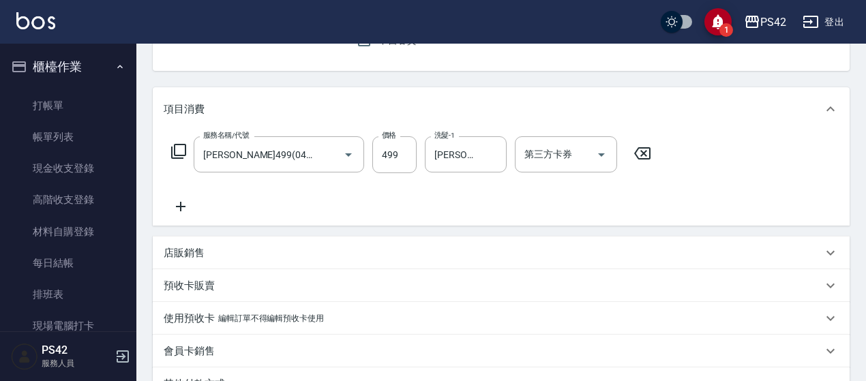
click at [192, 209] on icon at bounding box center [181, 207] width 34 height 16
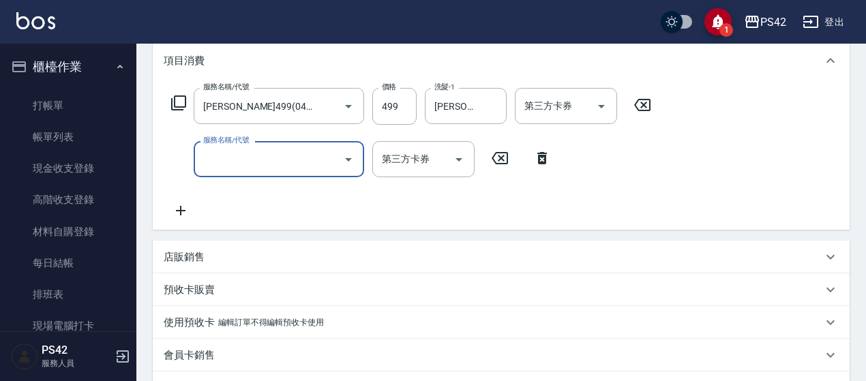
scroll to position [273, 0]
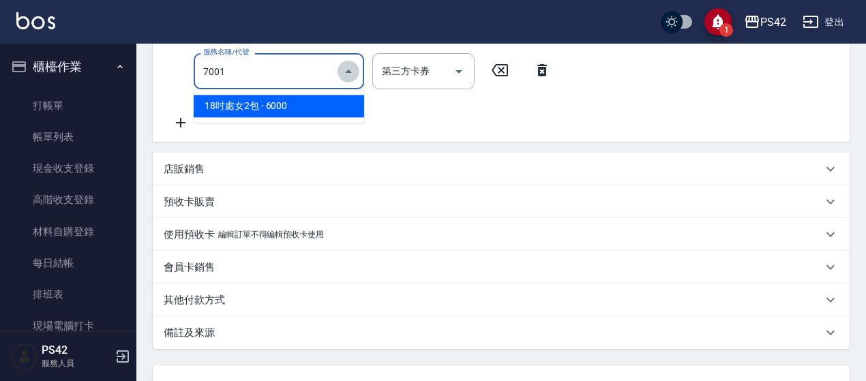
click at [348, 73] on icon "Close" at bounding box center [348, 71] width 16 height 16
click at [352, 67] on icon "Close" at bounding box center [348, 71] width 16 height 16
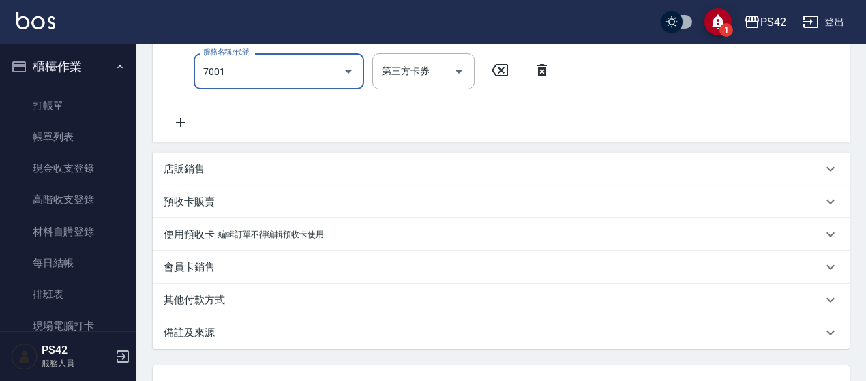
click at [352, 74] on icon "Open" at bounding box center [348, 71] width 16 height 16
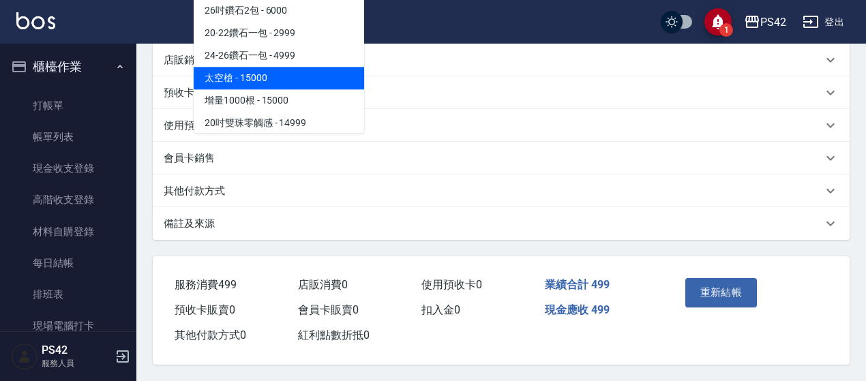
scroll to position [1023, 0]
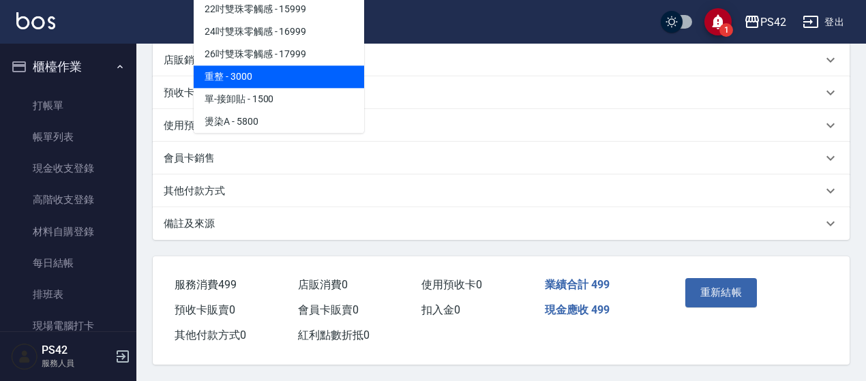
click at [274, 77] on span "重整 - 3000" at bounding box center [279, 76] width 171 height 23
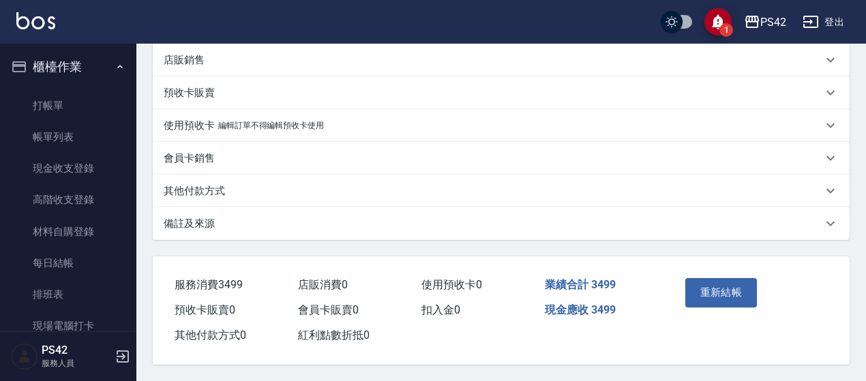
scroll to position [250, 0]
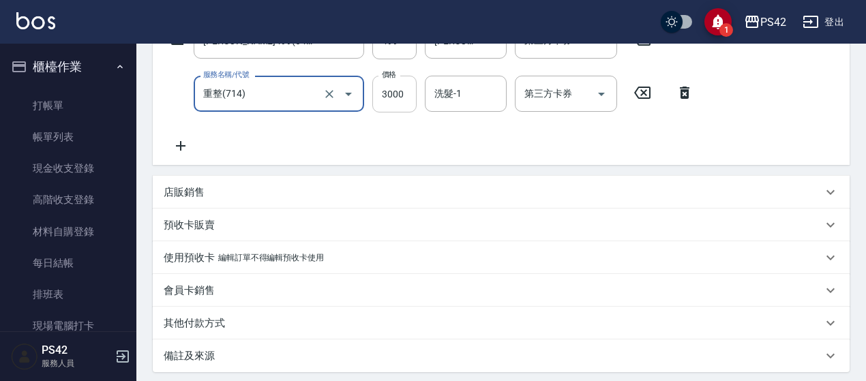
click at [405, 102] on input "3000" at bounding box center [395, 94] width 44 height 37
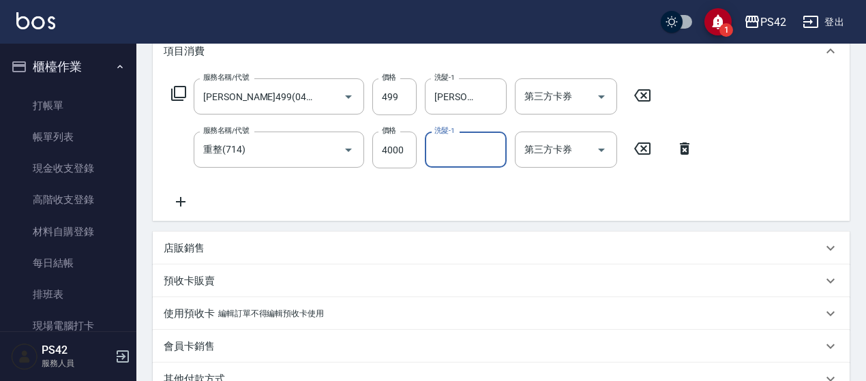
scroll to position [319, 0]
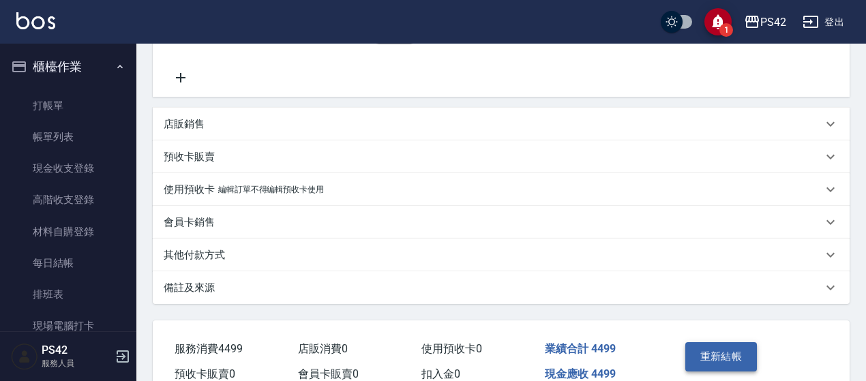
click at [736, 354] on button "重新結帳" at bounding box center [722, 356] width 72 height 29
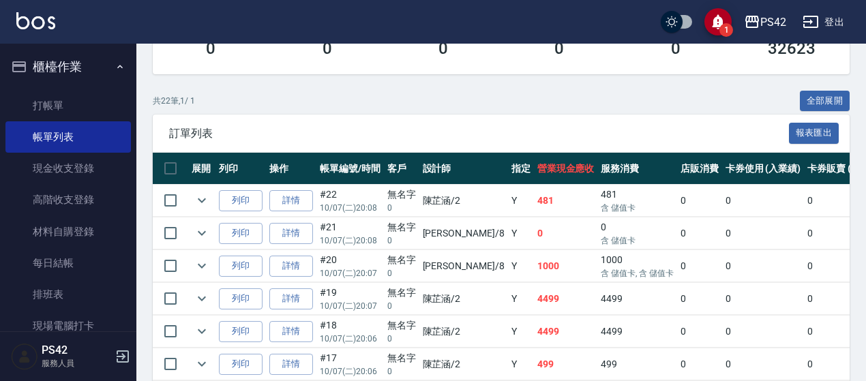
scroll to position [273, 0]
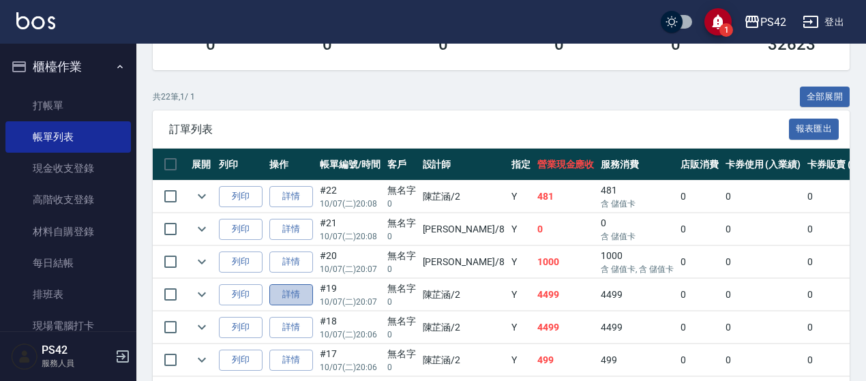
click at [302, 294] on link "詳情" at bounding box center [291, 294] width 44 height 21
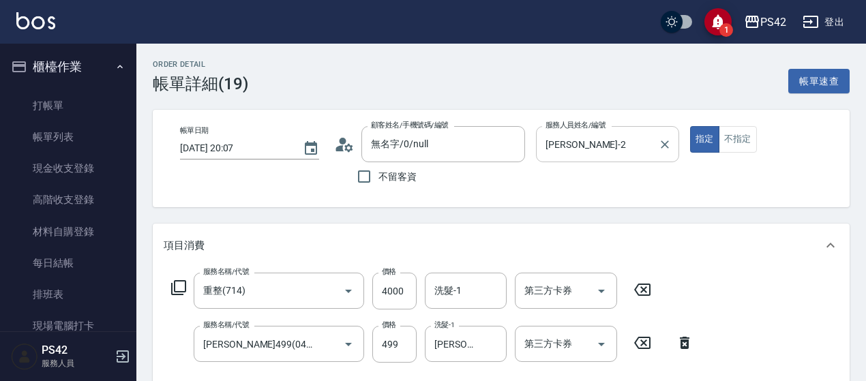
click at [662, 143] on icon "Clear" at bounding box center [665, 145] width 14 height 14
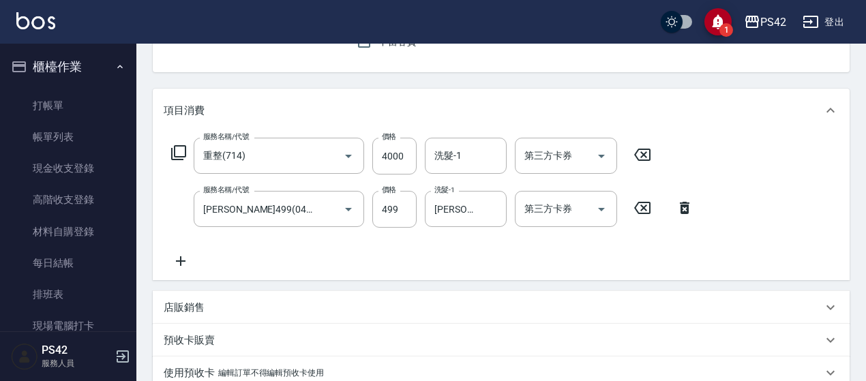
scroll to position [136, 0]
click at [644, 158] on icon at bounding box center [642, 153] width 16 height 12
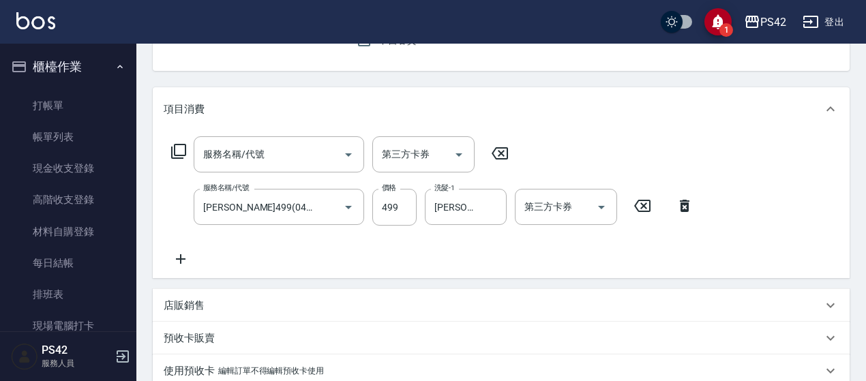
click at [638, 204] on icon at bounding box center [643, 206] width 34 height 16
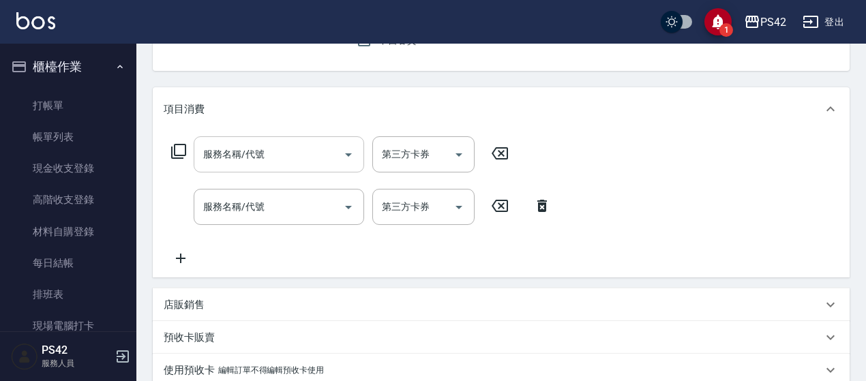
click at [309, 152] on input "服務名稱/代號" at bounding box center [269, 155] width 138 height 24
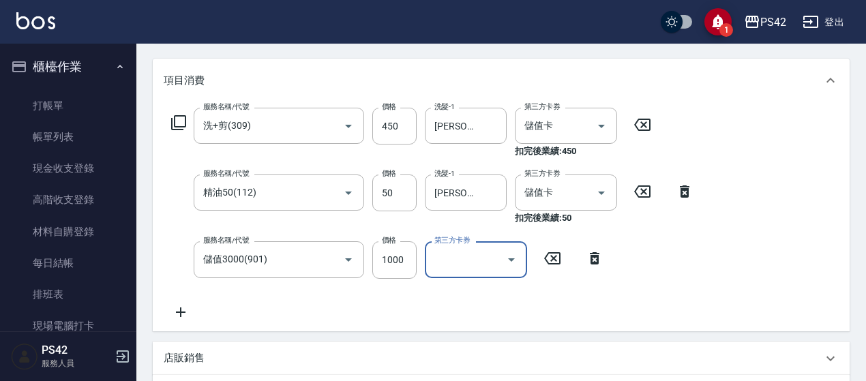
scroll to position [468, 0]
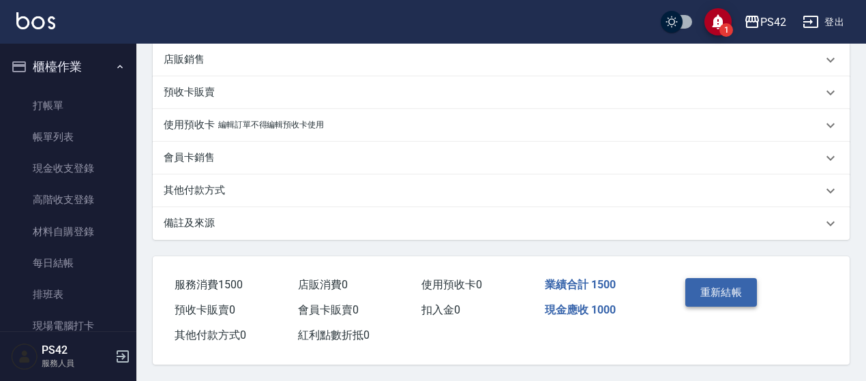
click at [733, 283] on button "重新結帳" at bounding box center [722, 292] width 72 height 29
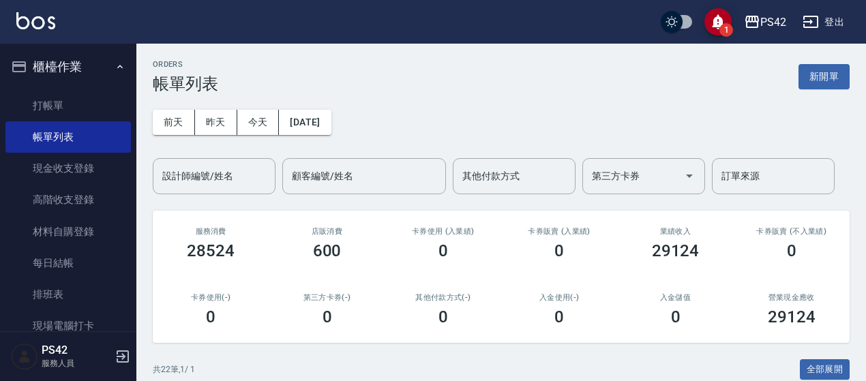
scroll to position [273, 0]
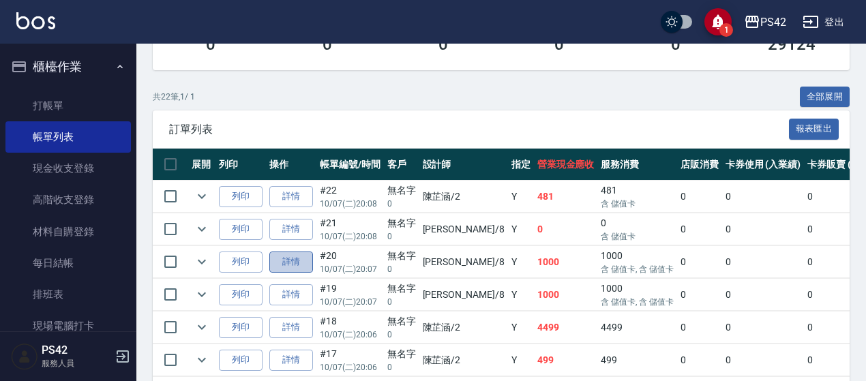
click at [297, 259] on link "詳情" at bounding box center [291, 262] width 44 height 21
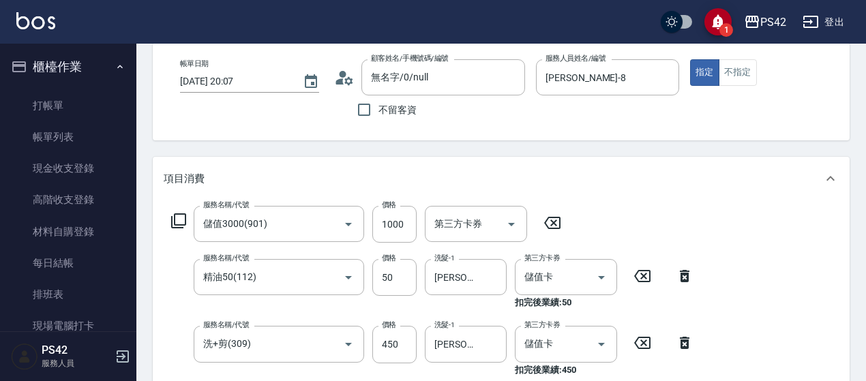
scroll to position [68, 0]
click at [546, 218] on icon at bounding box center [553, 222] width 34 height 16
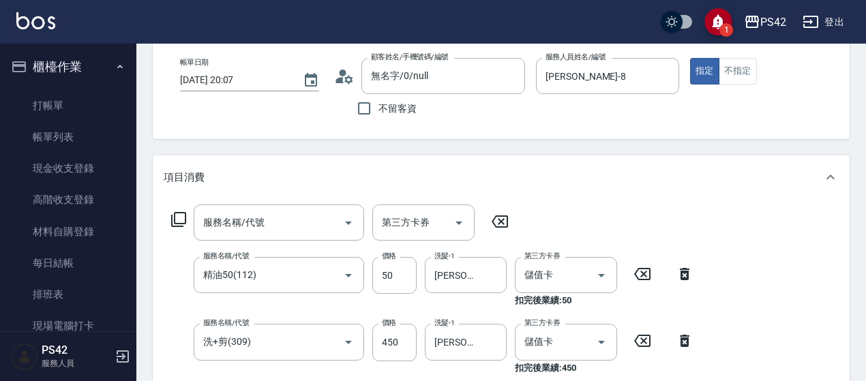
click at [641, 274] on icon at bounding box center [643, 274] width 34 height 16
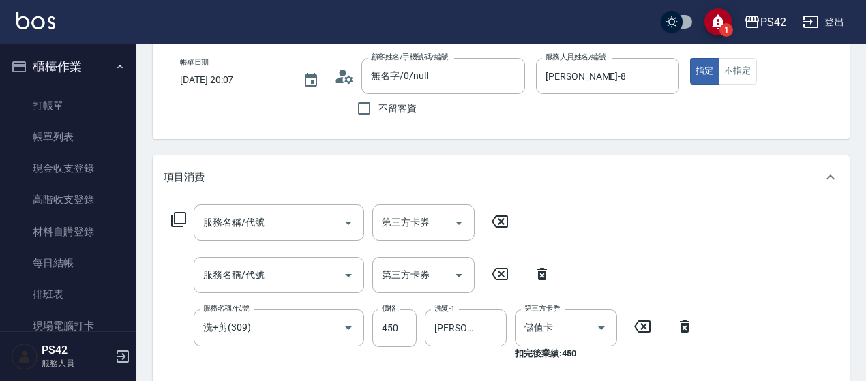
click at [653, 323] on icon at bounding box center [643, 327] width 34 height 16
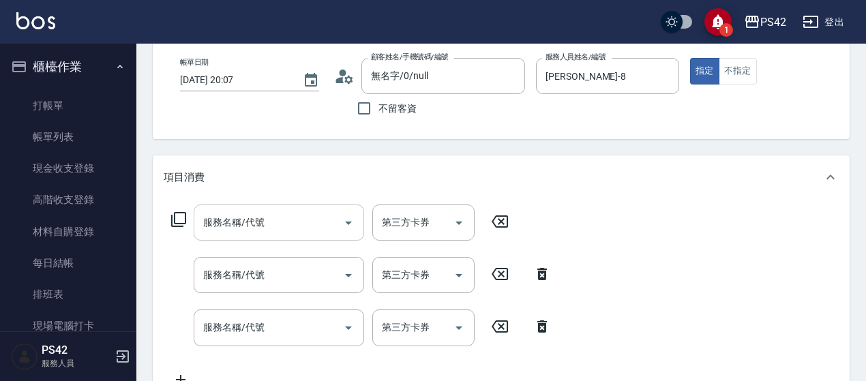
click at [307, 226] on input "服務名稱/代號" at bounding box center [269, 223] width 138 height 24
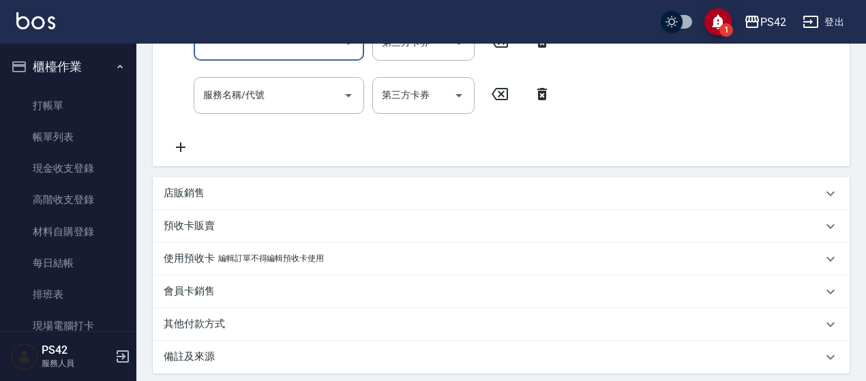
scroll to position [205, 0]
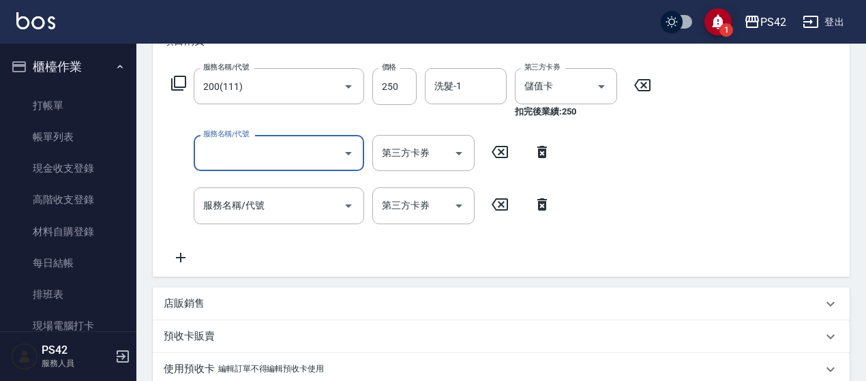
click at [439, 91] on input "洗髮-1" at bounding box center [466, 86] width 70 height 24
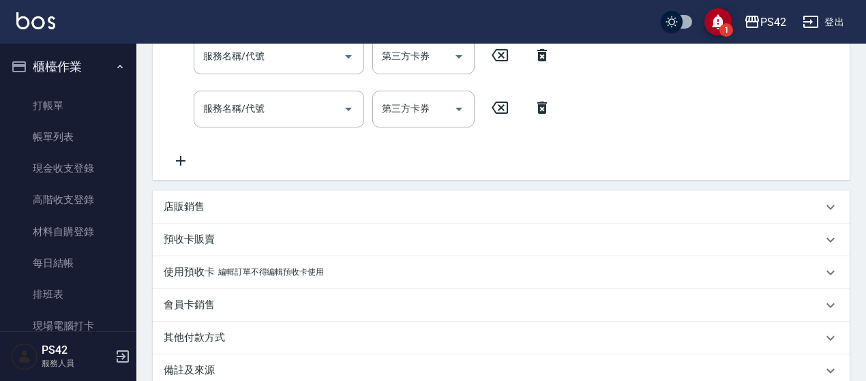
scroll to position [453, 0]
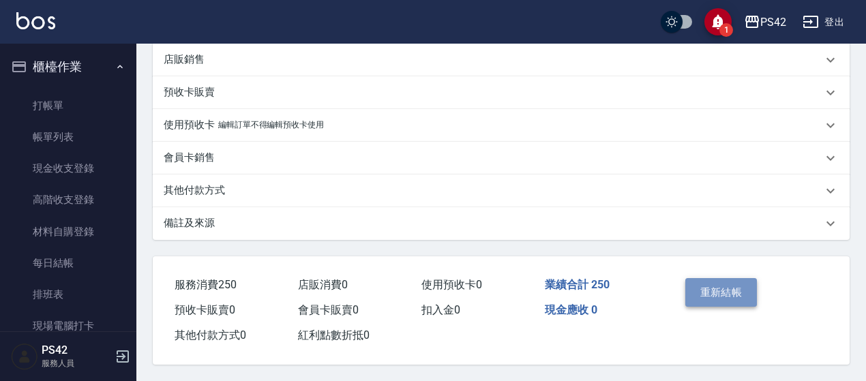
click at [723, 297] on button "重新結帳" at bounding box center [722, 292] width 72 height 29
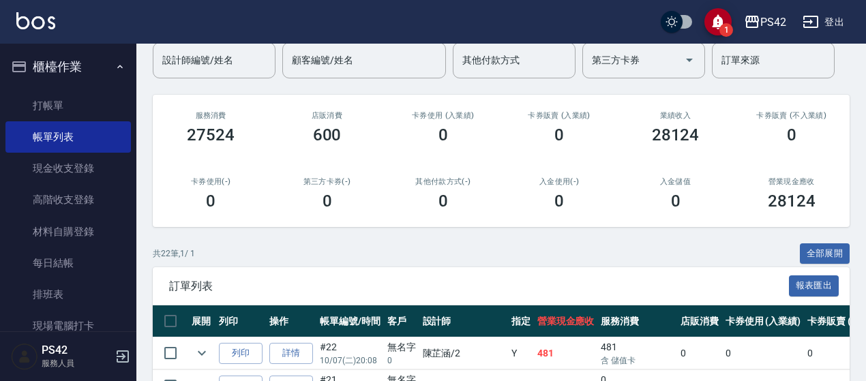
scroll to position [205, 0]
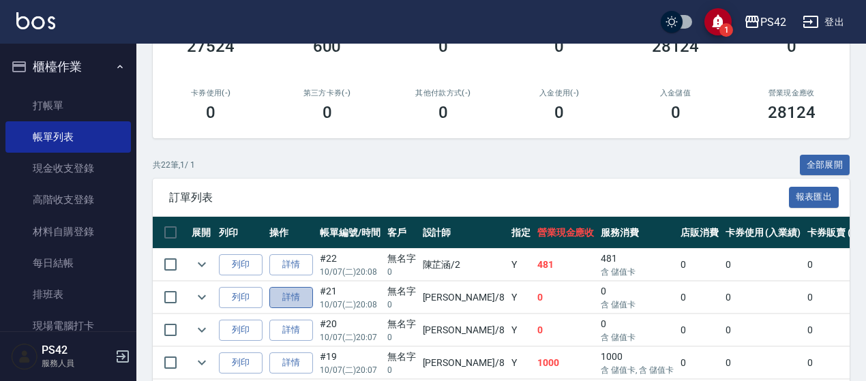
click at [290, 290] on link "詳情" at bounding box center [291, 297] width 44 height 21
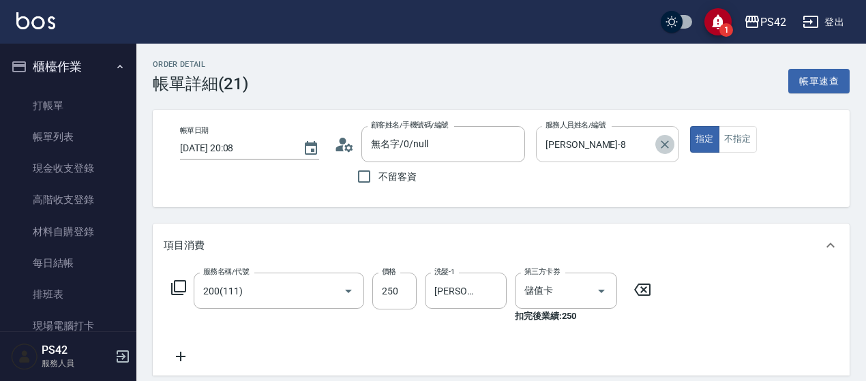
click at [666, 135] on button "Clear" at bounding box center [665, 144] width 19 height 19
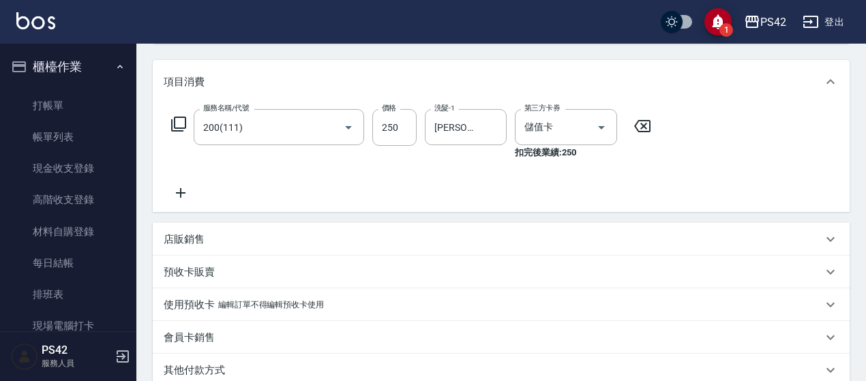
scroll to position [205, 0]
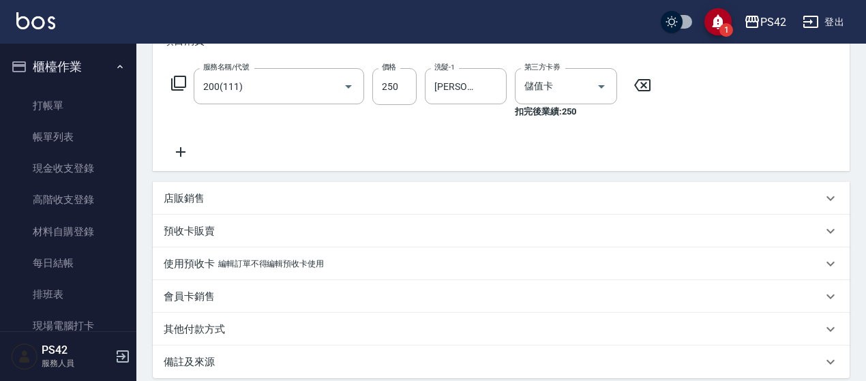
click at [654, 91] on div "服務名稱/代號 200(111) 服務名稱/代號 價格 250 價格 洗髮-1 張KIVI-8 洗髮-1 第三方卡券 儲值卡 第三方卡券 扣完後業績: 250" at bounding box center [412, 93] width 496 height 50
click at [652, 87] on icon at bounding box center [643, 85] width 34 height 16
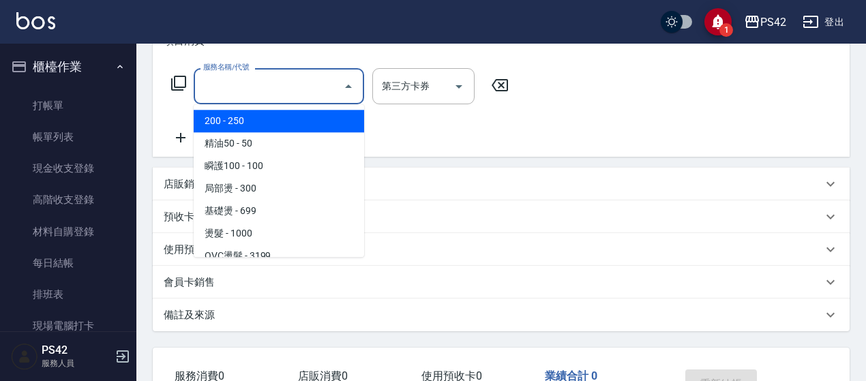
click at [244, 82] on input "服務名稱/代號" at bounding box center [269, 86] width 138 height 24
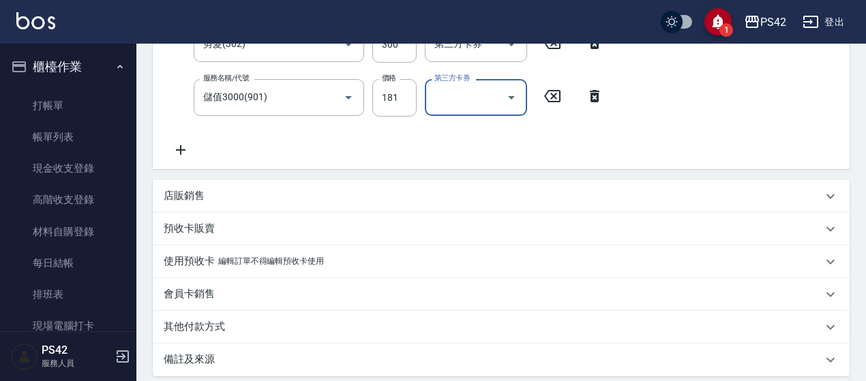
scroll to position [454, 0]
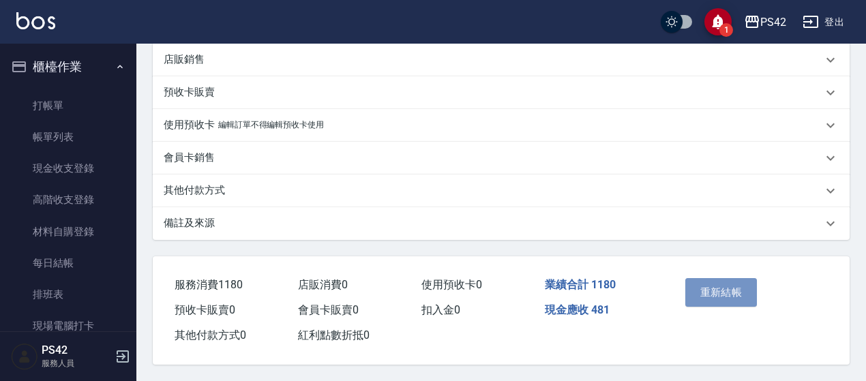
click at [750, 287] on button "重新結帳" at bounding box center [722, 292] width 72 height 29
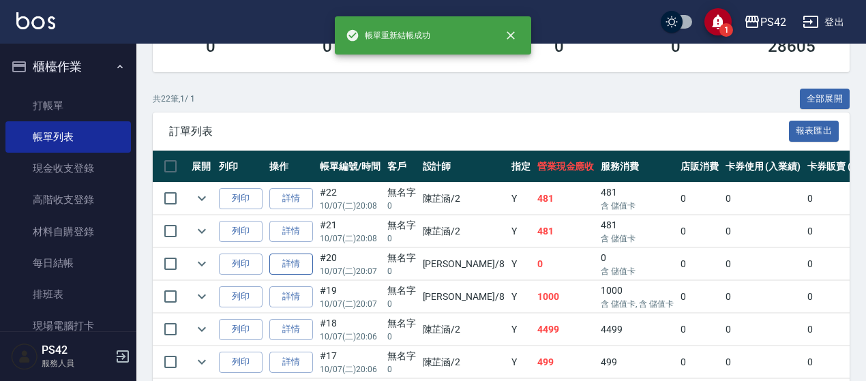
scroll to position [273, 0]
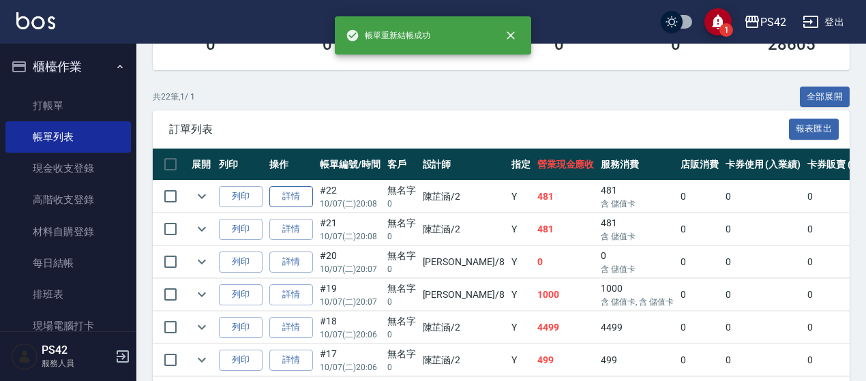
click at [304, 189] on link "詳情" at bounding box center [291, 196] width 44 height 21
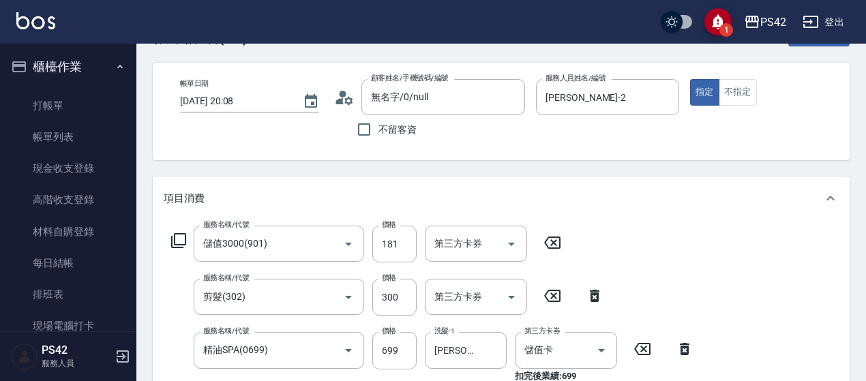
scroll to position [68, 0]
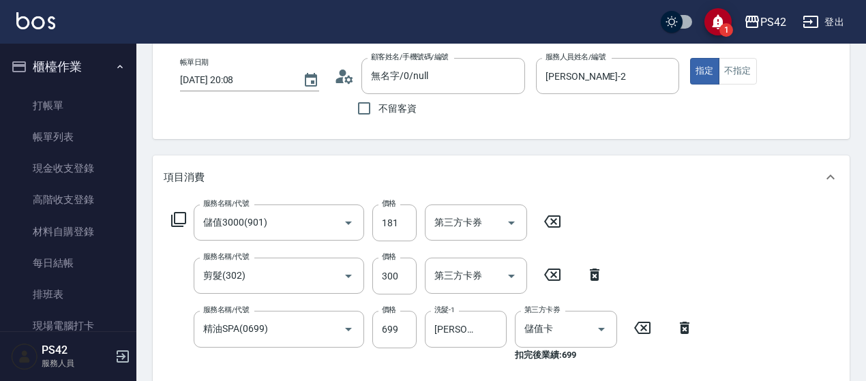
click at [556, 224] on icon at bounding box center [552, 222] width 16 height 12
click at [549, 269] on icon at bounding box center [552, 274] width 16 height 12
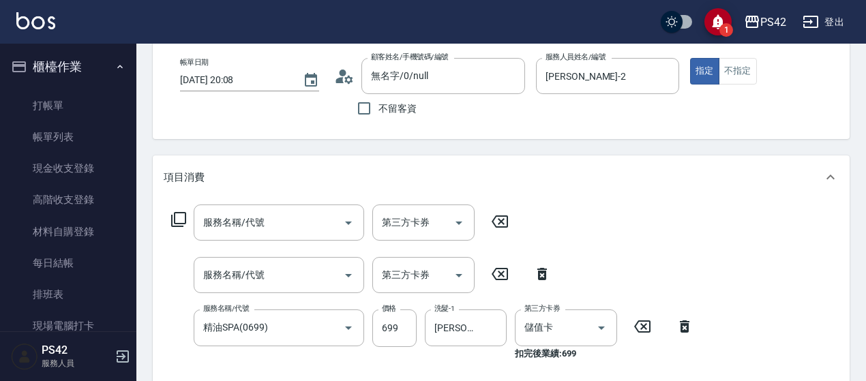
click at [641, 331] on icon at bounding box center [643, 327] width 34 height 16
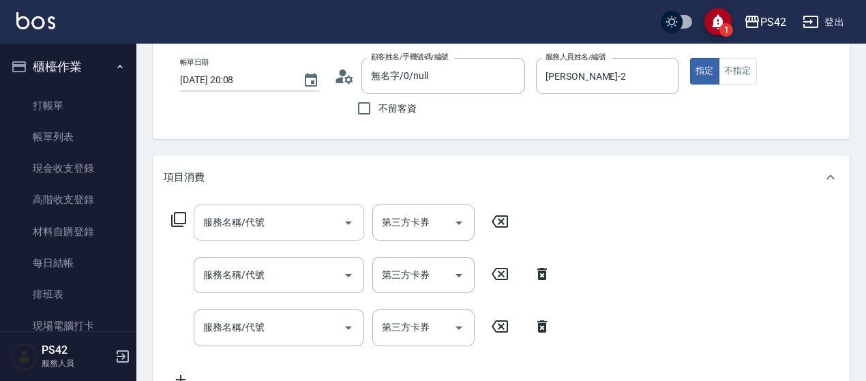
click at [284, 214] on input "服務名稱/代號" at bounding box center [269, 223] width 138 height 24
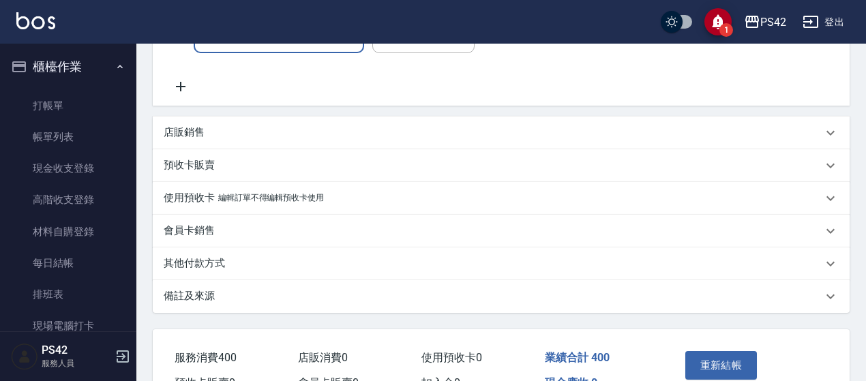
scroll to position [409, 0]
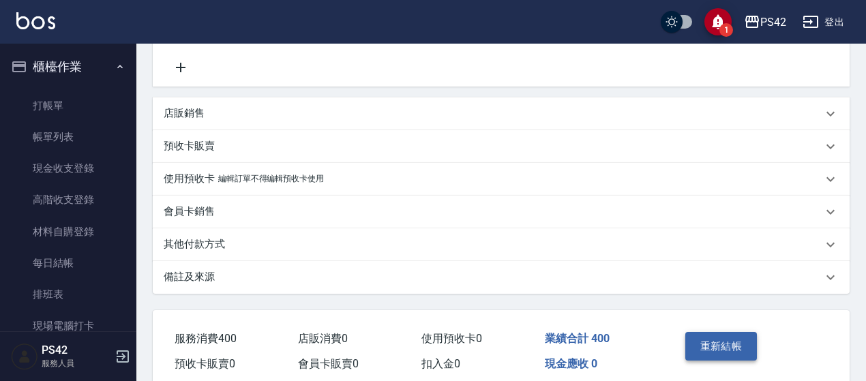
click at [726, 345] on button "重新結帳" at bounding box center [722, 346] width 72 height 29
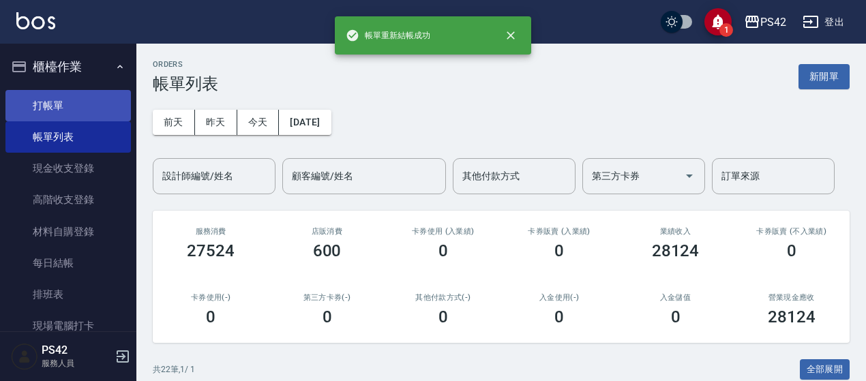
click at [64, 98] on link "打帳單" at bounding box center [68, 105] width 126 height 31
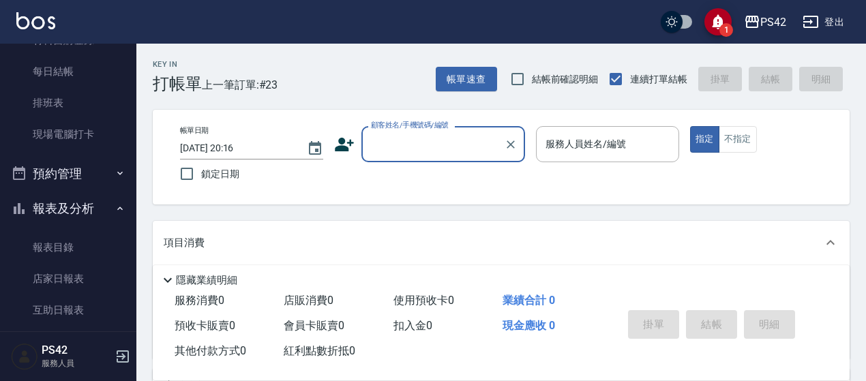
scroll to position [205, 0]
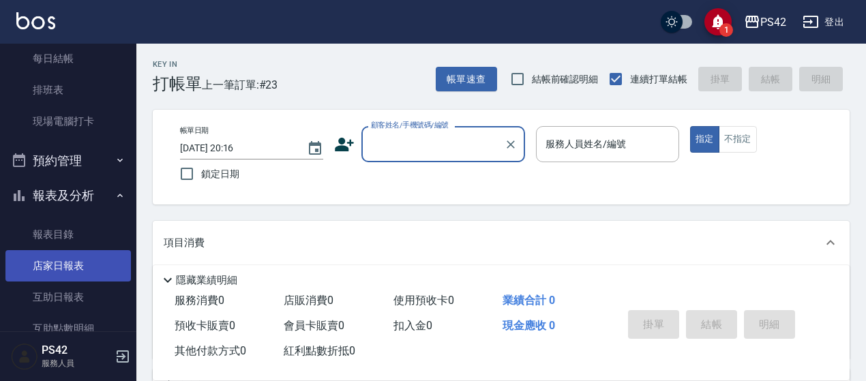
click at [36, 263] on link "店家日報表" at bounding box center [68, 265] width 126 height 31
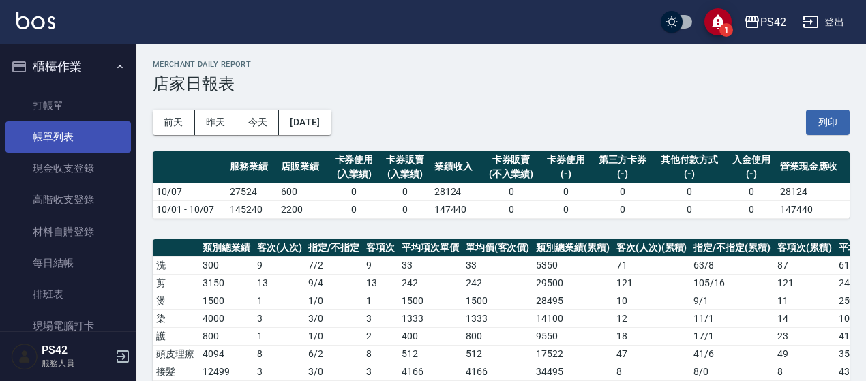
drag, startPoint x: 47, startPoint y: 151, endPoint x: 102, endPoint y: 143, distance: 55.2
click at [47, 151] on link "帳單列表" at bounding box center [68, 136] width 126 height 31
click at [61, 134] on link "帳單列表" at bounding box center [68, 136] width 126 height 31
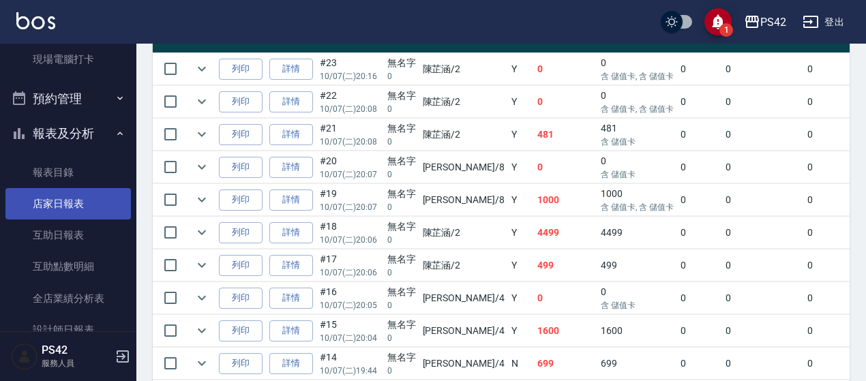
scroll to position [273, 0]
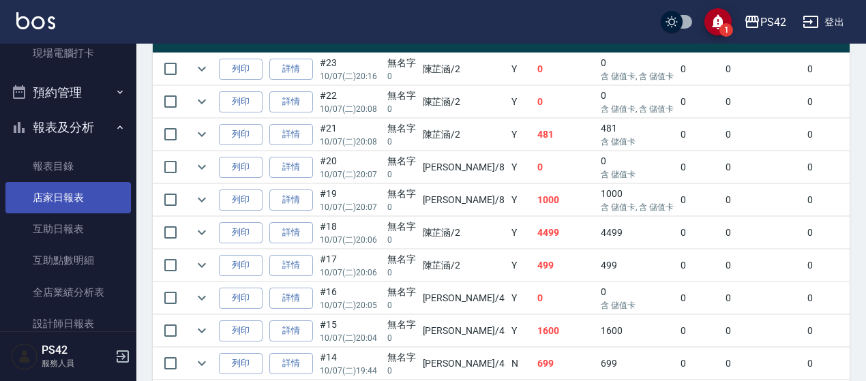
click at [59, 209] on link "店家日報表" at bounding box center [68, 197] width 126 height 31
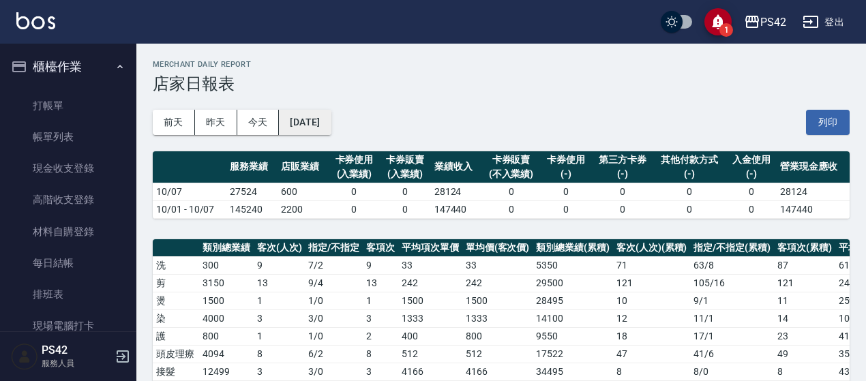
click at [331, 120] on button "[DATE]" at bounding box center [305, 122] width 52 height 25
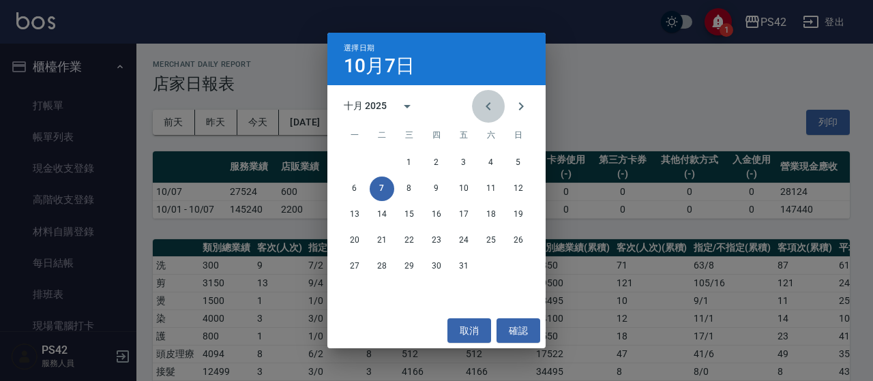
click at [484, 115] on button "Previous month" at bounding box center [488, 106] width 33 height 33
click at [519, 165] on button "7" at bounding box center [518, 163] width 25 height 25
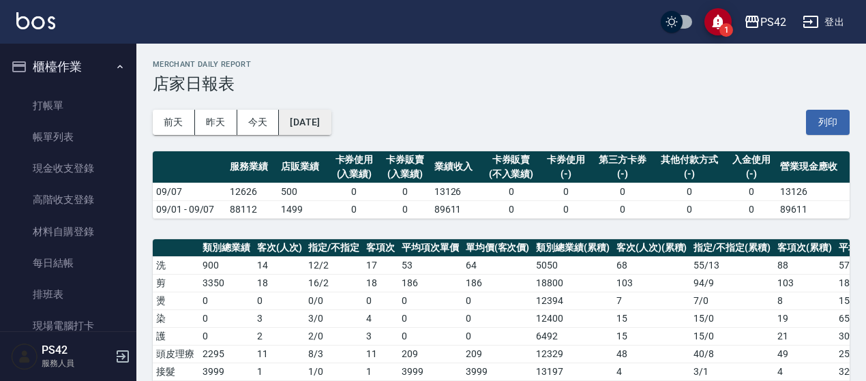
click at [320, 128] on button "[DATE]" at bounding box center [305, 122] width 52 height 25
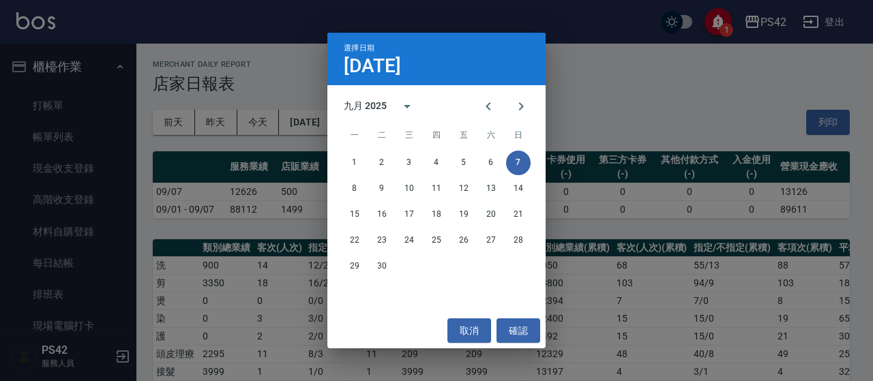
click at [602, 70] on div "選擇日期 [DATE] 九月 2025 一 二 三 四 五 六 日 1 2 3 4 5 6 7 8 9 10 11 12 13 14 15 16 17 18 …" at bounding box center [436, 190] width 873 height 381
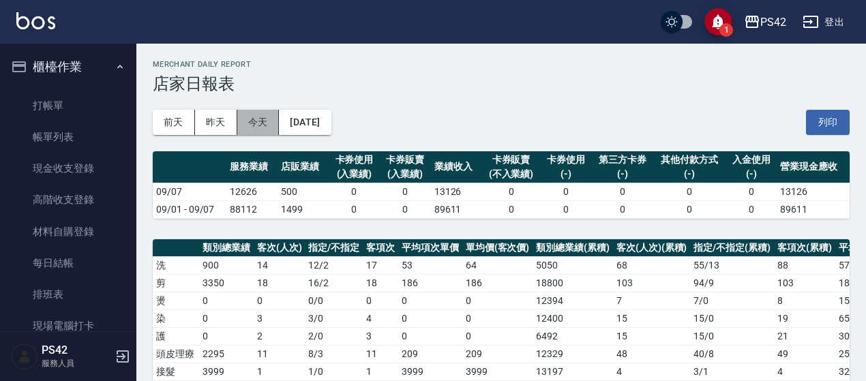
click at [255, 118] on button "今天" at bounding box center [258, 122] width 42 height 25
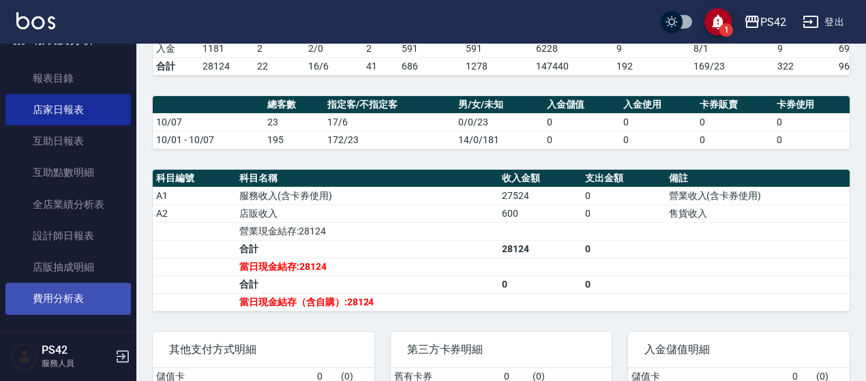
scroll to position [409, 0]
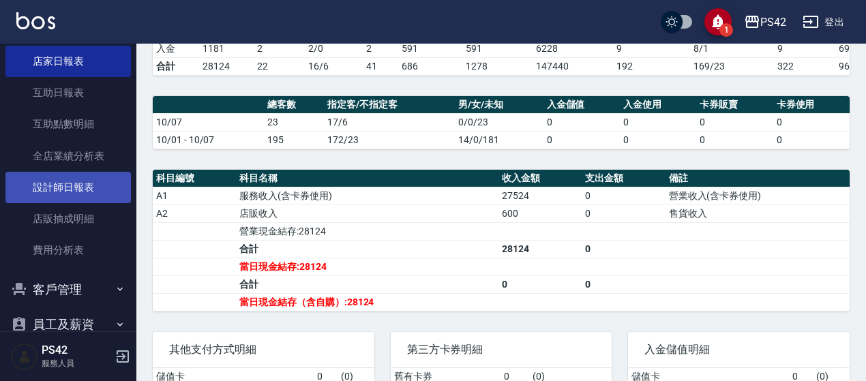
click at [99, 179] on link "設計師日報表" at bounding box center [68, 187] width 126 height 31
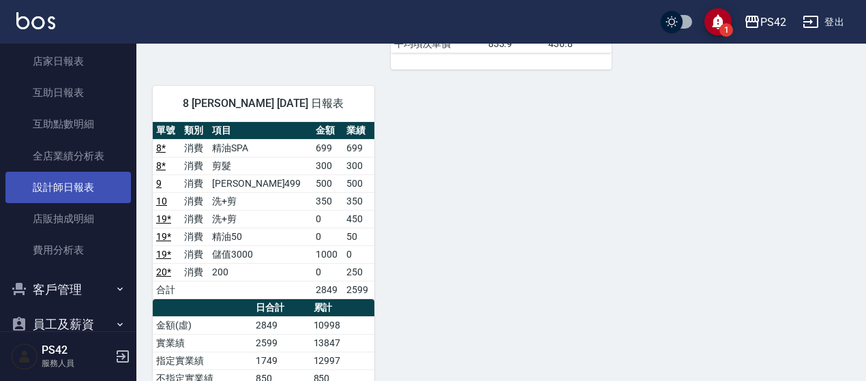
scroll to position [722, 0]
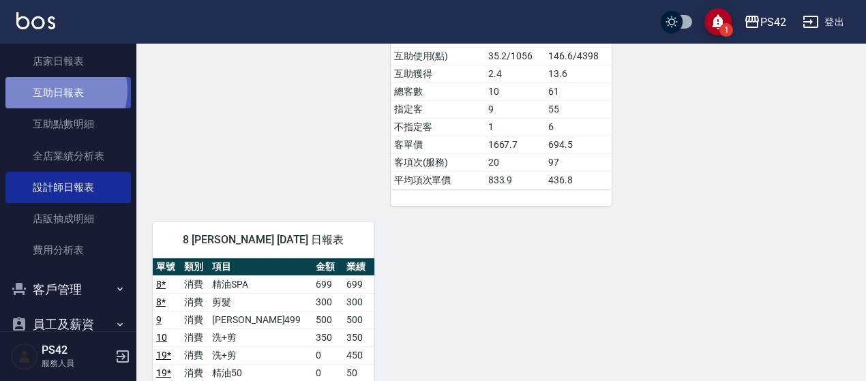
click at [60, 91] on link "互助日報表" at bounding box center [68, 92] width 126 height 31
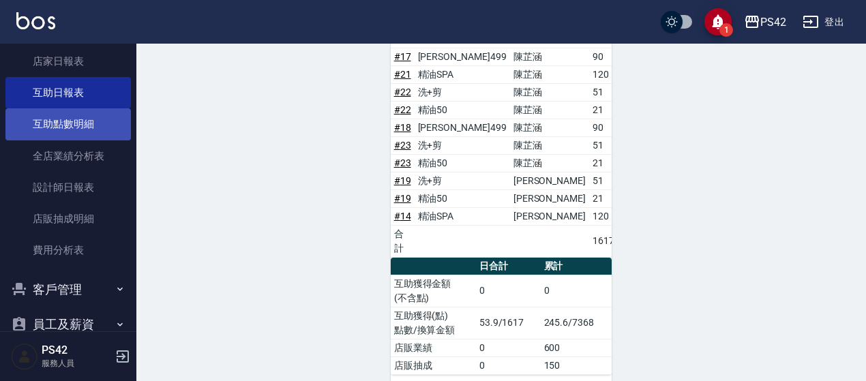
scroll to position [205, 0]
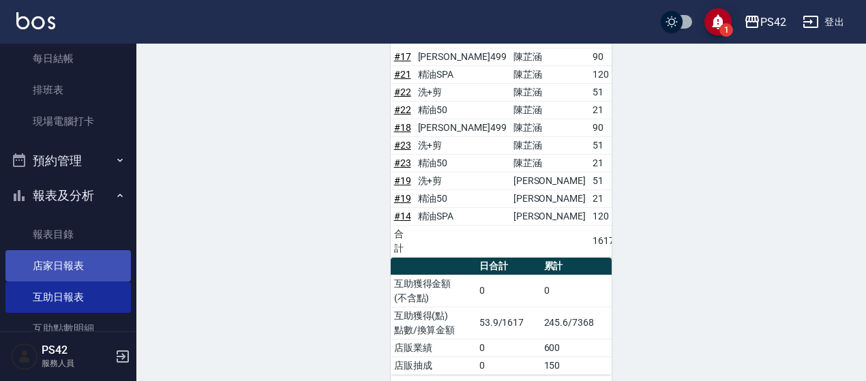
click at [67, 266] on link "店家日報表" at bounding box center [68, 265] width 126 height 31
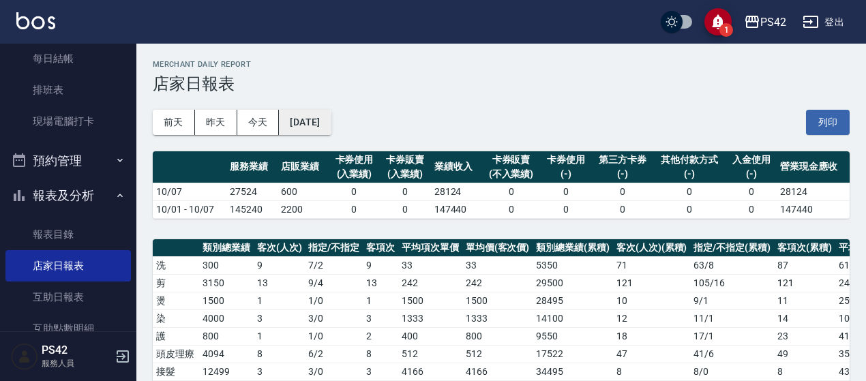
click at [294, 120] on button "[DATE]" at bounding box center [305, 122] width 52 height 25
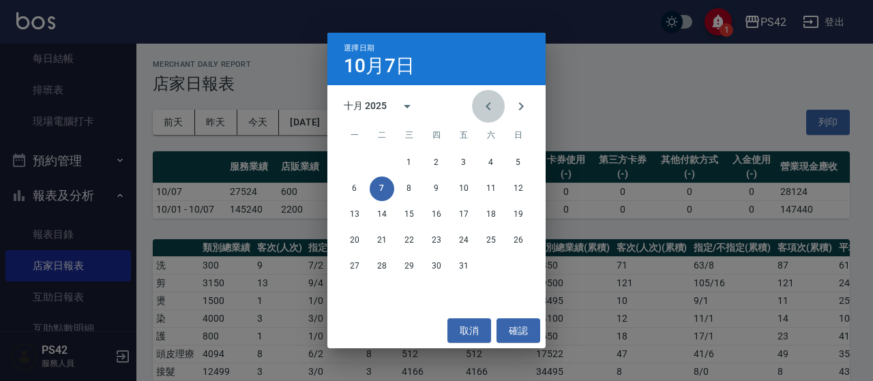
click at [500, 102] on button "Previous month" at bounding box center [488, 106] width 33 height 33
click at [383, 261] on button "30" at bounding box center [382, 266] width 25 height 25
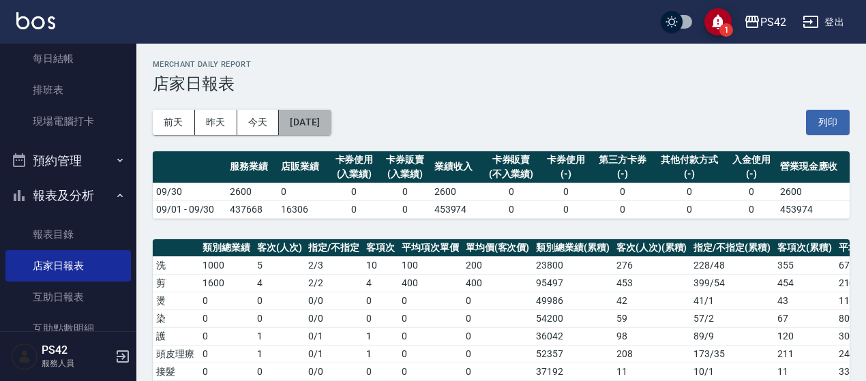
click at [330, 117] on button "[DATE]" at bounding box center [305, 122] width 52 height 25
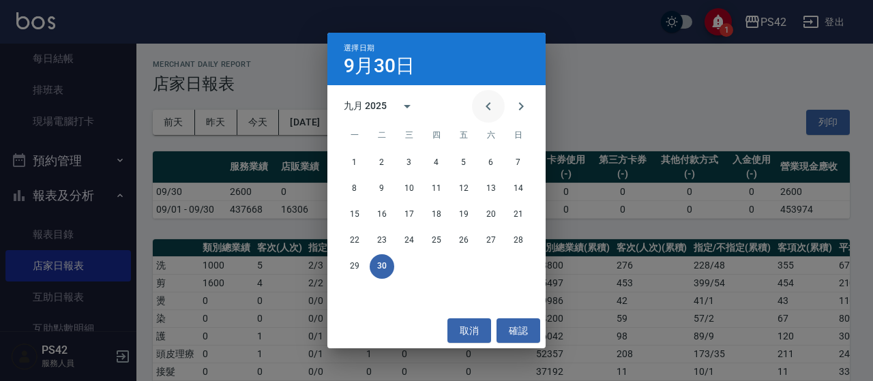
click at [481, 107] on icon "Previous month" at bounding box center [488, 106] width 16 height 16
click at [512, 266] on button "31" at bounding box center [518, 266] width 25 height 25
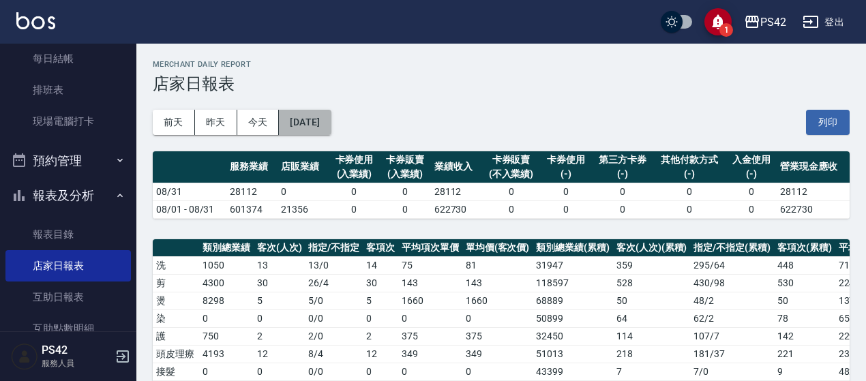
click at [320, 119] on button "[DATE]" at bounding box center [305, 122] width 52 height 25
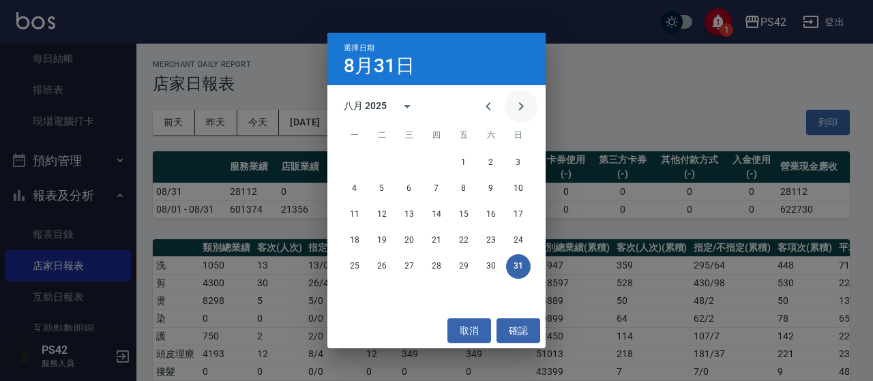
click at [526, 111] on icon "Next month" at bounding box center [521, 106] width 16 height 16
click at [381, 272] on button "30" at bounding box center [382, 266] width 25 height 25
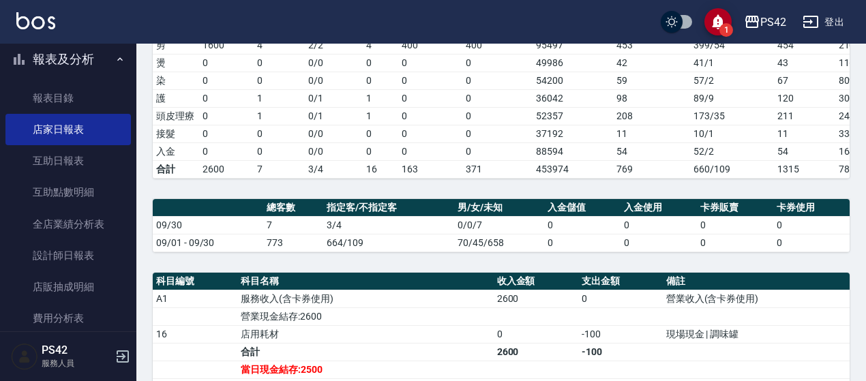
scroll to position [68, 0]
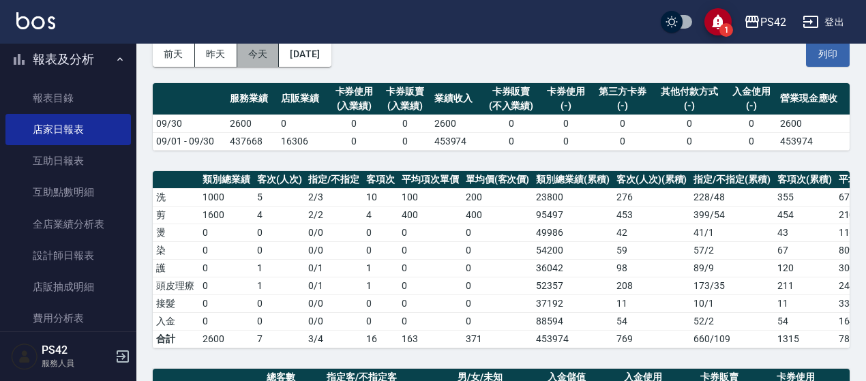
click at [265, 57] on button "今天" at bounding box center [258, 54] width 42 height 25
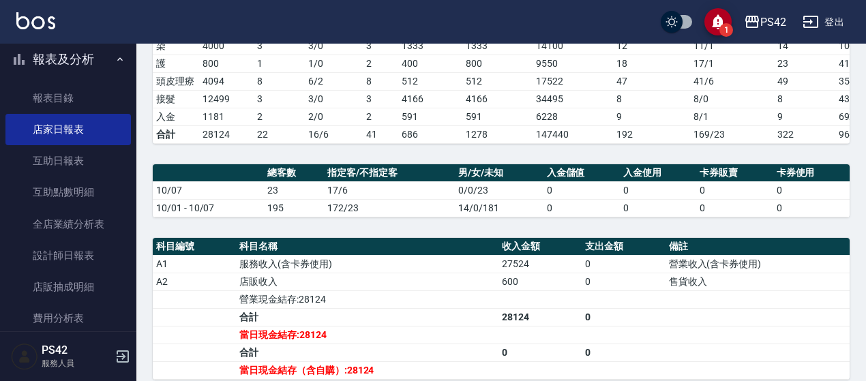
scroll to position [409, 0]
